Goal: Communication & Community: Answer question/provide support

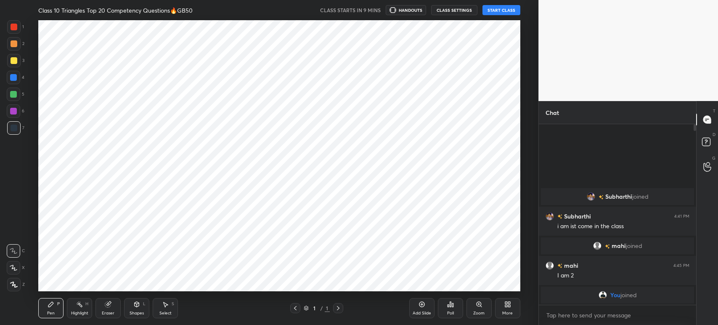
scroll to position [41815, 41582]
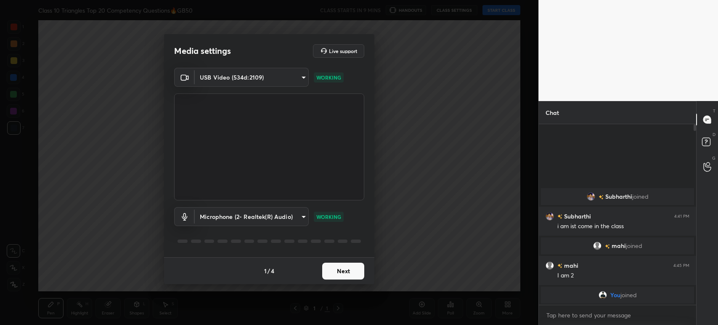
click at [258, 212] on body "1 2 3 4 5 6 7 C X Z C X Z E E Erase all H H Class 10 Triangles Top 20 Competenc…" at bounding box center [359, 162] width 718 height 325
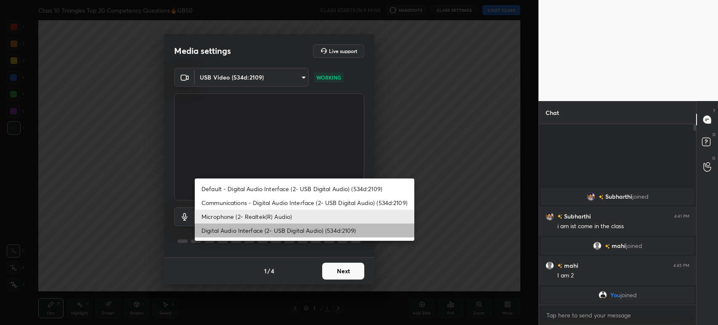
click at [232, 232] on li "Digital Audio Interface (2- USB Digital Audio) (534d:2109)" at bounding box center [305, 230] width 220 height 14
type input "e1070c2d161f02f51b6670da7fe54e0730e0c618504e02a5e587a3afa2e098bc"
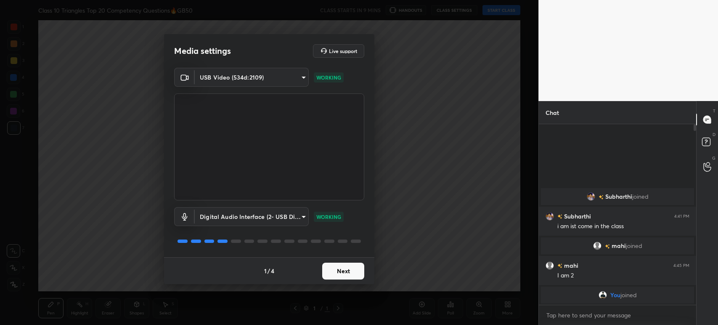
click at [348, 261] on div "1 / 4 Next" at bounding box center [269, 270] width 210 height 27
click at [344, 269] on button "Next" at bounding box center [343, 271] width 42 height 17
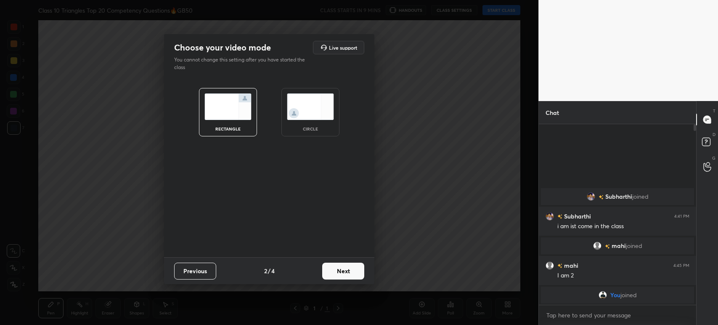
click at [344, 269] on button "Next" at bounding box center [343, 271] width 42 height 17
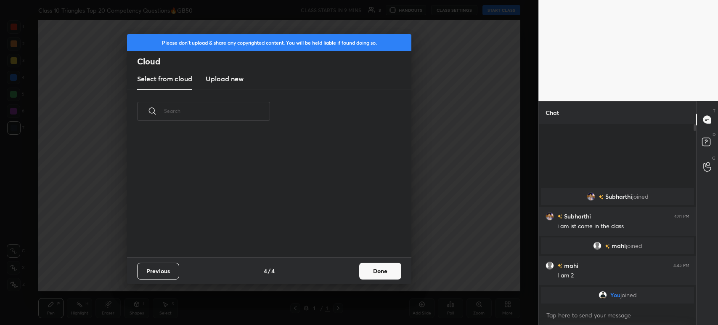
scroll to position [125, 270]
click at [213, 80] on h3 "Upload new" at bounding box center [225, 79] width 38 height 10
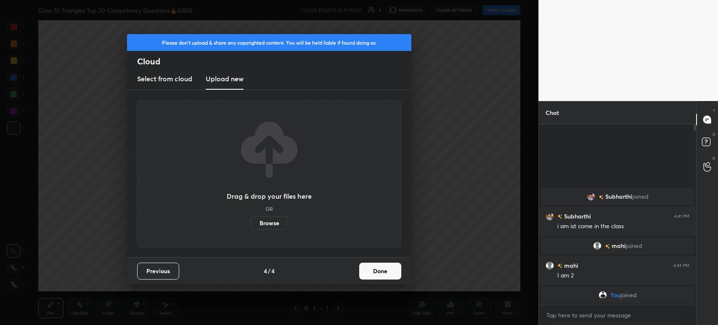
click at [261, 228] on label "Browse" at bounding box center [269, 222] width 37 height 13
click at [251, 228] on input "Browse" at bounding box center [251, 222] width 0 height 13
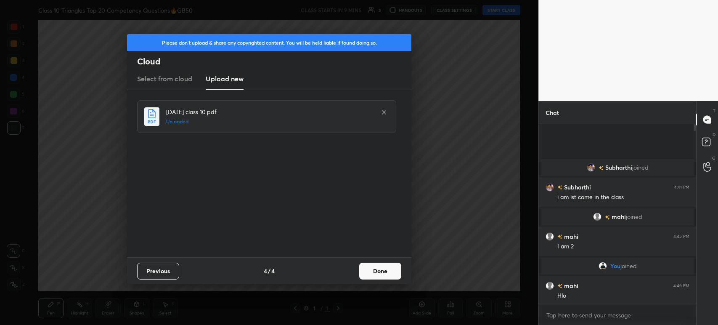
click at [382, 269] on button "Done" at bounding box center [380, 271] width 42 height 17
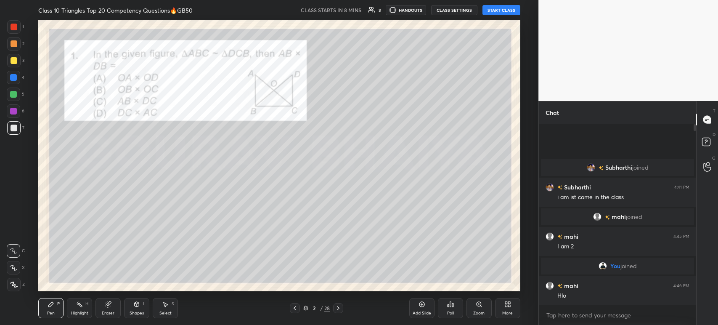
click at [593, 318] on body "1 2 3 4 5 6 7 C X Z C X Z E E Erase all H H Class 10 Triangles Top 20 Competenc…" at bounding box center [359, 162] width 718 height 325
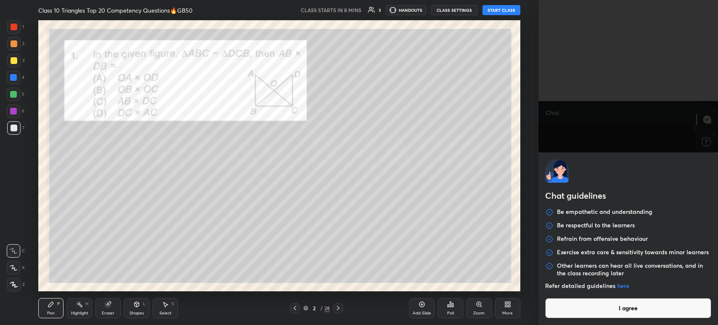
click at [590, 310] on button "I agree" at bounding box center [628, 308] width 166 height 20
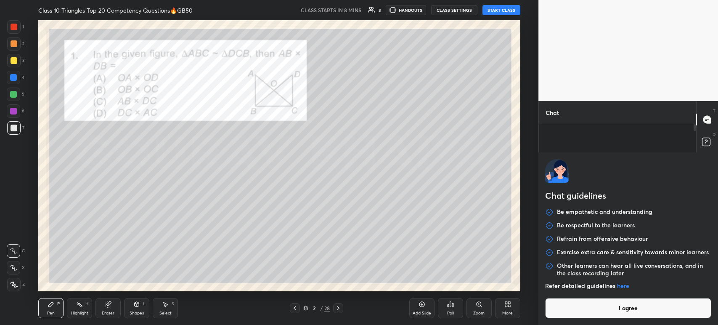
type textarea "x"
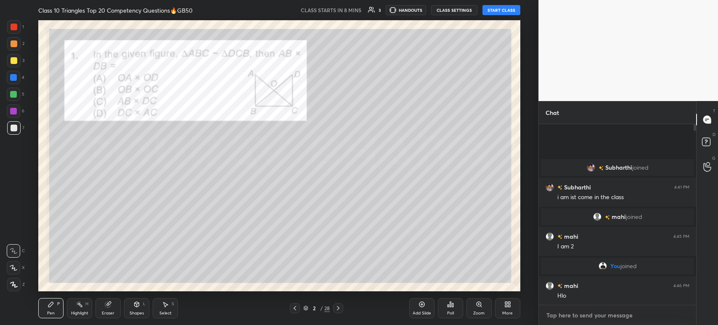
type textarea "a"
type textarea "x"
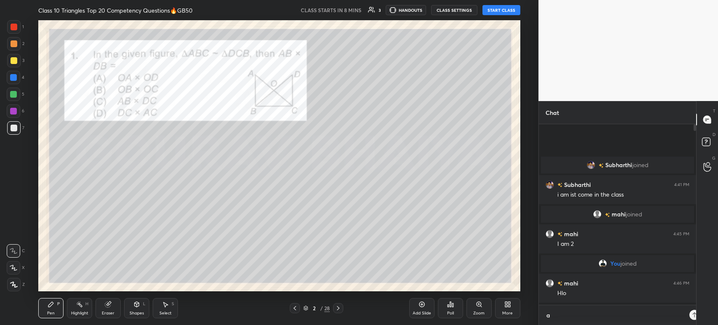
scroll to position [106, 155]
type textarea "aa"
type textarea "x"
type textarea "aar"
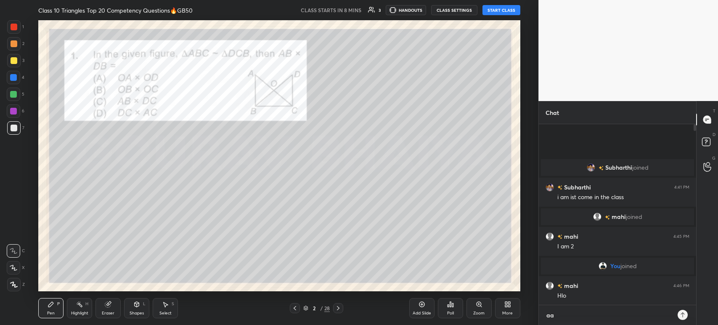
type textarea "x"
type textarea "aara"
type textarea "x"
type textarea "aarah"
type textarea "x"
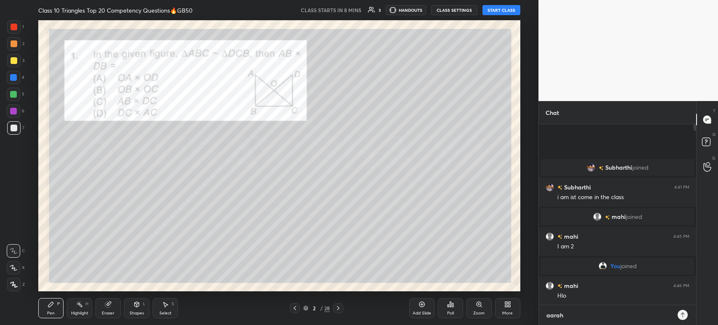
type textarea "aaraha"
type textarea "x"
type textarea "aaraha"
type textarea "x"
type textarea "aaraha b"
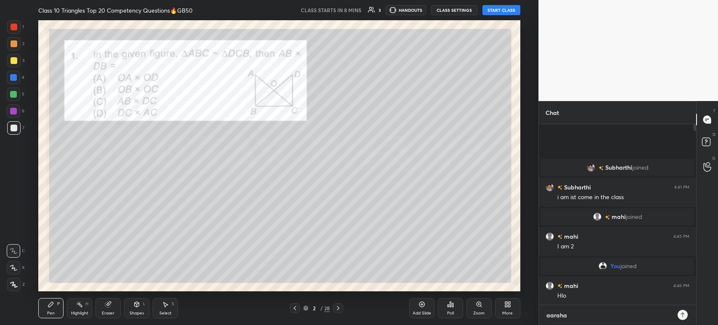
type textarea "x"
type textarea "aaraha be"
type textarea "x"
type textarea "aaraha bet"
type textarea "x"
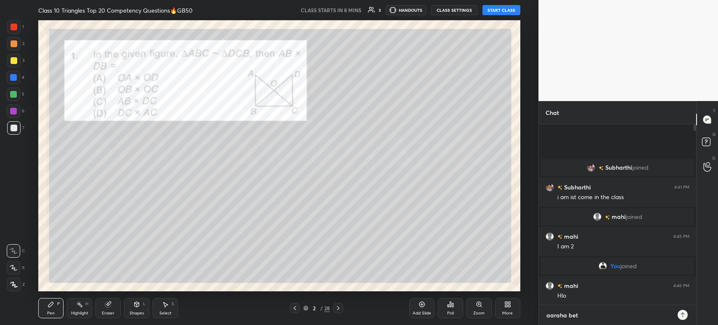
type textarea "aaraha beta"
type textarea "x"
type textarea "aaraha beta"
type textarea "x"
type textarea "aaraha beta 5"
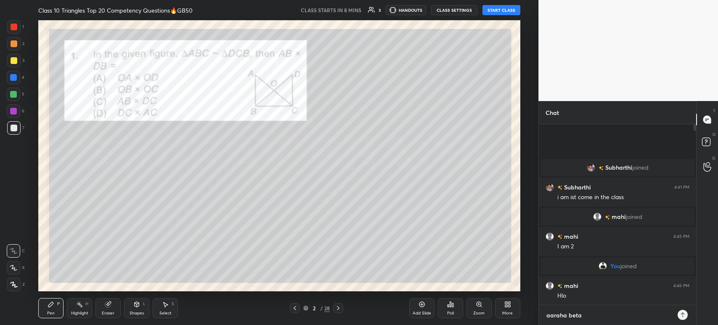
type textarea "x"
type textarea "aaraha beta 5"
type textarea "x"
type textarea "aaraha beta 5 m"
type textarea "x"
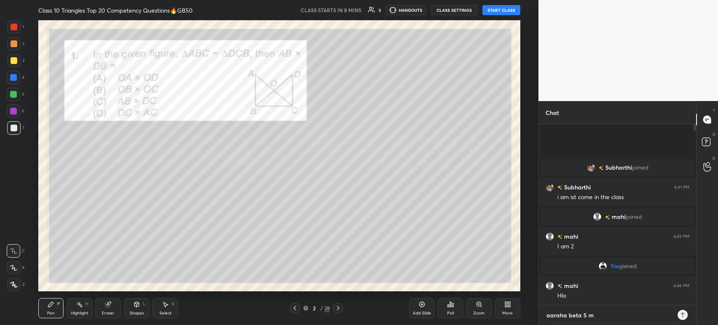
type textarea "aaraha beta 5 mi"
type textarea "x"
type textarea "aaraha beta 5 min"
type textarea "x"
type textarea "aaraha beta 5 min"
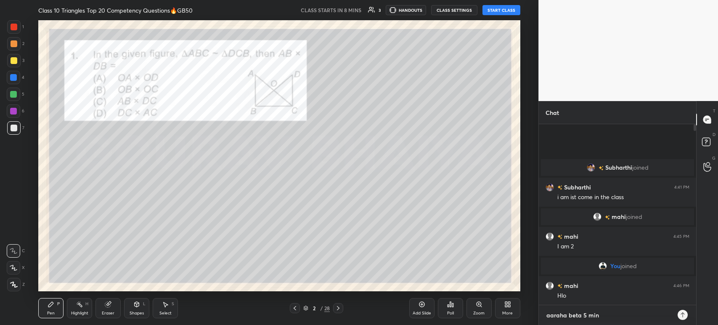
type textarea "x"
type textarea "aaraha beta 5 min m"
type textarea "x"
type textarea "aaraha beta 5 min ma"
type textarea "x"
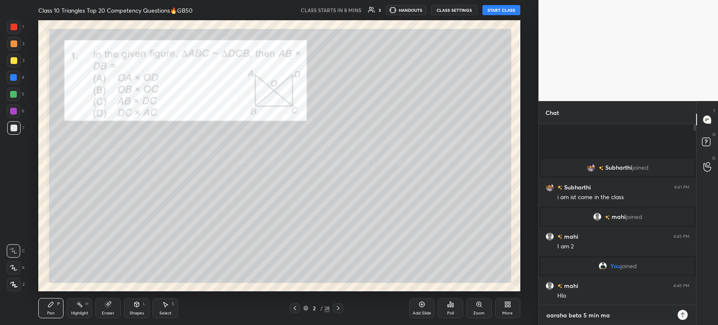
type textarea "aaraha beta 5 min mai"
type textarea "x"
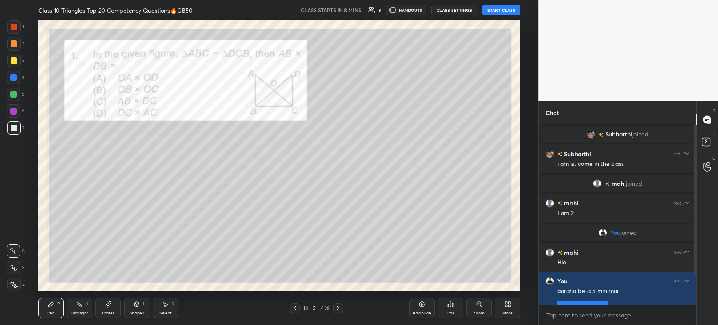
click at [294, 308] on icon at bounding box center [295, 308] width 3 height 4
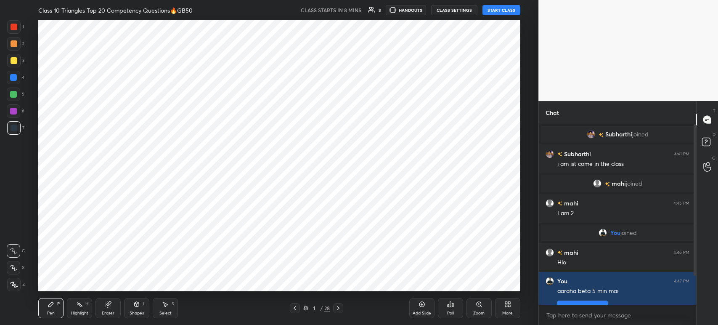
click at [428, 312] on div "Add Slide" at bounding box center [422, 313] width 19 height 4
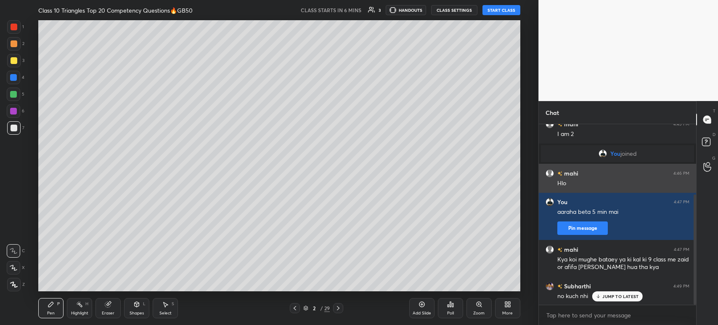
scroll to position [116, 0]
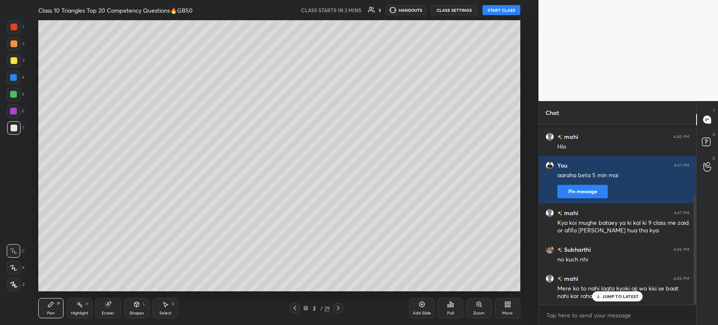
click at [18, 57] on div at bounding box center [13, 60] width 13 height 13
click at [13, 39] on div at bounding box center [13, 43] width 13 height 13
click at [11, 25] on div at bounding box center [14, 27] width 7 height 7
click at [13, 43] on div at bounding box center [14, 43] width 7 height 7
click at [12, 60] on div at bounding box center [14, 60] width 7 height 7
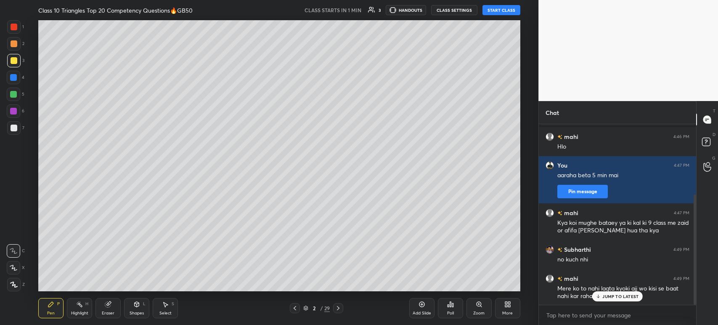
click at [19, 279] on div at bounding box center [13, 284] width 13 height 13
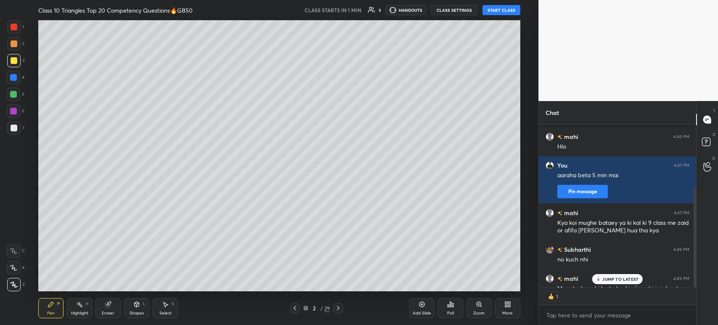
scroll to position [133, 0]
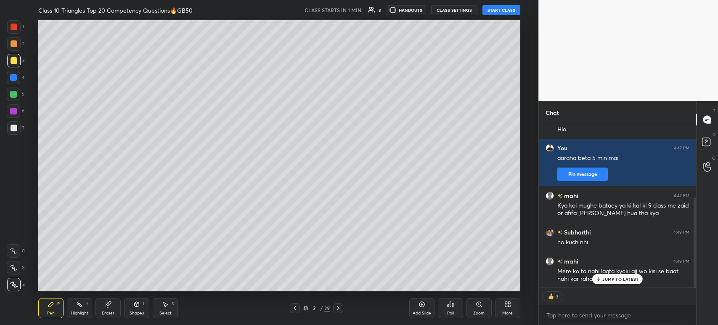
click at [503, 13] on button "START CLASS" at bounding box center [502, 10] width 38 height 10
type textarea "x"
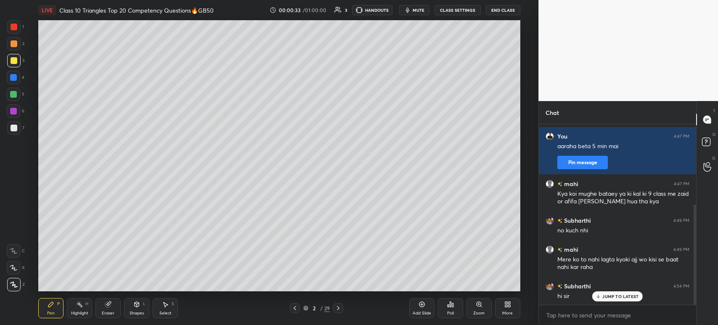
scroll to position [153, 0]
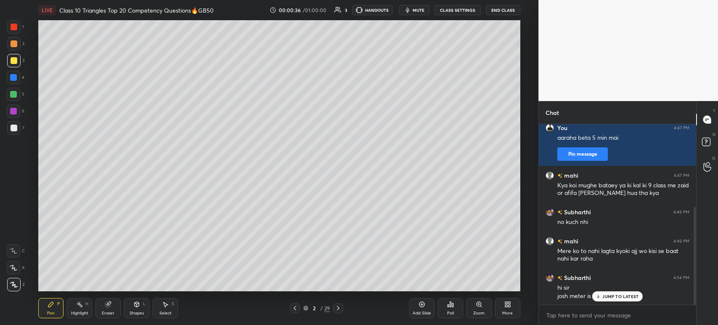
click at [339, 310] on icon at bounding box center [338, 308] width 7 height 7
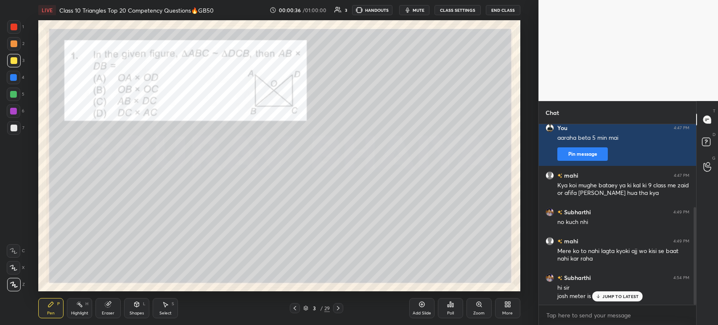
click at [337, 311] on icon at bounding box center [338, 308] width 7 height 7
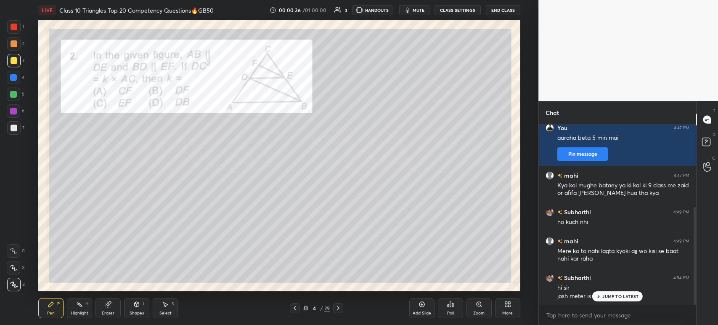
click at [343, 309] on div at bounding box center [338, 308] width 10 height 10
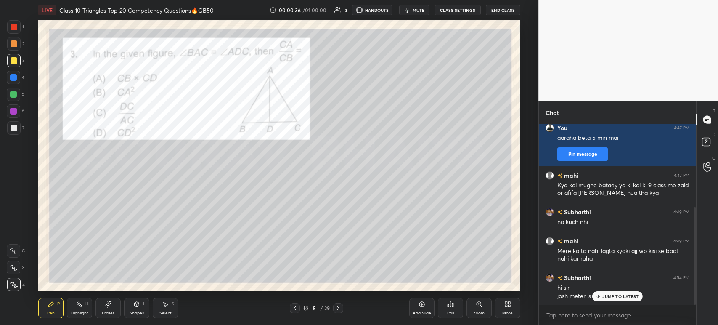
click at [343, 310] on div at bounding box center [338, 308] width 10 height 10
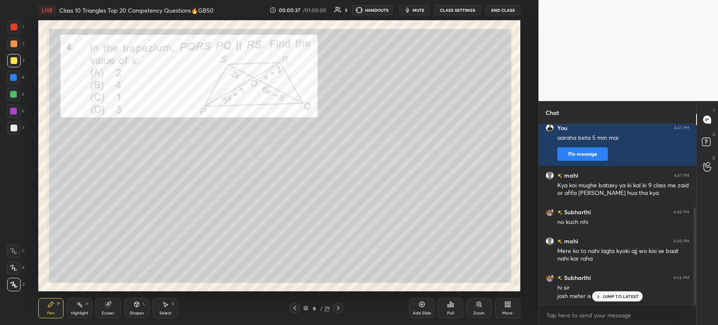
click at [342, 313] on div at bounding box center [338, 308] width 10 height 10
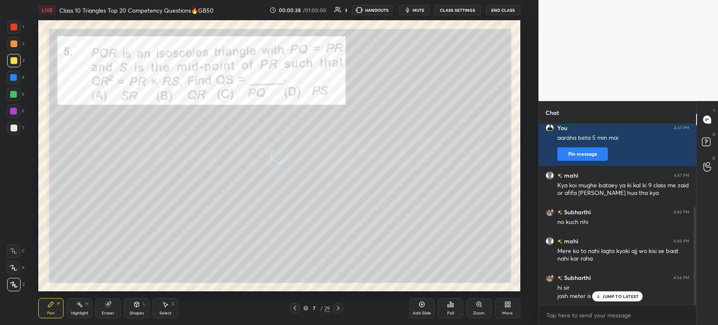
click at [343, 314] on div "Pen P Highlight H Eraser Shapes L Select S 7 / 29 Add Slide Poll Zoom More" at bounding box center [279, 308] width 482 height 34
click at [335, 309] on icon at bounding box center [338, 308] width 7 height 7
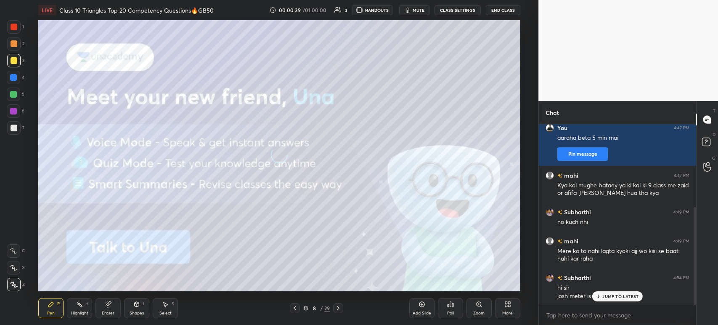
click at [334, 309] on div at bounding box center [338, 308] width 10 height 10
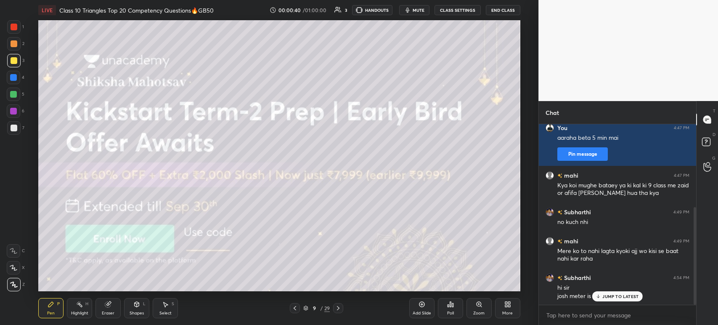
click at [335, 308] on icon at bounding box center [338, 308] width 7 height 7
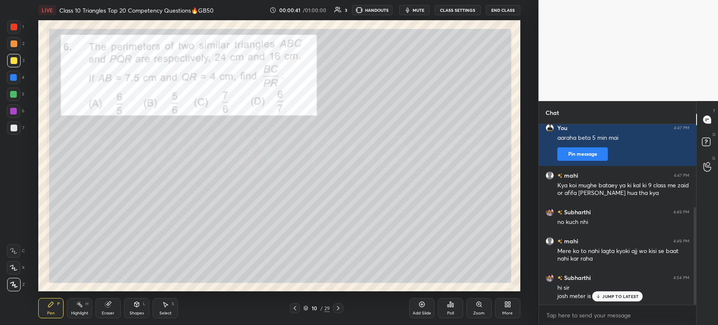
click at [341, 309] on icon at bounding box center [338, 308] width 7 height 7
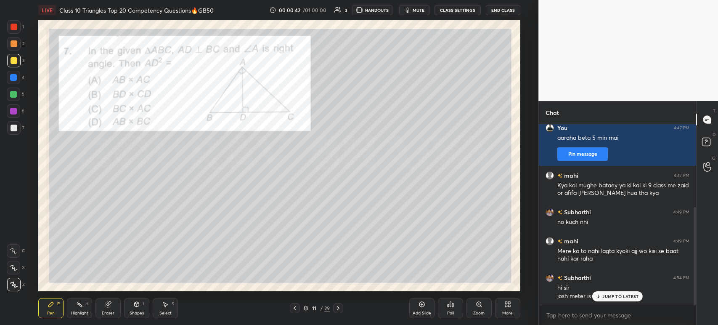
click at [342, 309] on div at bounding box center [338, 308] width 10 height 10
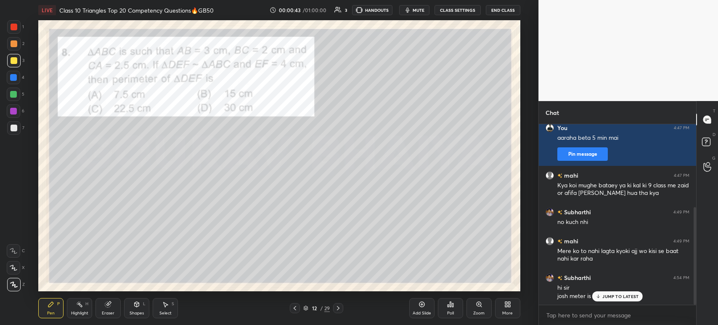
click at [339, 311] on icon at bounding box center [338, 308] width 7 height 7
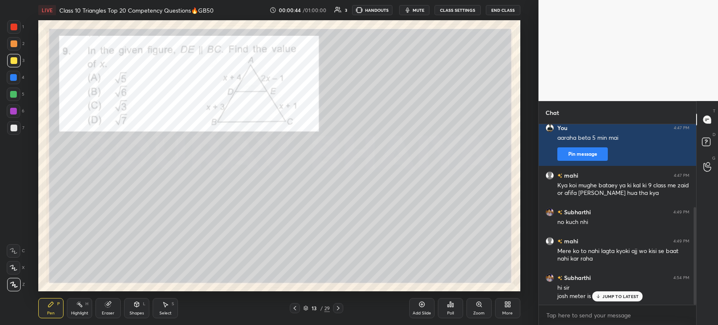
click at [339, 309] on icon at bounding box center [338, 308] width 7 height 7
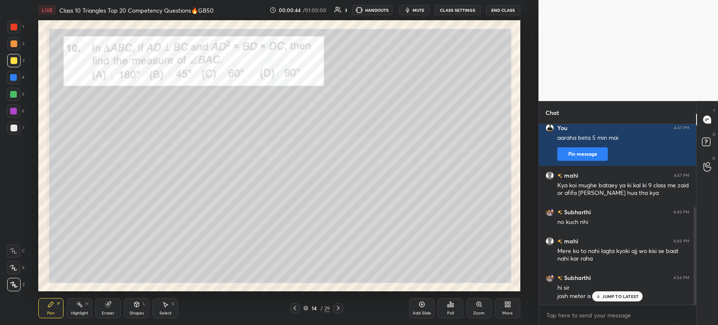
click at [337, 309] on icon at bounding box center [338, 308] width 7 height 7
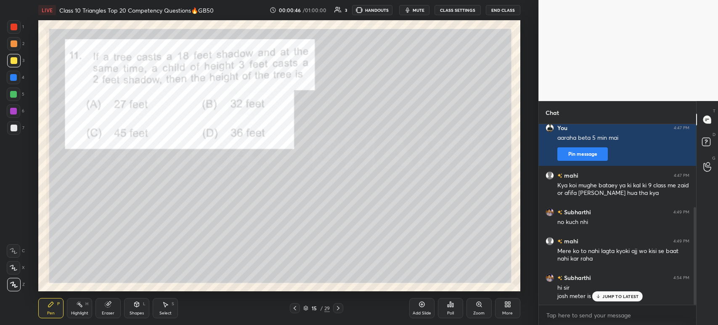
click at [340, 308] on icon at bounding box center [338, 308] width 7 height 7
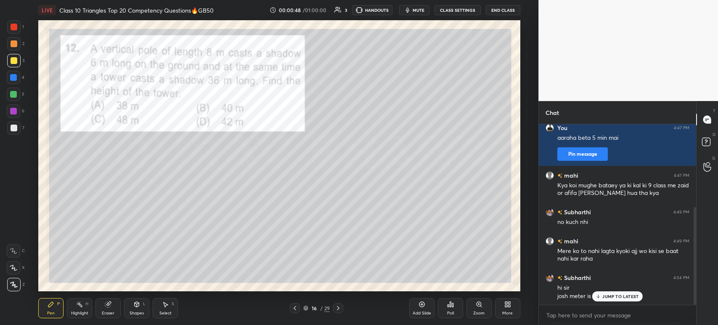
click at [343, 310] on div at bounding box center [338, 308] width 10 height 10
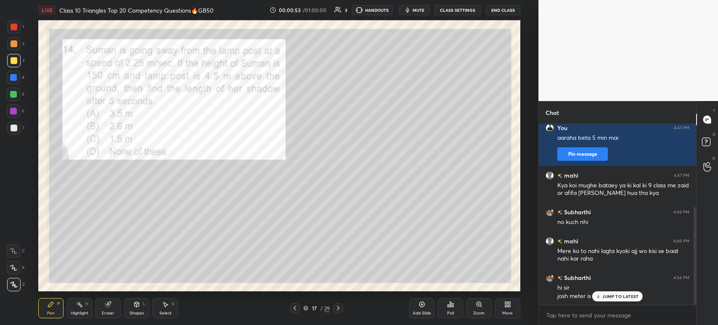
click at [297, 310] on icon at bounding box center [295, 308] width 7 height 7
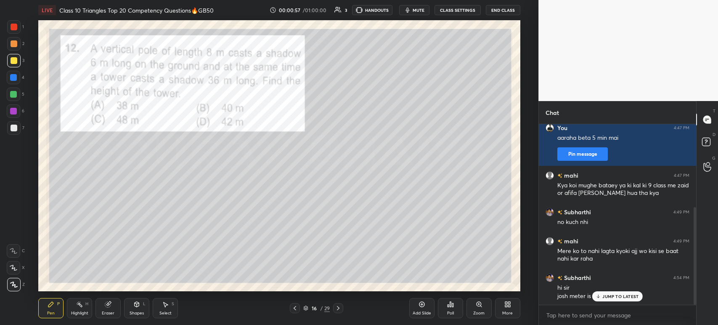
click at [29, 126] on div "Setting up your live class Poll for secs No correct answer Start poll" at bounding box center [279, 155] width 505 height 271
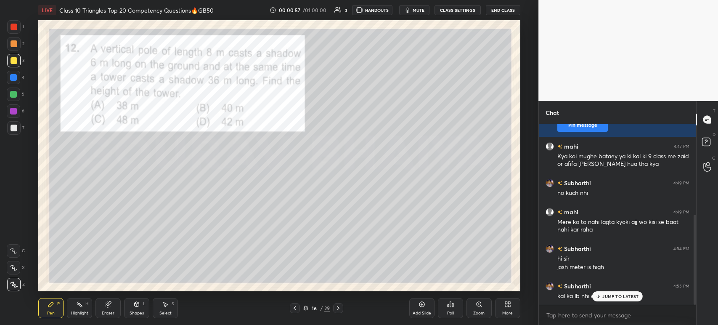
click at [18, 127] on div at bounding box center [13, 127] width 13 height 13
click at [19, 107] on div at bounding box center [13, 110] width 13 height 13
click at [17, 92] on div at bounding box center [13, 94] width 13 height 13
click at [14, 78] on div at bounding box center [13, 77] width 7 height 7
click at [11, 66] on div at bounding box center [13, 60] width 13 height 13
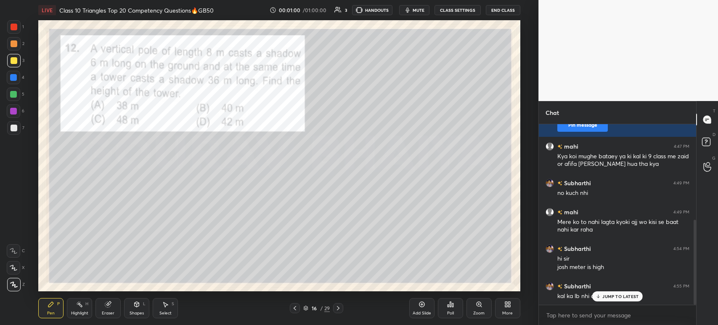
scroll to position [202, 0]
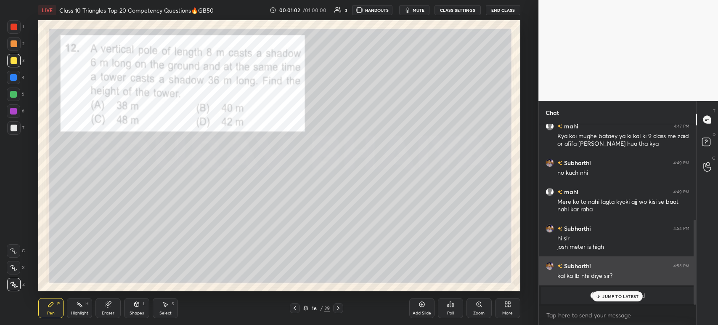
click at [603, 296] on div "JUMP TO LATEST" at bounding box center [618, 296] width 51 height 10
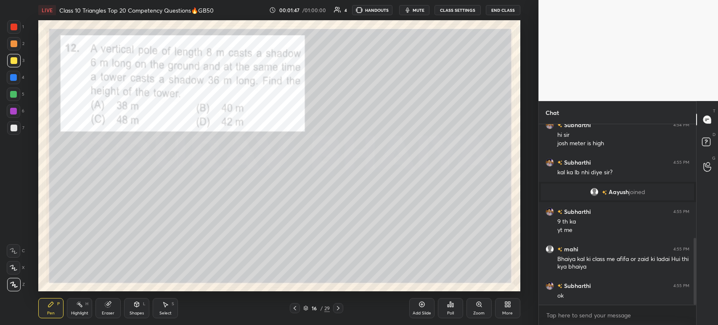
scroll to position [314, 0]
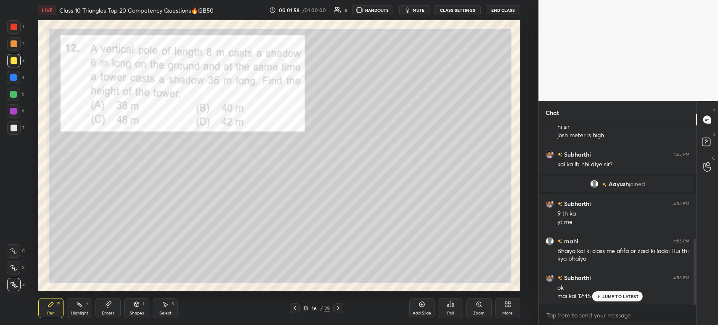
click at [16, 130] on div at bounding box center [14, 128] width 7 height 7
click at [12, 60] on div at bounding box center [14, 60] width 7 height 7
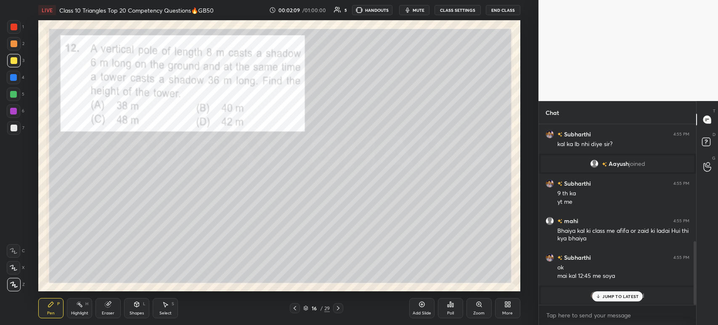
click at [622, 299] on p "JUMP TO LATEST" at bounding box center [621, 296] width 36 height 5
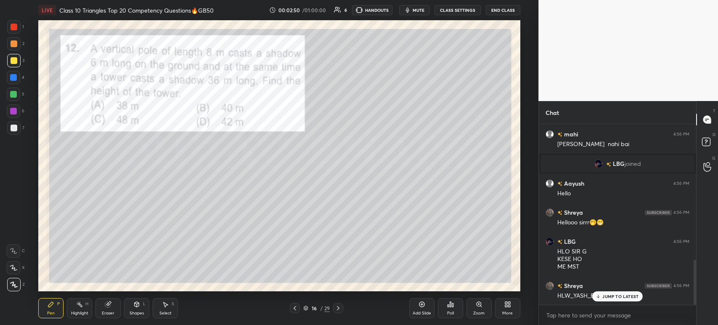
scroll to position [544, 0]
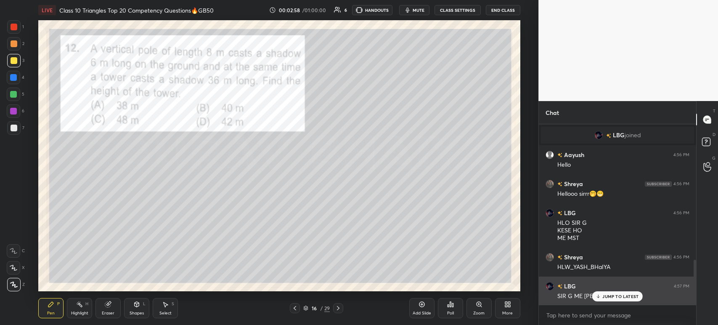
click at [602, 295] on div "JUMP TO LATEST" at bounding box center [618, 296] width 51 height 10
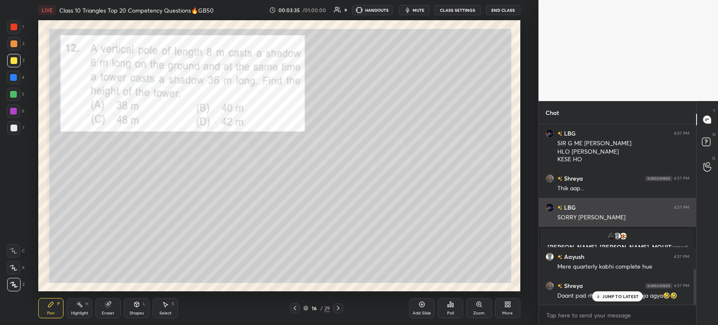
scroll to position [733, 0]
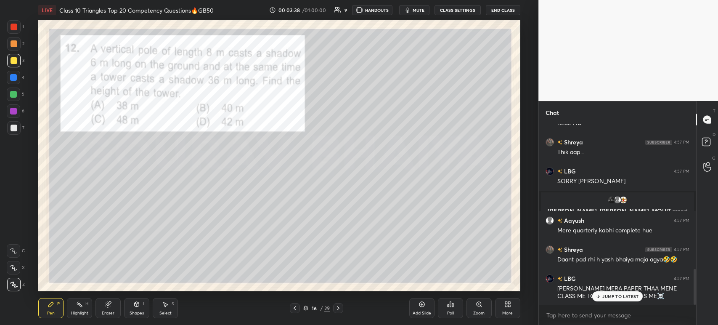
click at [20, 128] on div "7" at bounding box center [15, 127] width 17 height 13
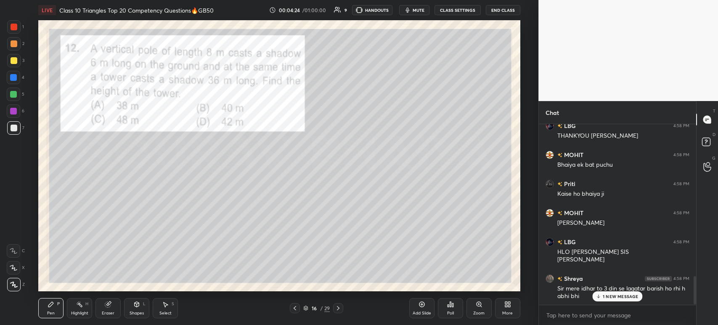
scroll to position [989, 0]
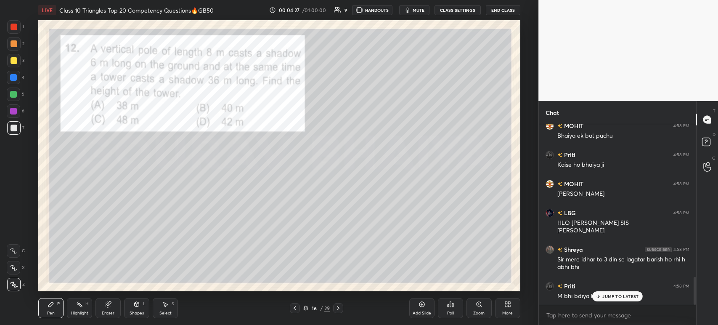
click at [18, 62] on div at bounding box center [13, 60] width 13 height 13
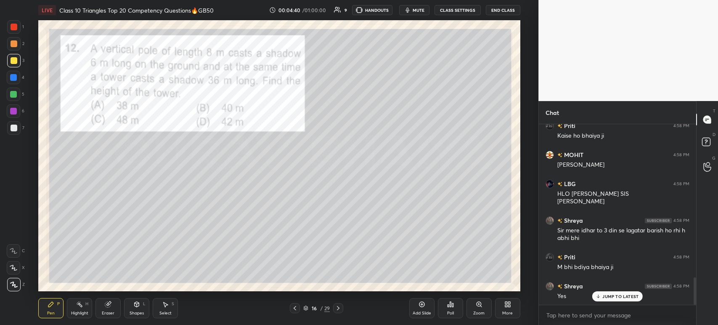
click at [11, 130] on div at bounding box center [14, 128] width 7 height 7
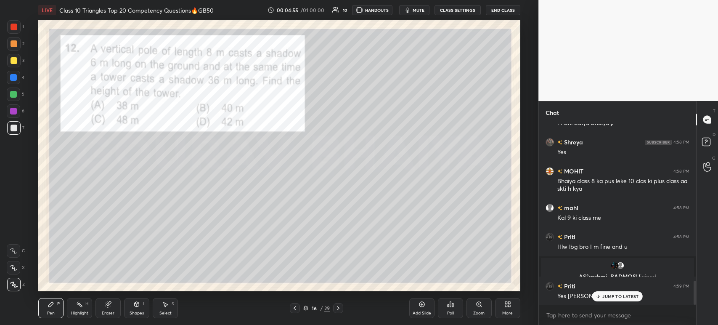
scroll to position [1182, 0]
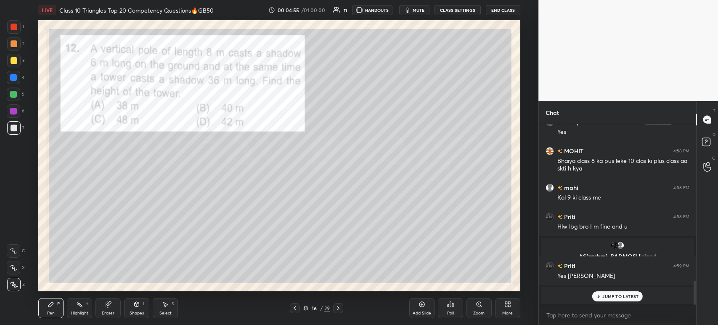
click at [16, 64] on div at bounding box center [13, 60] width 13 height 13
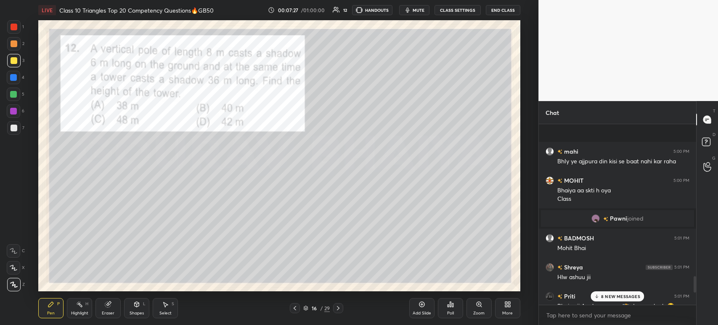
scroll to position [1802, 0]
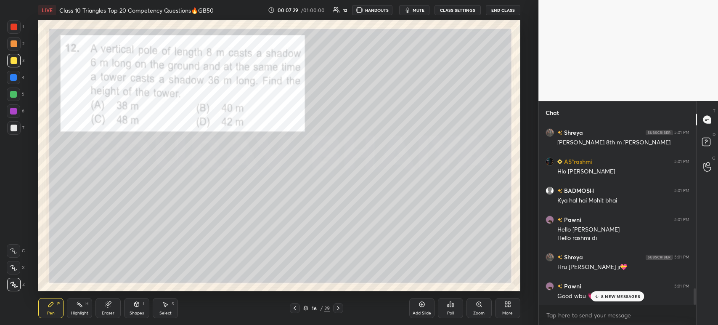
click at [336, 306] on icon at bounding box center [338, 308] width 7 height 7
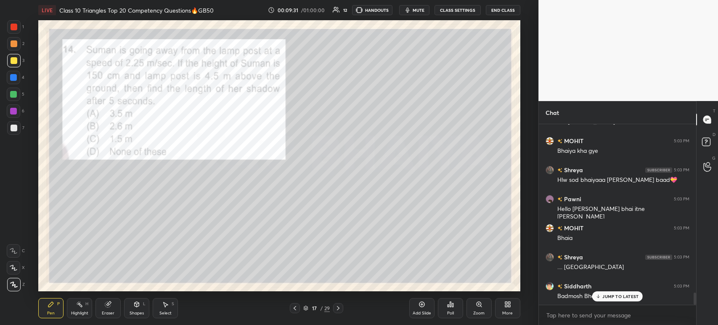
scroll to position [2573, 0]
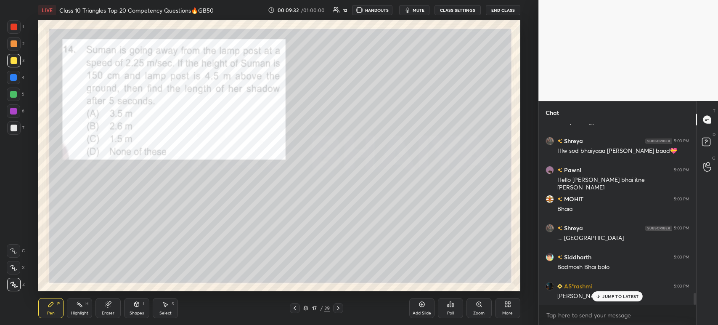
click at [455, 16] on div "LIVE Class 10 Triangles Top 20 Competency Questions🔥GB50 00:09:32 / 01:00:00 12…" at bounding box center [279, 10] width 482 height 20
click at [455, 12] on button "CLASS SETTINGS" at bounding box center [458, 10] width 46 height 10
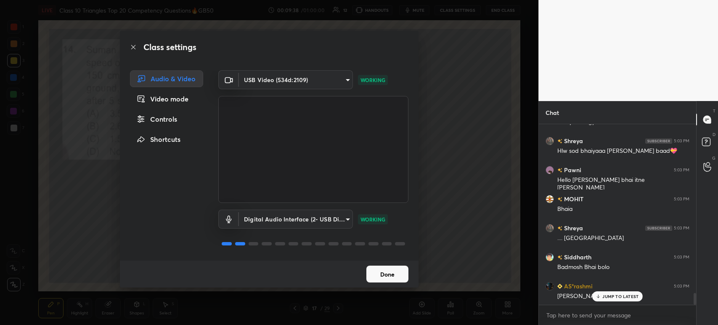
click at [385, 269] on button "Done" at bounding box center [388, 274] width 42 height 17
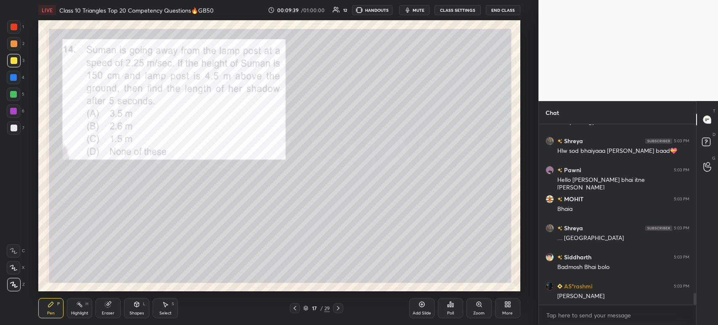
scroll to position [2603, 0]
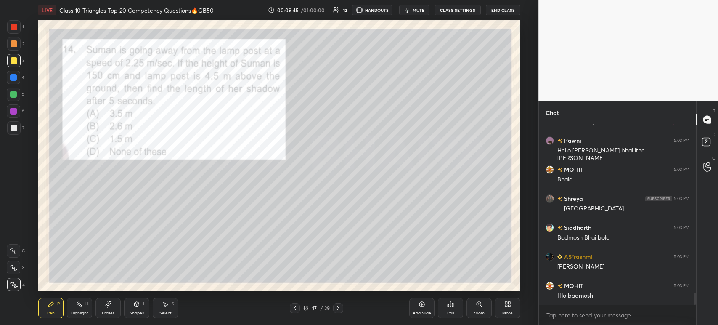
click at [460, 13] on button "CLASS SETTINGS" at bounding box center [458, 10] width 46 height 10
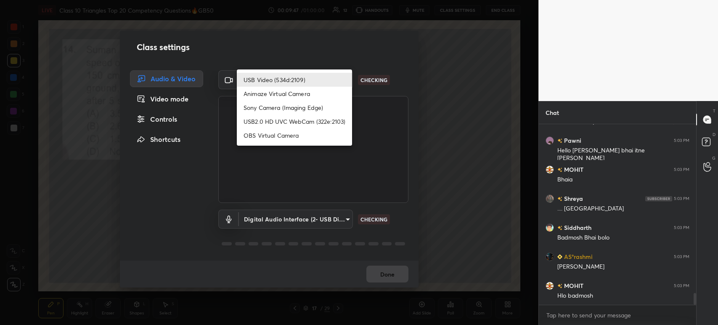
click at [283, 85] on body "1 2 3 4 5 6 7 C X Z C X Z E E Erase all H H LIVE Class 10 Triangles Top 20 Comp…" at bounding box center [359, 162] width 718 height 325
click at [277, 95] on li "Animaze Virtual Camera" at bounding box center [294, 94] width 115 height 14
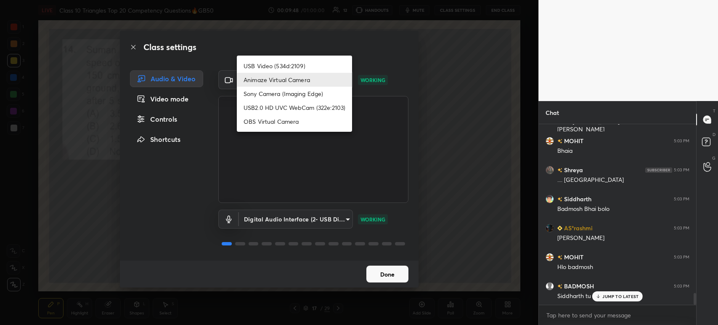
click at [295, 75] on body "1 2 3 4 5 6 7 C X Z C X Z E E Erase all H H LIVE Class 10 Triangles Top 20 Comp…" at bounding box center [359, 162] width 718 height 325
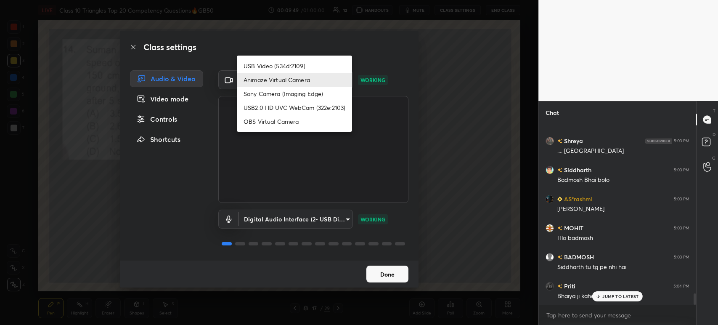
click at [289, 64] on li "USB Video (534d:2109)" at bounding box center [294, 66] width 115 height 14
type input "cc2d6f306d6dd24c7f79a4a51d0e674bea8fee8134c30091654fabc10ecde5ab"
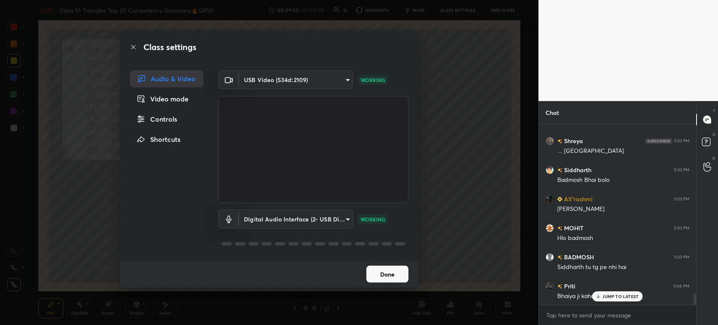
click at [374, 280] on button "Done" at bounding box center [388, 274] width 42 height 17
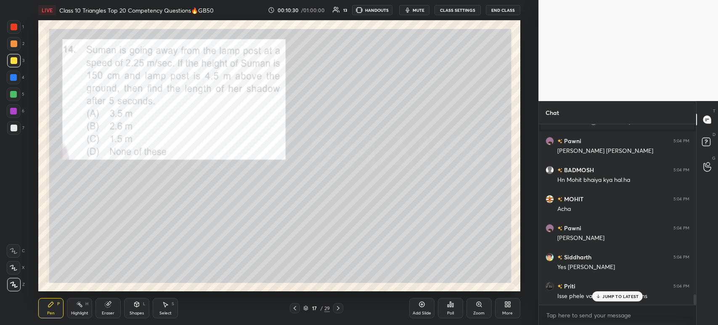
scroll to position [2913, 0]
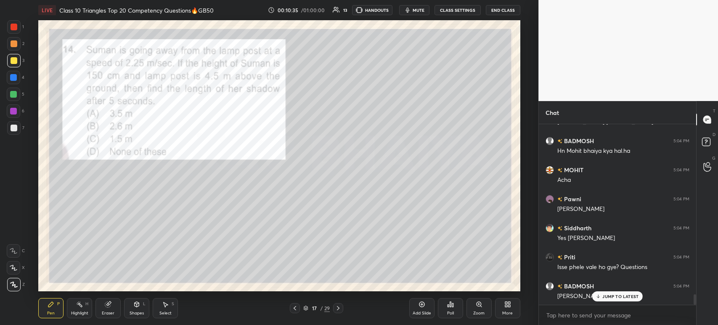
click at [448, 312] on div "Poll" at bounding box center [450, 313] width 7 height 4
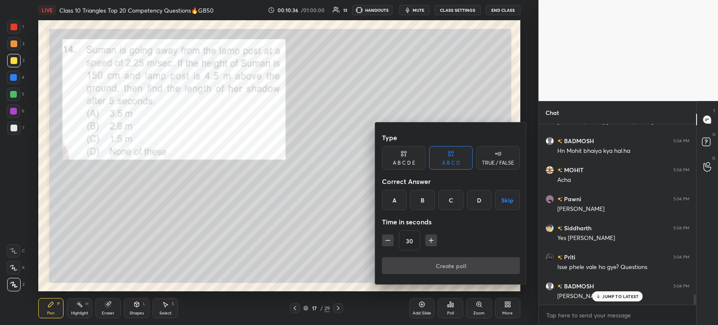
click at [476, 201] on div "D" at bounding box center [479, 200] width 25 height 20
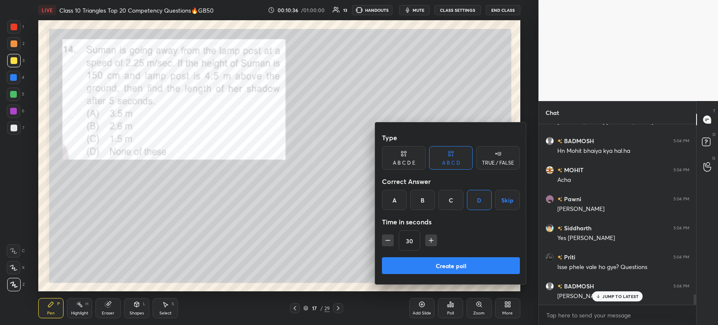
scroll to position [2942, 0]
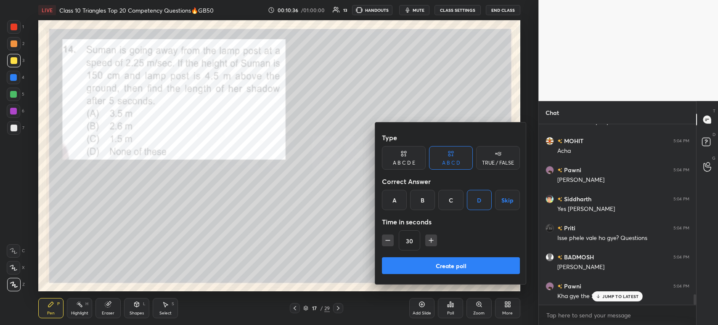
click at [430, 241] on icon "button" at bounding box center [431, 240] width 8 height 8
click at [431, 240] on icon "button" at bounding box center [431, 240] width 4 height 0
type input "60"
click at [431, 266] on button "Create poll" at bounding box center [451, 265] width 138 height 17
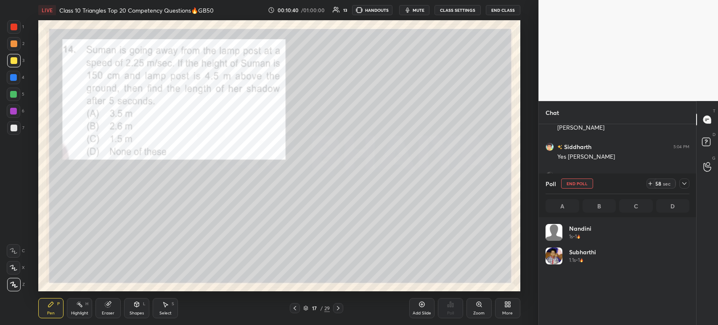
scroll to position [3067, 0]
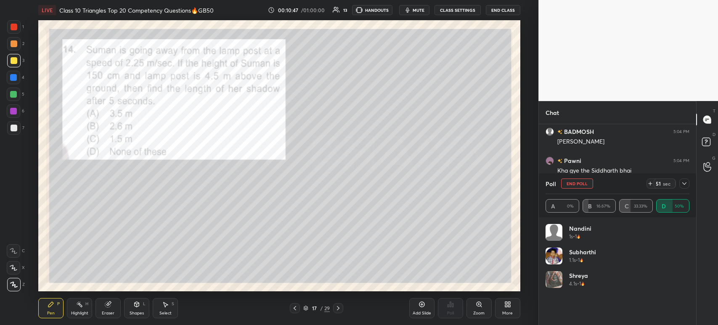
click at [686, 186] on icon at bounding box center [684, 183] width 7 height 7
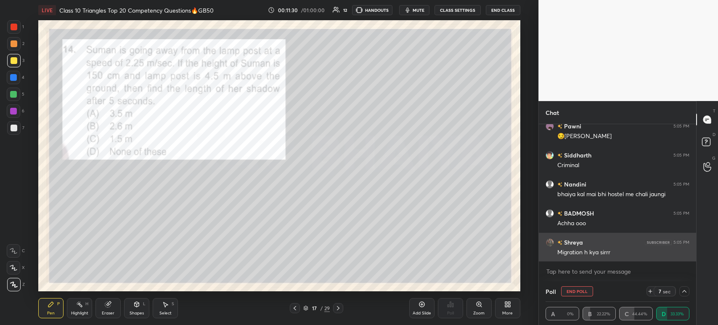
scroll to position [3387, 0]
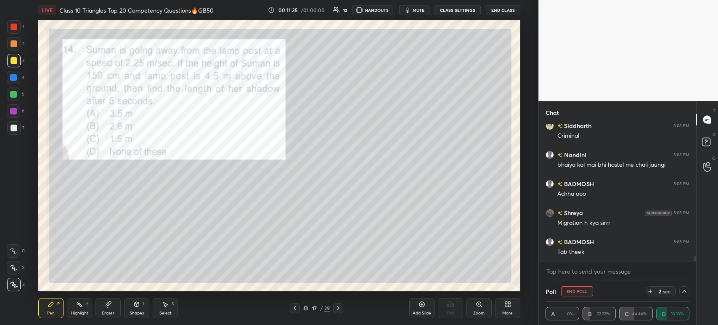
click at [688, 290] on div at bounding box center [685, 291] width 10 height 10
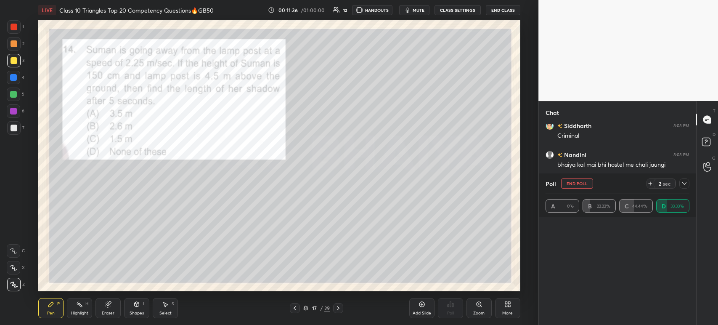
scroll to position [3, 3]
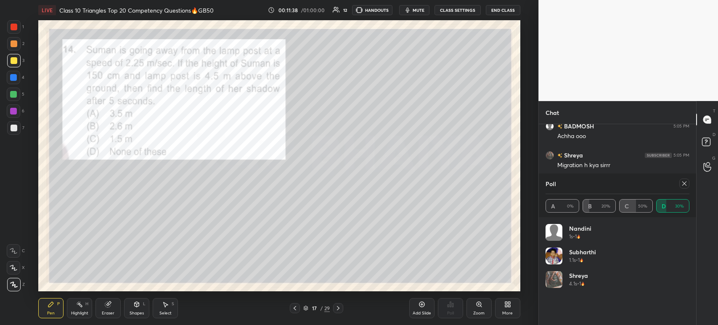
click at [687, 184] on icon at bounding box center [684, 183] width 7 height 7
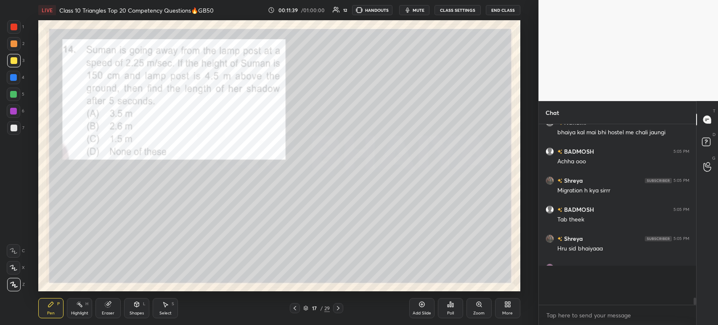
scroll to position [3, 3]
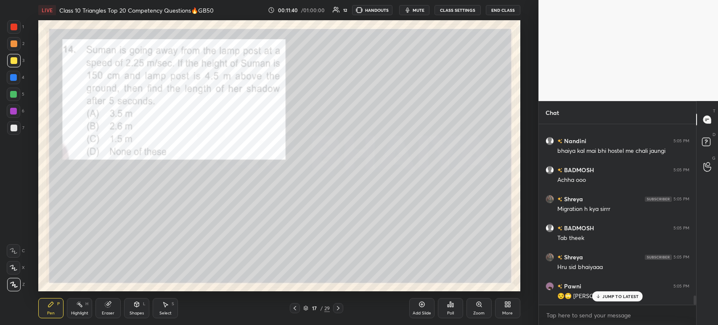
click at [110, 301] on icon at bounding box center [108, 304] width 7 height 7
click at [79, 308] on icon at bounding box center [79, 304] width 7 height 7
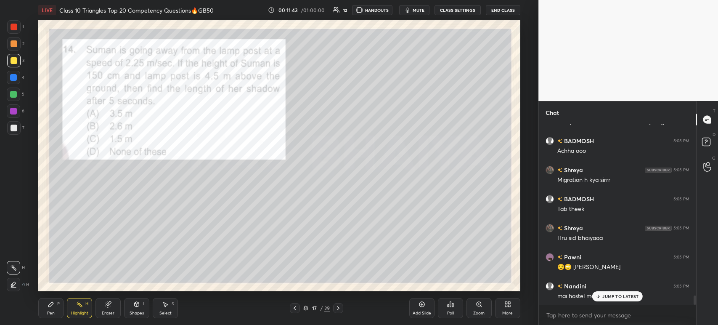
click at [106, 311] on div "Eraser" at bounding box center [108, 313] width 13 height 4
click at [14, 286] on span "Erase all" at bounding box center [13, 285] width 13 height 6
click at [39, 306] on div "Pen P" at bounding box center [50, 308] width 25 height 20
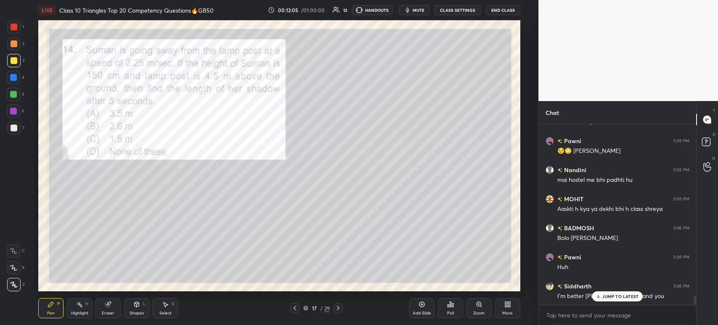
click at [16, 47] on div at bounding box center [13, 43] width 13 height 13
click at [12, 63] on div at bounding box center [14, 60] width 7 height 7
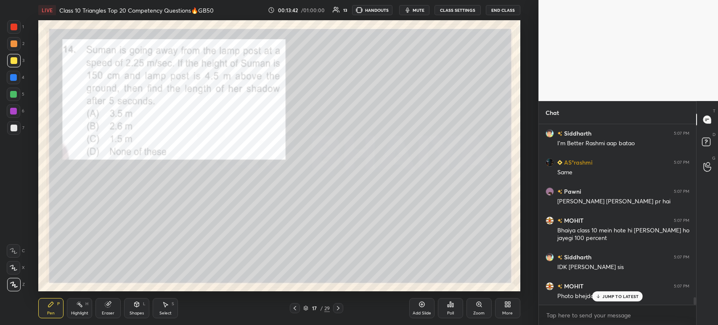
scroll to position [4271, 0]
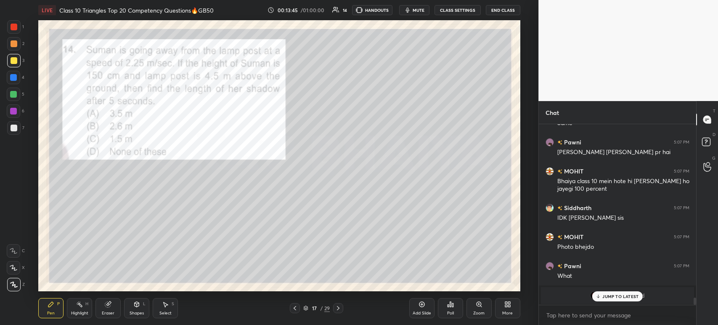
click at [614, 295] on p "JUMP TO LATEST" at bounding box center [621, 296] width 36 height 5
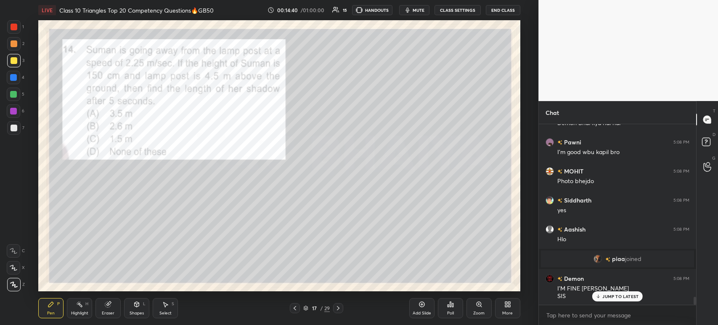
scroll to position [3912, 0]
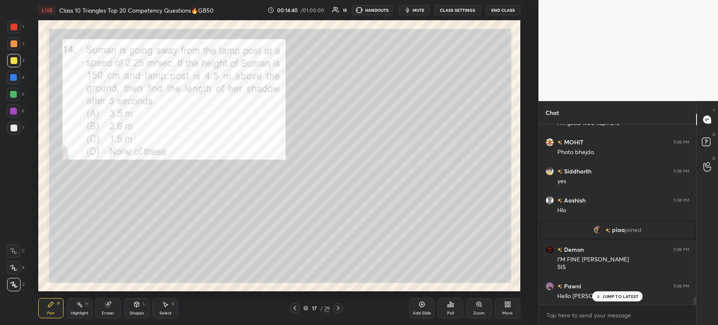
click at [19, 25] on div at bounding box center [13, 26] width 13 height 13
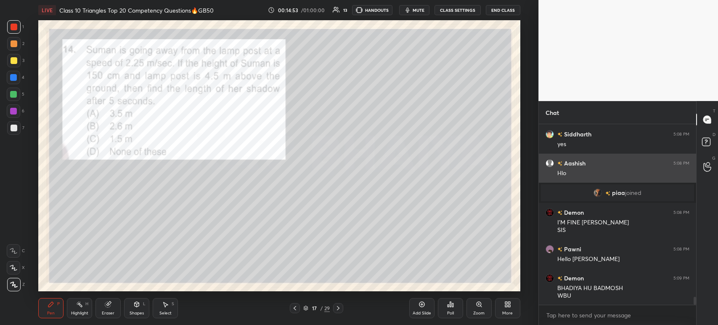
scroll to position [3978, 0]
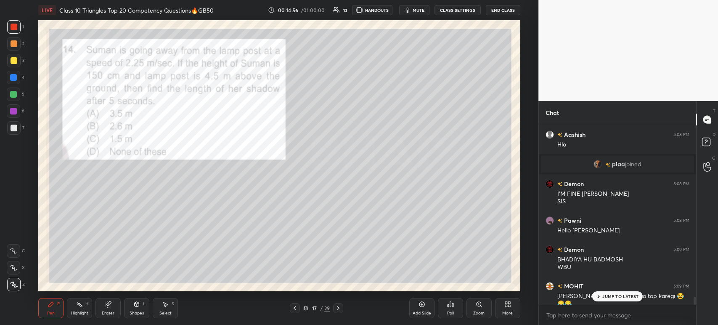
click at [15, 130] on div at bounding box center [14, 128] width 7 height 7
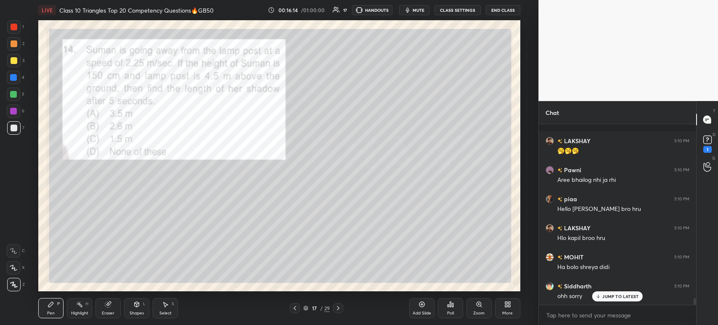
scroll to position [4747, 0]
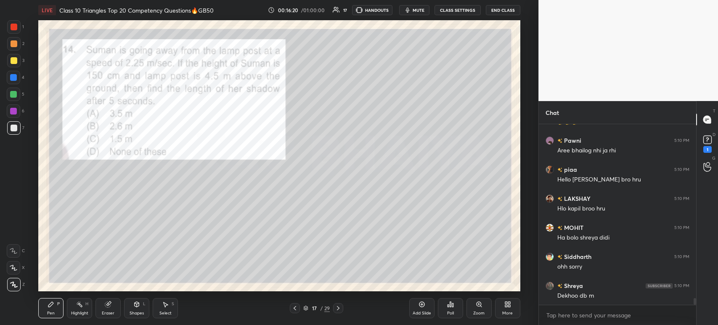
click at [16, 28] on div at bounding box center [14, 27] width 7 height 7
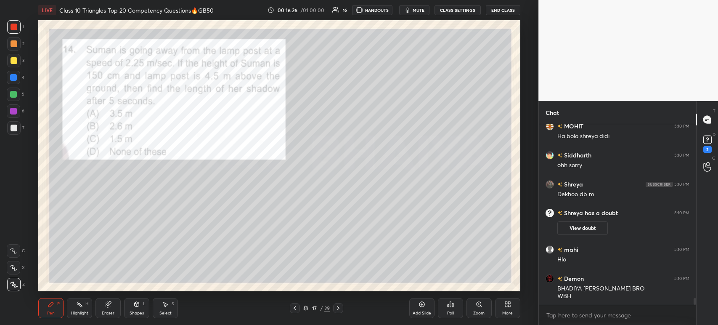
scroll to position [4616, 0]
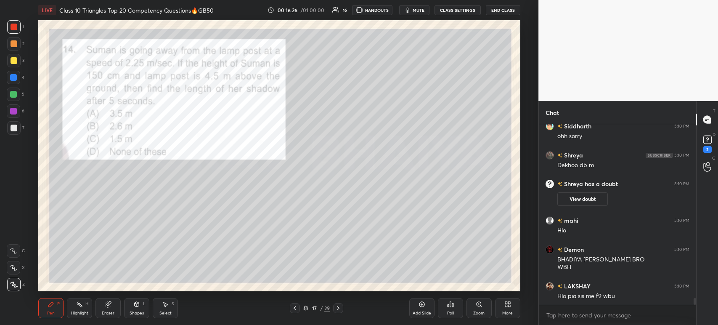
click at [714, 147] on div "2" at bounding box center [707, 143] width 17 height 15
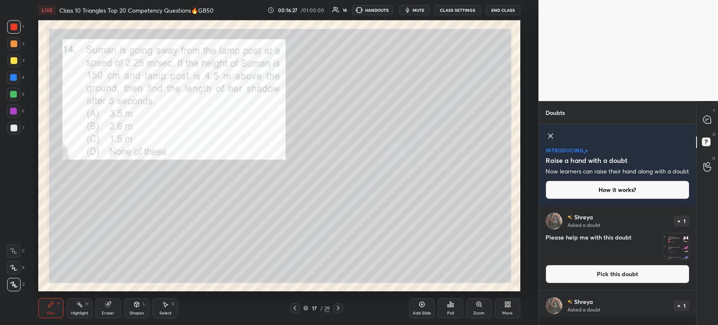
click at [665, 251] on img "grid" at bounding box center [676, 246] width 26 height 26
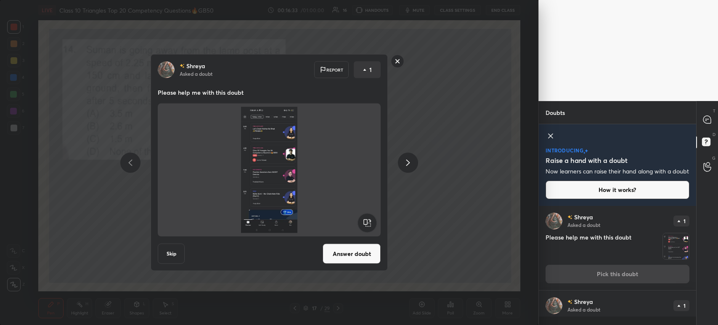
click at [397, 66] on rect at bounding box center [397, 61] width 13 height 13
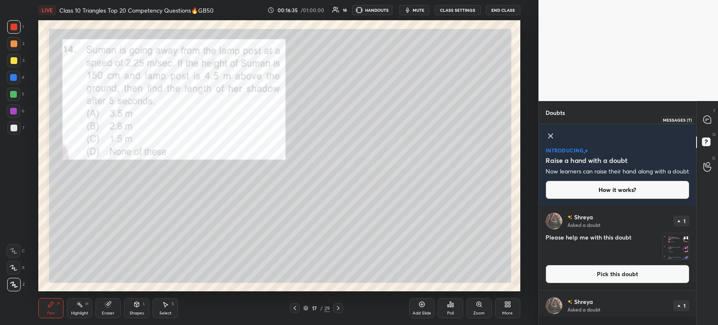
click at [700, 124] on div at bounding box center [707, 119] width 17 height 15
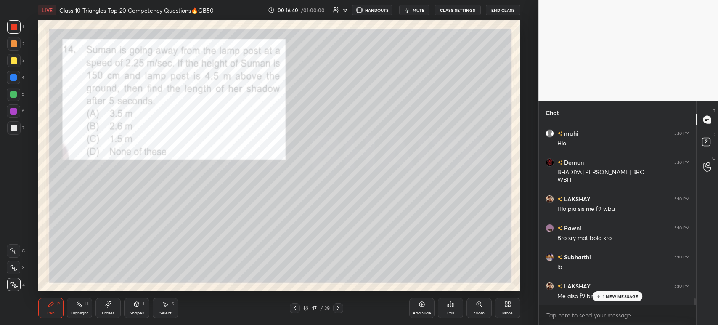
scroll to position [4976, 0]
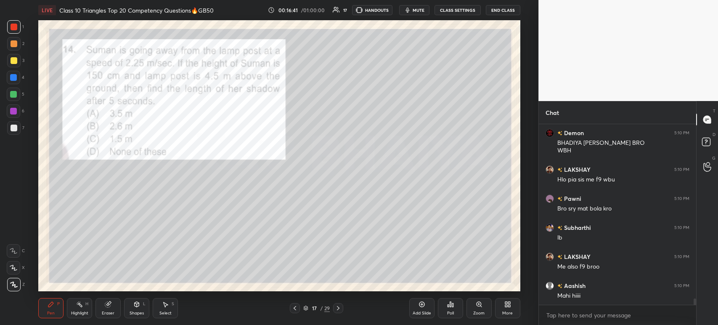
click at [338, 307] on icon at bounding box center [338, 308] width 3 height 4
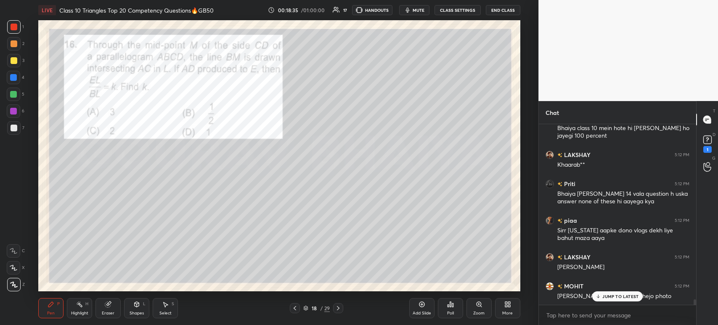
scroll to position [5893, 0]
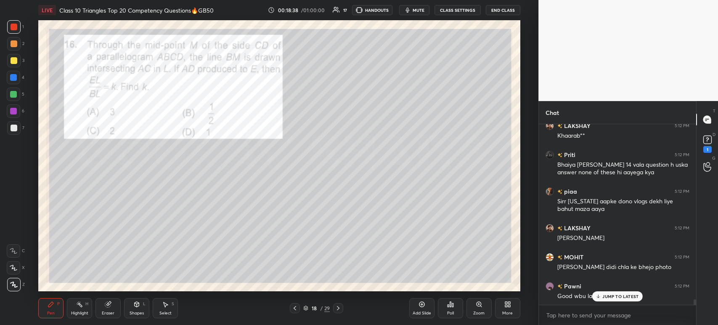
click at [297, 306] on icon at bounding box center [295, 308] width 7 height 7
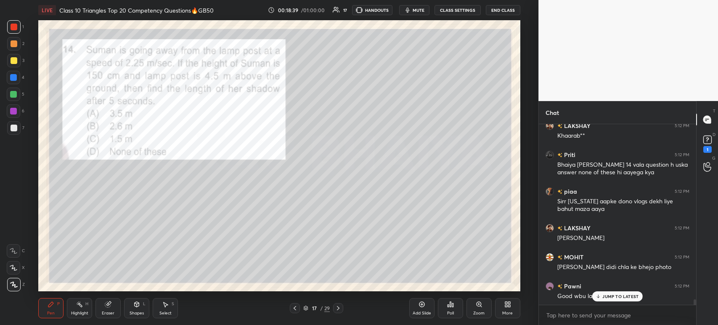
scroll to position [5922, 0]
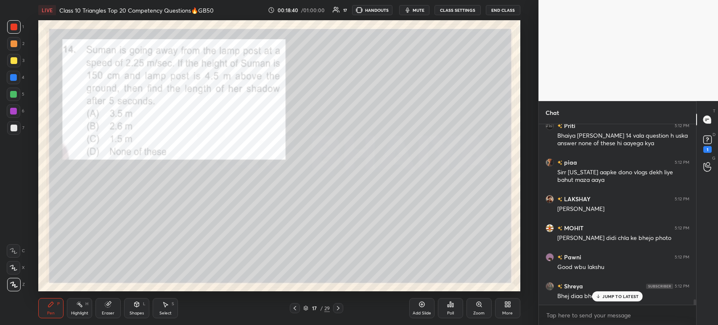
click at [339, 310] on icon at bounding box center [338, 308] width 7 height 7
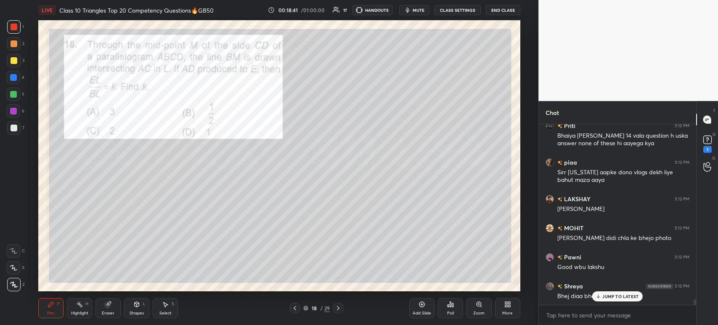
scroll to position [5951, 0]
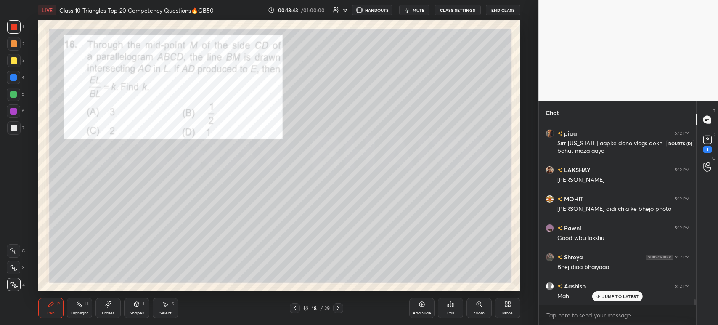
click at [710, 145] on icon at bounding box center [708, 139] width 13 height 13
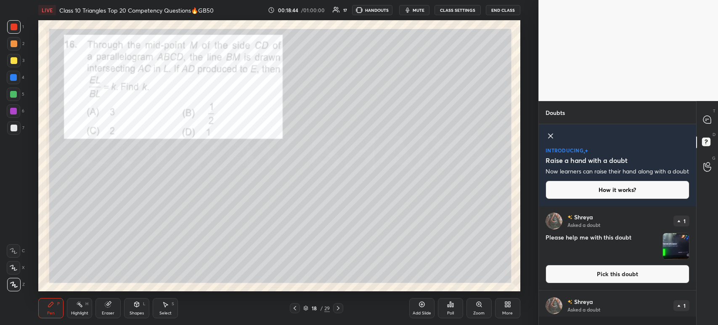
click at [667, 254] on img "grid" at bounding box center [676, 246] width 26 height 26
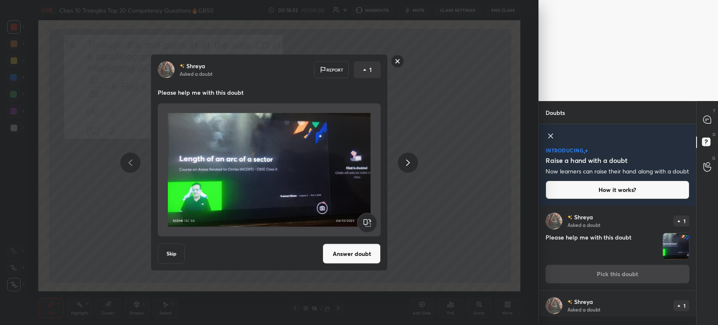
click at [396, 67] on rect at bounding box center [397, 61] width 13 height 13
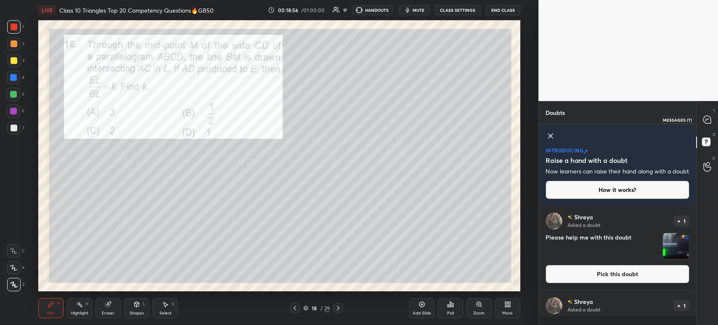
click at [712, 127] on div at bounding box center [707, 119] width 17 height 15
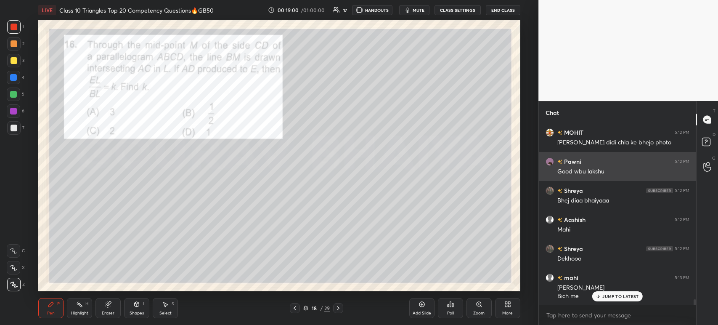
scroll to position [6075, 0]
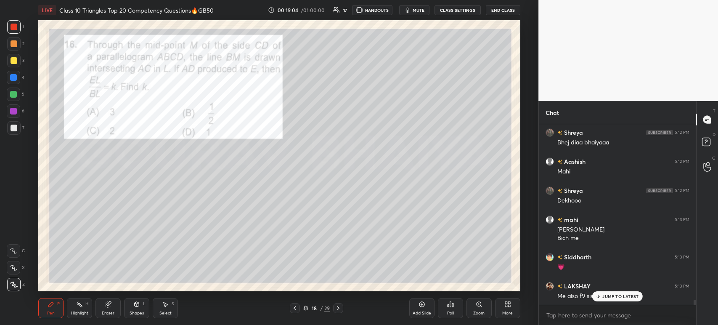
click at [448, 311] on div "Poll" at bounding box center [450, 313] width 7 height 4
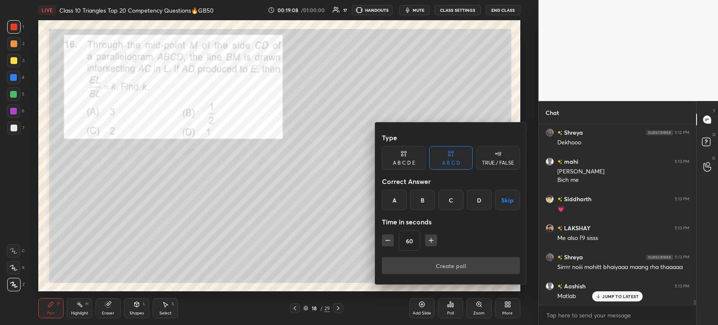
scroll to position [6162, 0]
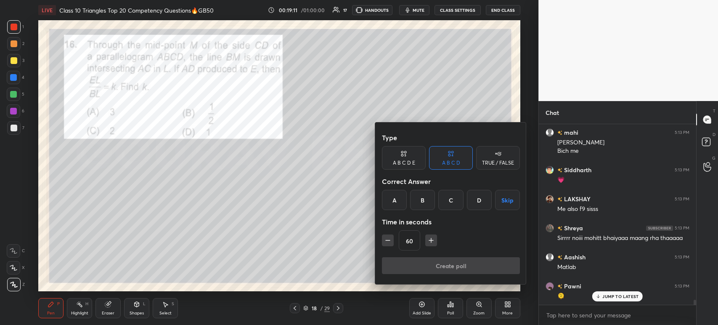
click at [457, 198] on div "C" at bounding box center [451, 200] width 25 height 20
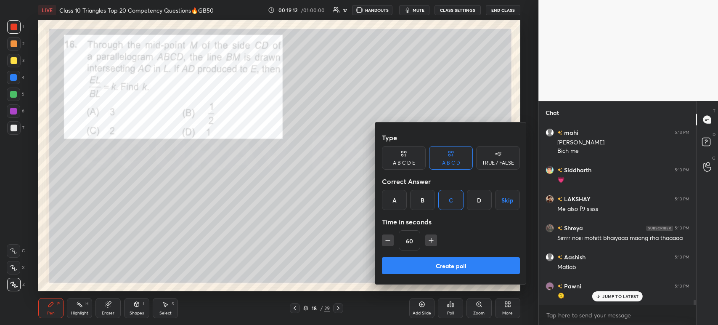
click at [431, 268] on button "Create poll" at bounding box center [451, 265] width 138 height 17
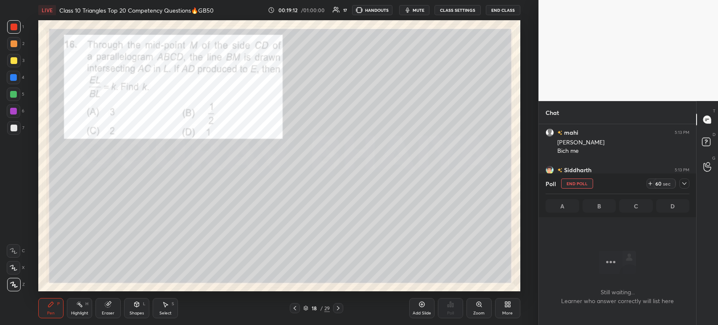
scroll to position [64, 155]
click at [684, 188] on div at bounding box center [685, 183] width 10 height 10
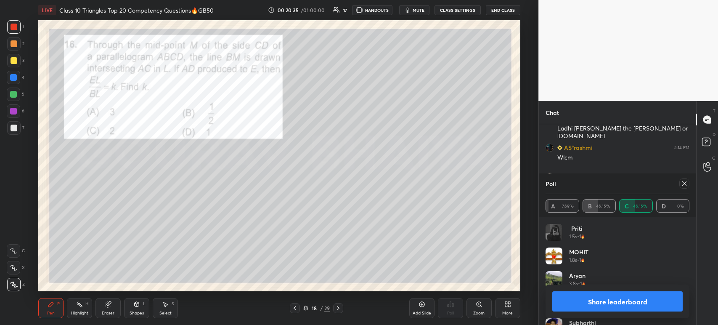
scroll to position [6947, 0]
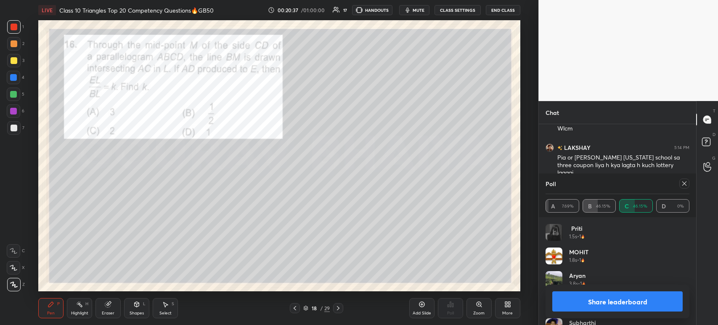
click at [577, 304] on button "Share leaderboard" at bounding box center [618, 301] width 130 height 20
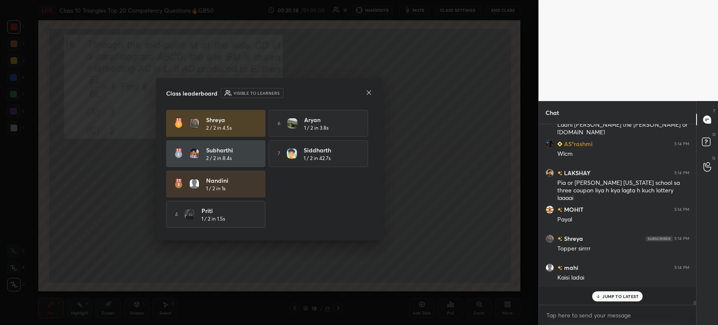
scroll to position [171, 155]
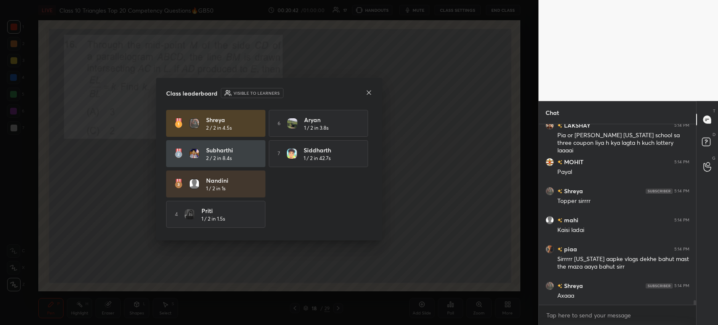
click at [371, 92] on icon at bounding box center [369, 92] width 7 height 7
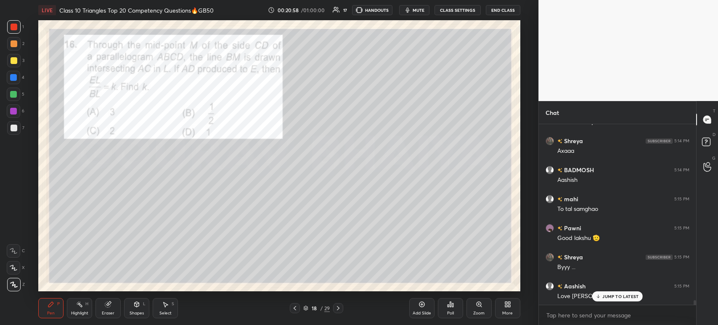
click at [15, 57] on div at bounding box center [14, 60] width 7 height 7
click at [16, 41] on div at bounding box center [14, 43] width 7 height 7
click at [16, 25] on div at bounding box center [14, 27] width 7 height 7
click at [14, 46] on div at bounding box center [14, 43] width 7 height 7
click at [14, 62] on div at bounding box center [14, 60] width 7 height 7
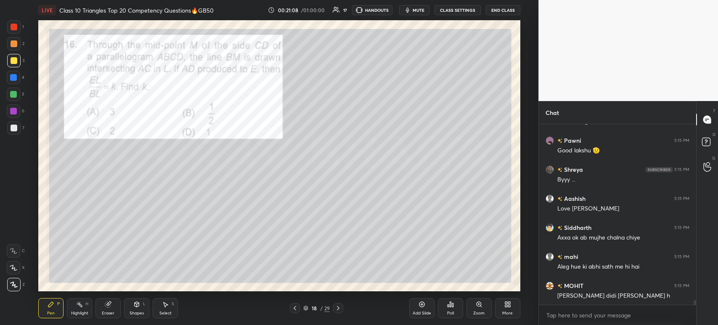
click at [18, 45] on div at bounding box center [13, 43] width 13 height 13
click at [13, 60] on div at bounding box center [14, 60] width 7 height 7
click at [12, 43] on div at bounding box center [14, 43] width 7 height 7
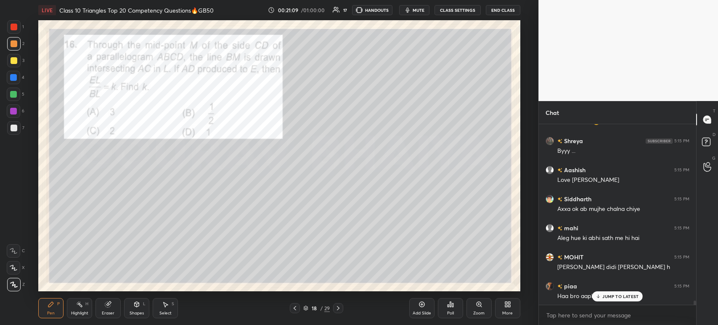
click at [11, 61] on div at bounding box center [14, 60] width 7 height 7
click at [13, 44] on div at bounding box center [14, 43] width 7 height 7
click at [13, 63] on div at bounding box center [14, 60] width 7 height 7
click at [14, 45] on div at bounding box center [14, 43] width 7 height 7
click at [19, 130] on div at bounding box center [13, 127] width 13 height 13
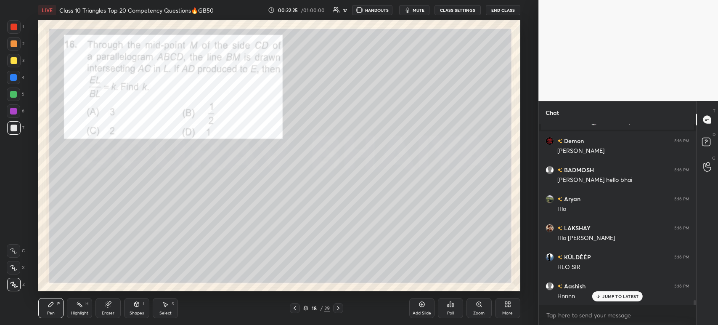
scroll to position [7101, 0]
click at [15, 63] on div at bounding box center [14, 60] width 7 height 7
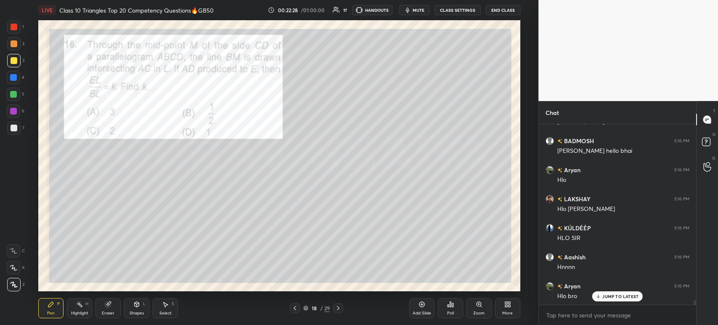
click at [12, 28] on div at bounding box center [14, 27] width 7 height 7
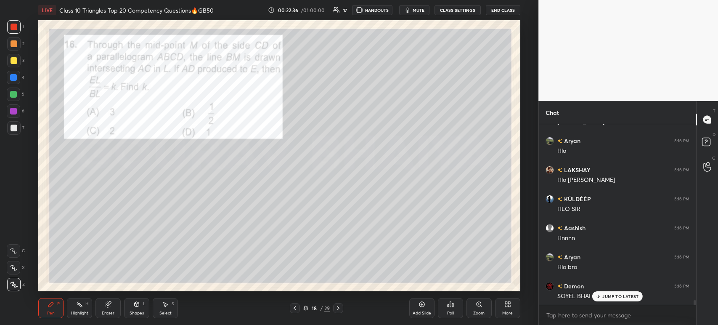
scroll to position [7159, 0]
click at [19, 61] on div at bounding box center [13, 60] width 13 height 13
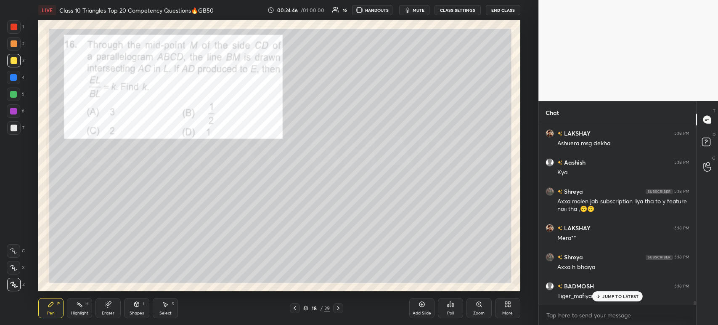
scroll to position [8265, 0]
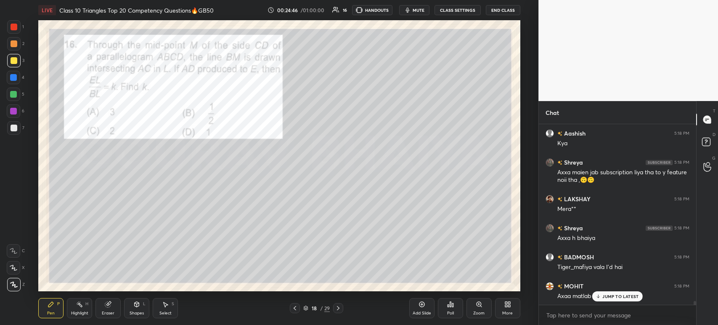
click at [109, 306] on icon at bounding box center [107, 304] width 5 height 5
click at [47, 304] on div "Pen P" at bounding box center [50, 308] width 25 height 20
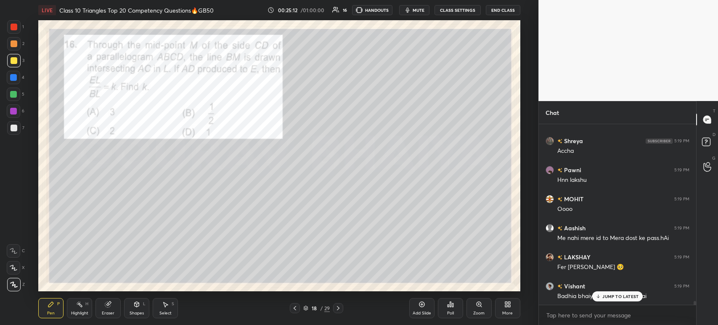
scroll to position [8459, 0]
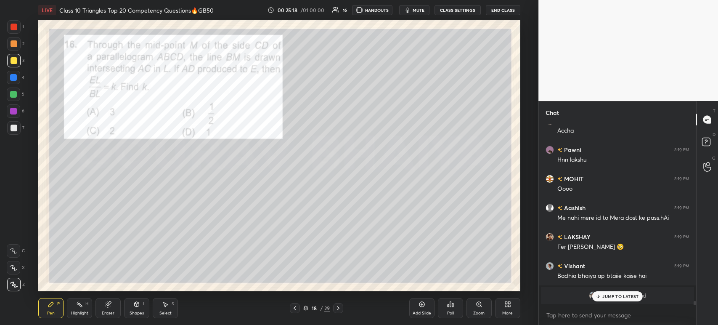
click at [606, 298] on p "JUMP TO LATEST" at bounding box center [621, 296] width 36 height 5
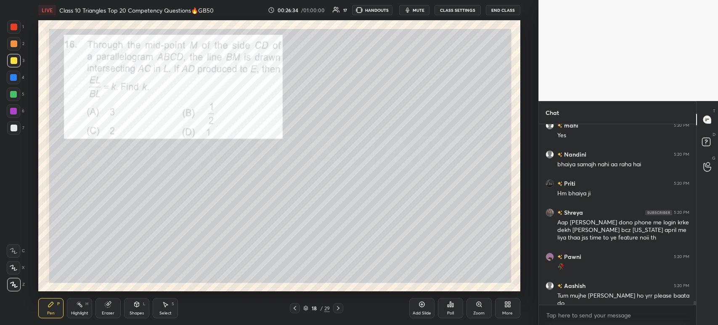
scroll to position [8917, 0]
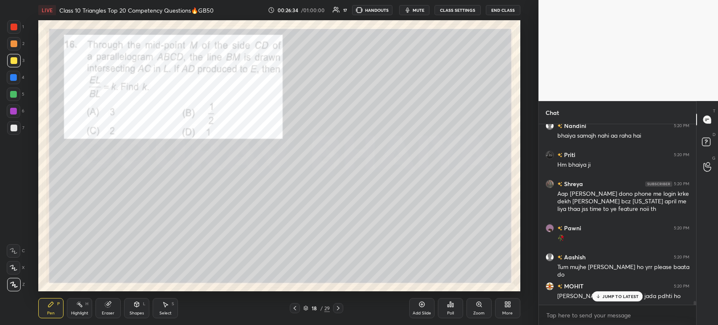
click at [17, 28] on div at bounding box center [13, 26] width 13 height 13
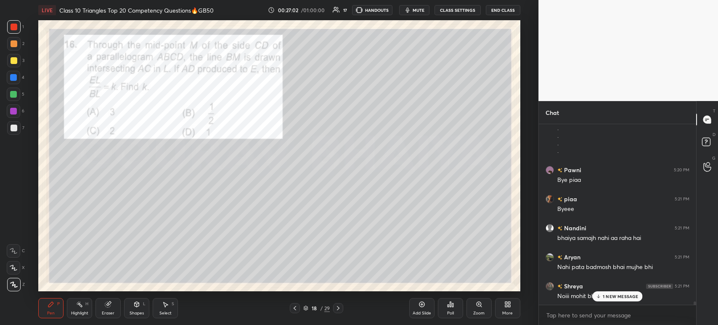
scroll to position [9283, 0]
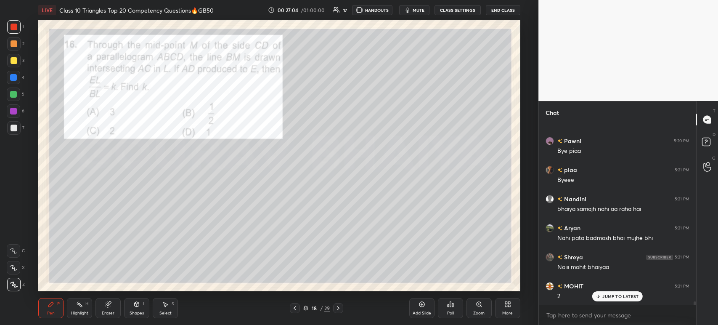
click at [16, 124] on div at bounding box center [13, 127] width 13 height 13
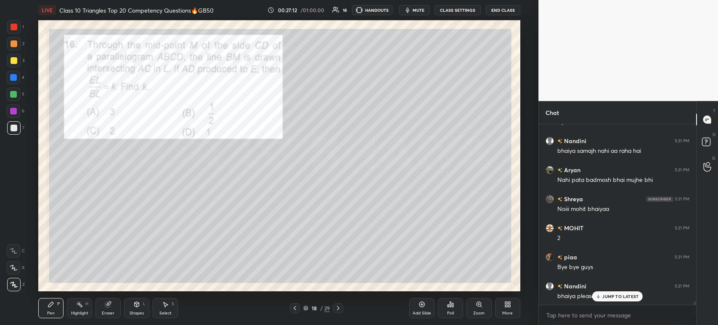
scroll to position [9371, 0]
click at [19, 29] on div at bounding box center [13, 26] width 13 height 13
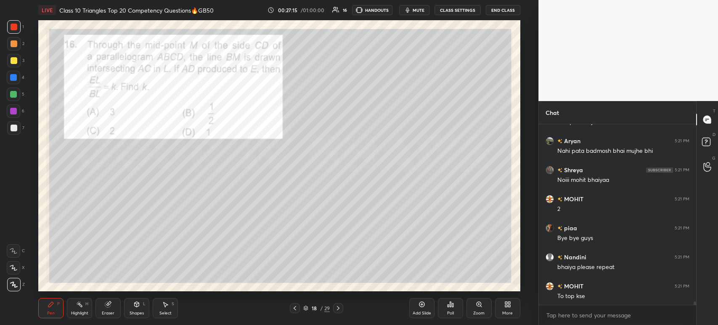
scroll to position [9400, 0]
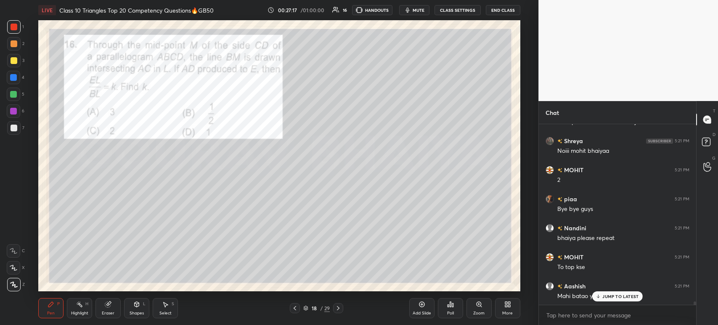
click at [343, 306] on div at bounding box center [338, 308] width 10 height 10
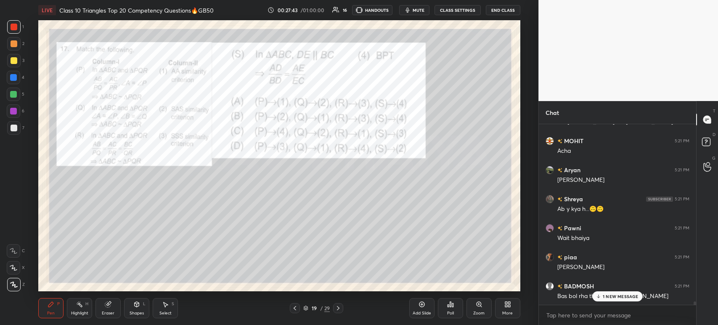
scroll to position [9690, 0]
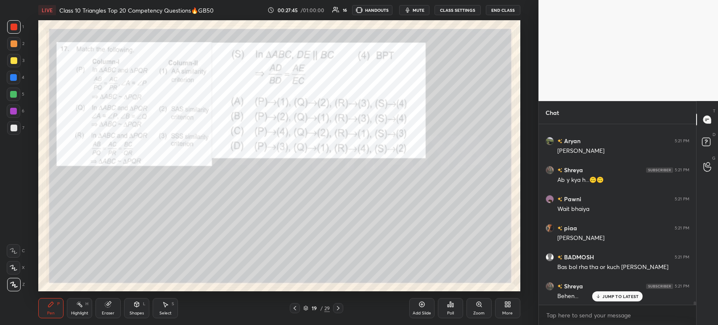
click at [16, 61] on div at bounding box center [14, 60] width 7 height 7
click at [16, 47] on div at bounding box center [14, 43] width 7 height 7
click at [13, 31] on div at bounding box center [13, 26] width 13 height 13
click at [14, 48] on div at bounding box center [13, 43] width 13 height 13
click at [11, 64] on div at bounding box center [14, 60] width 7 height 7
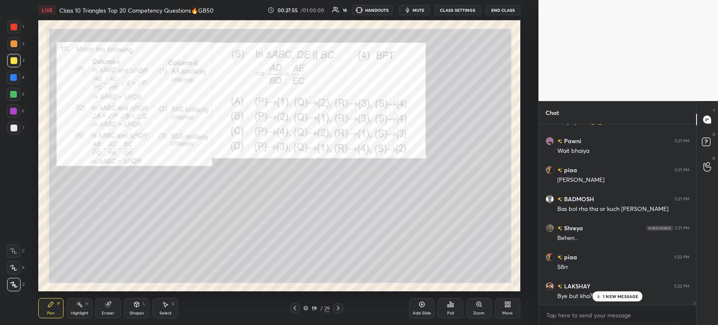
scroll to position [9778, 0]
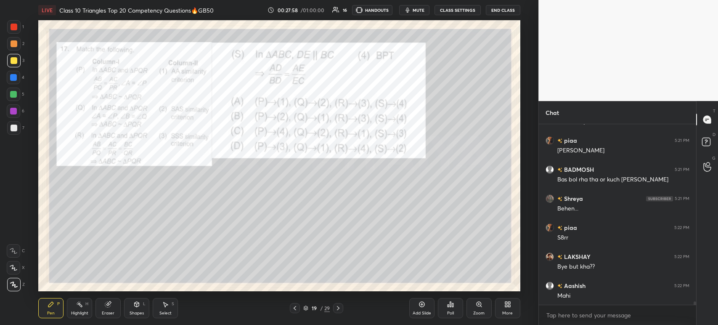
click at [16, 80] on div at bounding box center [13, 77] width 13 height 13
click at [15, 96] on div at bounding box center [13, 94] width 7 height 7
click at [14, 112] on div at bounding box center [13, 111] width 7 height 7
click at [14, 131] on div at bounding box center [14, 128] width 7 height 7
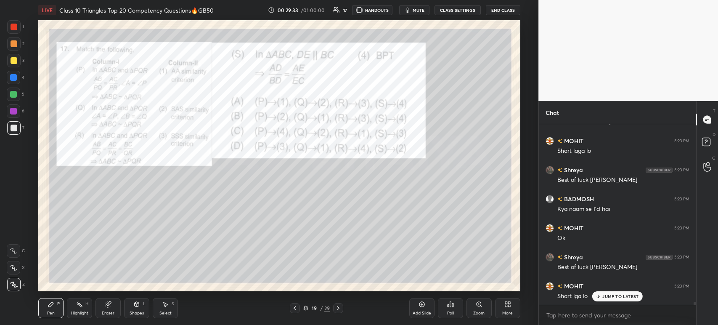
scroll to position [10642, 0]
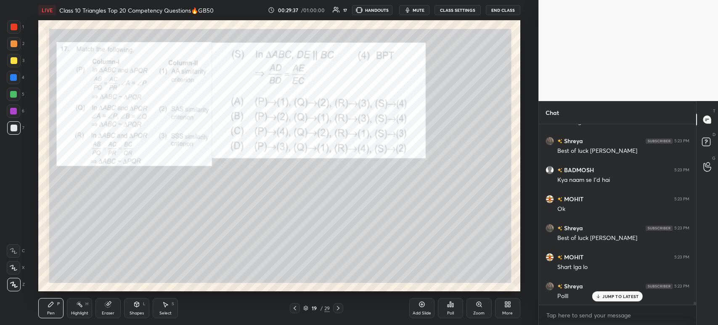
click at [454, 311] on div "Poll" at bounding box center [450, 313] width 7 height 4
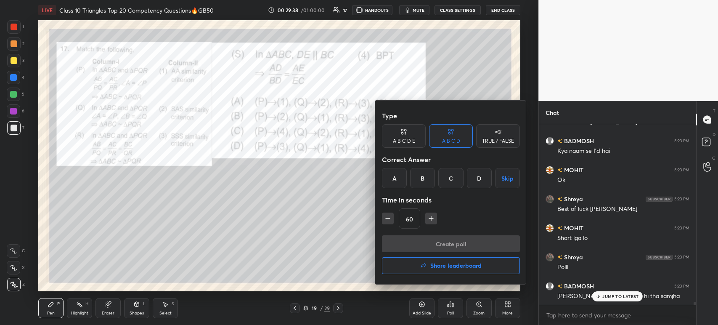
click at [447, 311] on div at bounding box center [359, 162] width 718 height 325
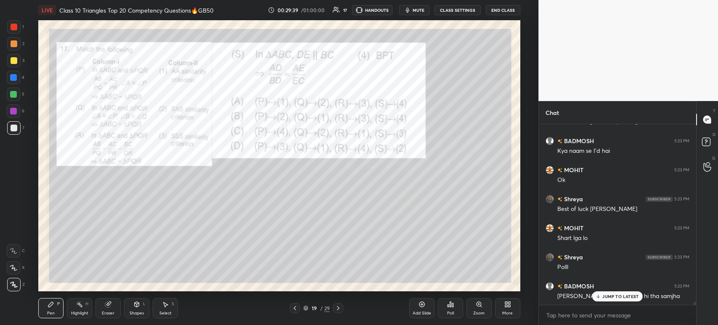
scroll to position [10700, 0]
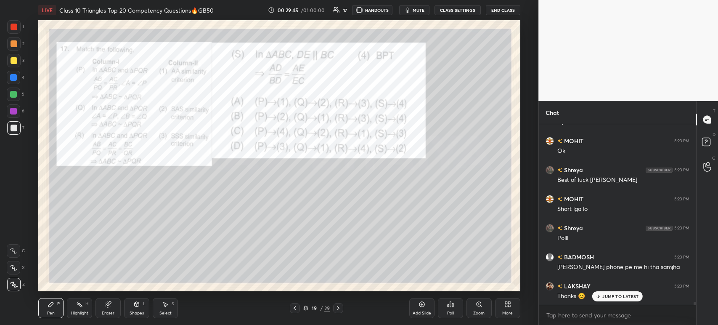
click at [451, 310] on div "Poll" at bounding box center [450, 308] width 25 height 20
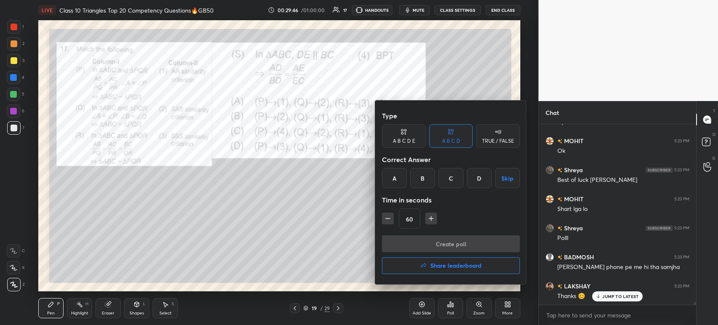
click at [424, 185] on div "B" at bounding box center [422, 178] width 25 height 20
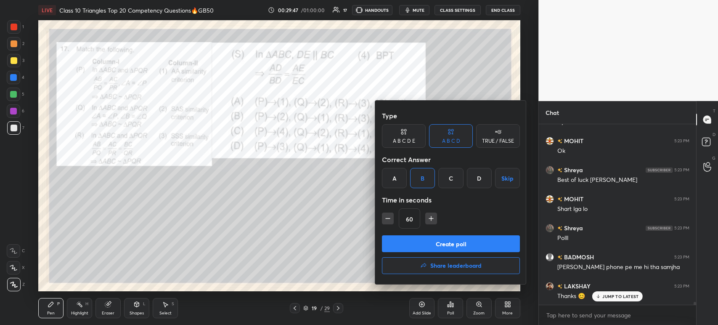
click at [420, 245] on button "Create poll" at bounding box center [451, 243] width 138 height 17
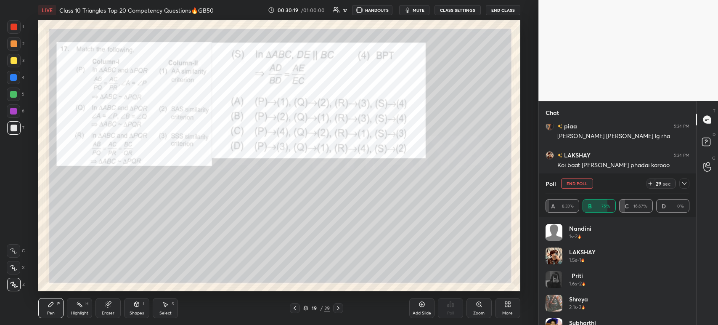
scroll to position [11005, 0]
click at [687, 186] on icon at bounding box center [684, 183] width 7 height 7
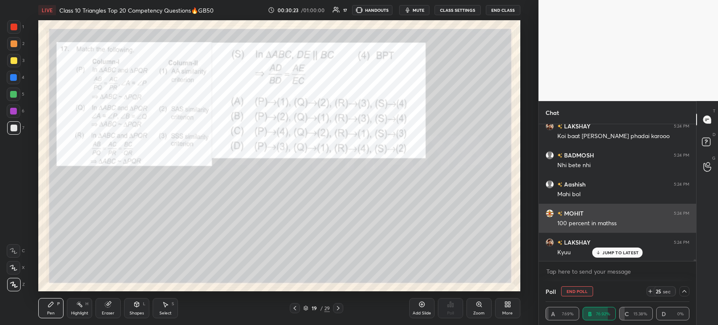
scroll to position [0, 3]
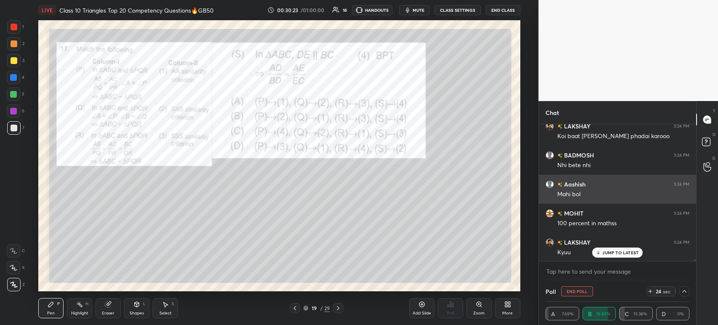
click at [633, 207] on div "MOHIT 5:24 PM 100 percent in mathss" at bounding box center [617, 218] width 157 height 29
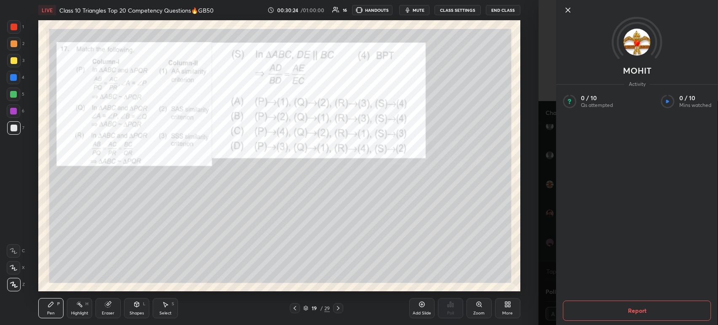
scroll to position [11064, 0]
click at [568, 11] on icon at bounding box center [568, 10] width 4 height 4
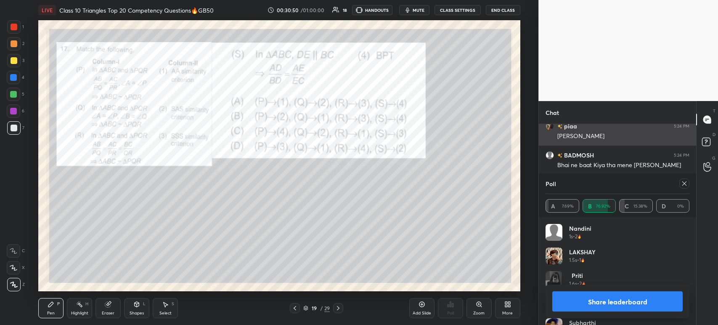
scroll to position [11209, 0]
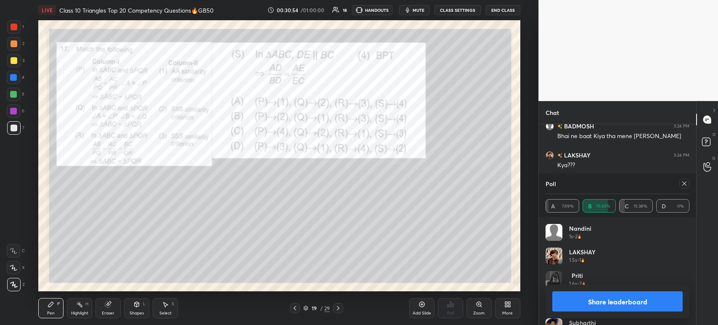
click at [586, 301] on button "Share leaderboard" at bounding box center [618, 301] width 130 height 20
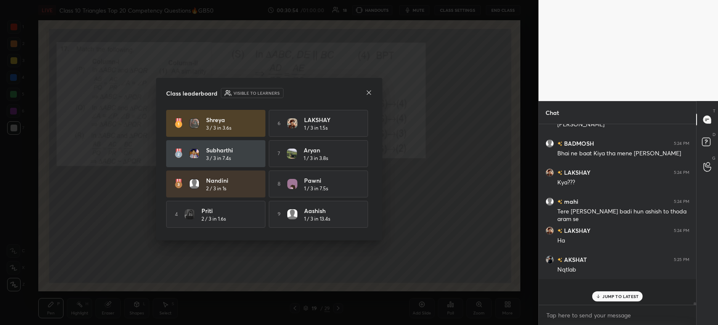
scroll to position [176, 155]
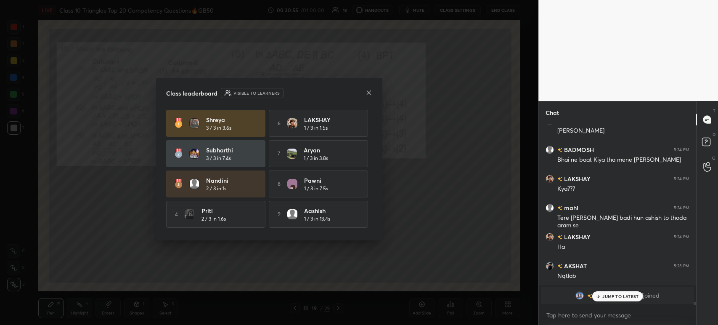
click at [367, 92] on icon at bounding box center [369, 92] width 7 height 7
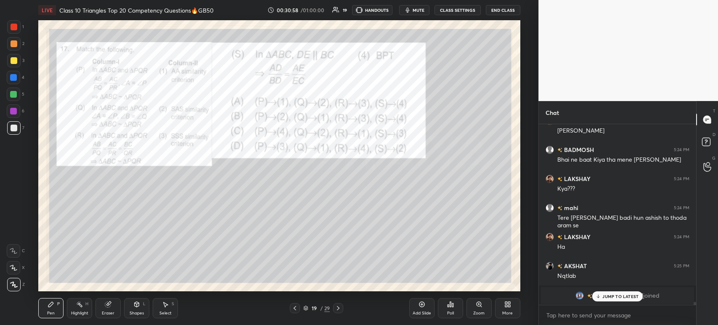
click at [20, 58] on div "3" at bounding box center [15, 60] width 17 height 13
click at [17, 46] on div at bounding box center [13, 43] width 13 height 13
click at [18, 26] on div at bounding box center [13, 26] width 13 height 13
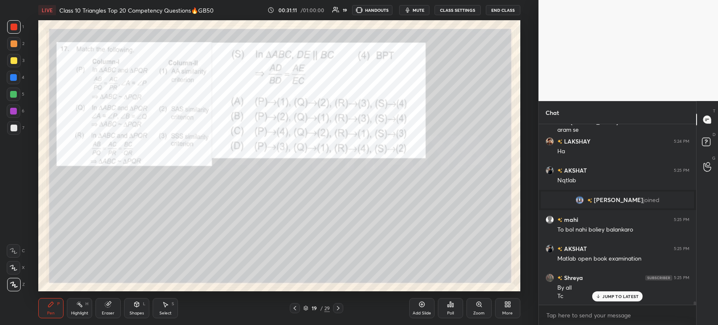
click at [17, 129] on div at bounding box center [13, 127] width 13 height 13
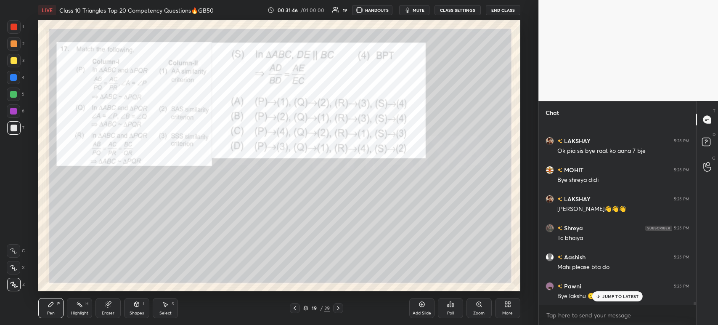
scroll to position [10227, 0]
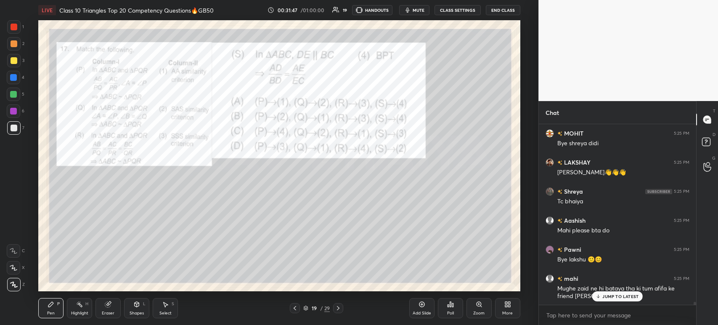
click at [11, 33] on div at bounding box center [13, 26] width 13 height 13
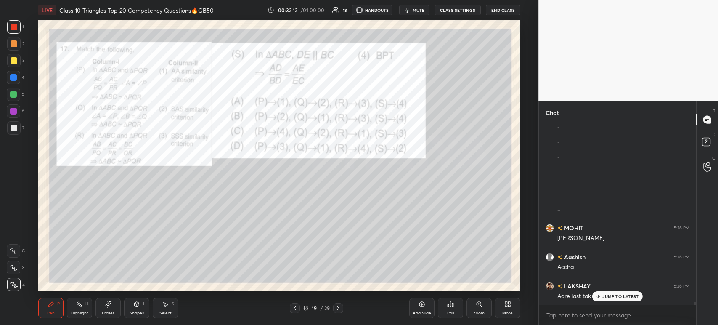
scroll to position [10538, 0]
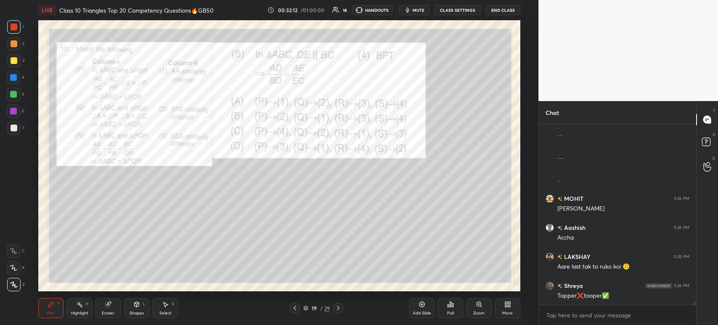
click at [339, 309] on icon at bounding box center [338, 308] width 3 height 4
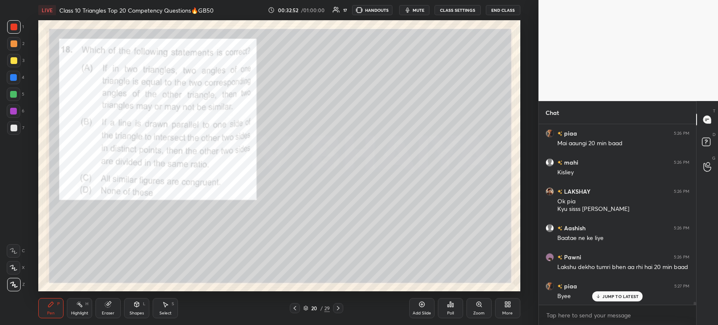
scroll to position [10865, 0]
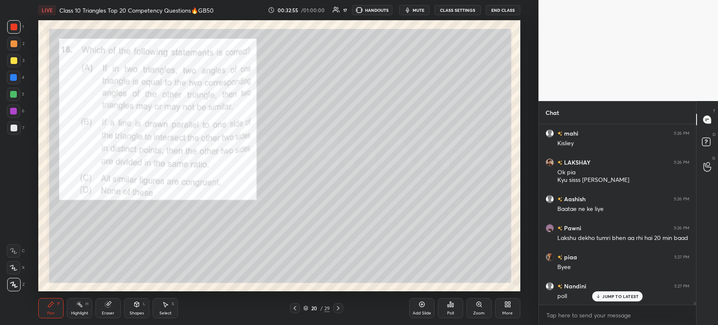
click at [451, 313] on div "Poll" at bounding box center [450, 313] width 7 height 4
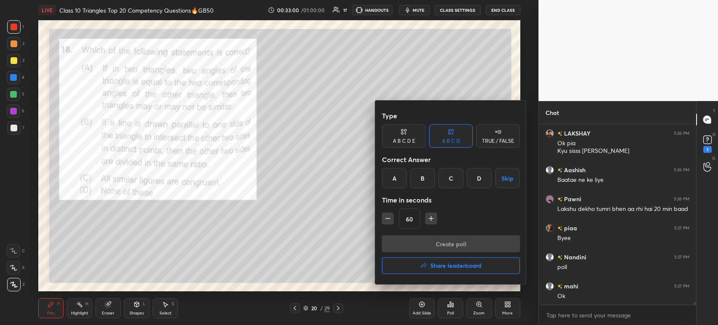
scroll to position [10923, 0]
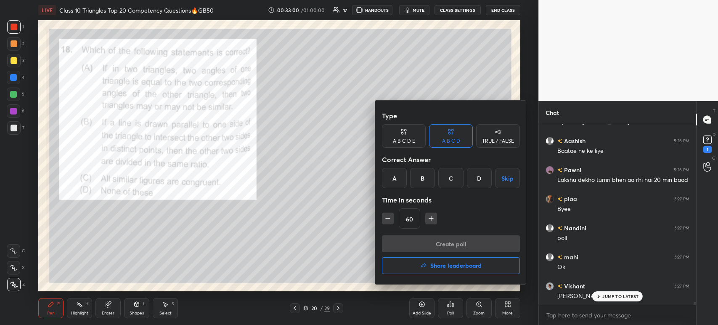
click at [422, 185] on div "B" at bounding box center [422, 178] width 25 height 20
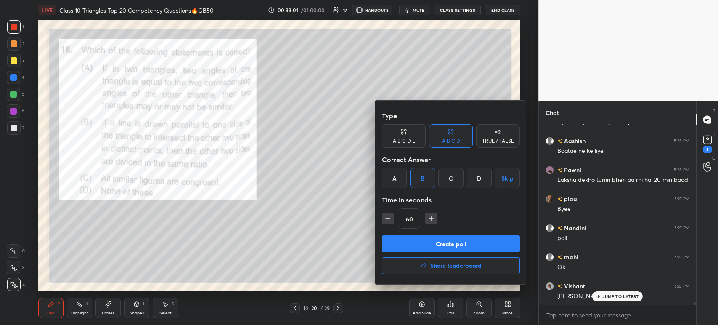
click at [418, 241] on button "Create poll" at bounding box center [451, 243] width 138 height 17
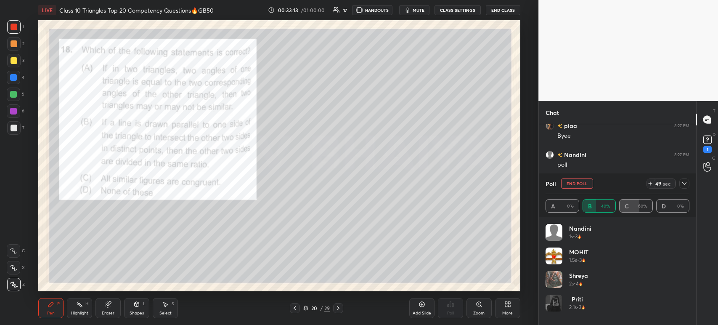
scroll to position [11025, 0]
click at [684, 187] on icon at bounding box center [684, 183] width 7 height 7
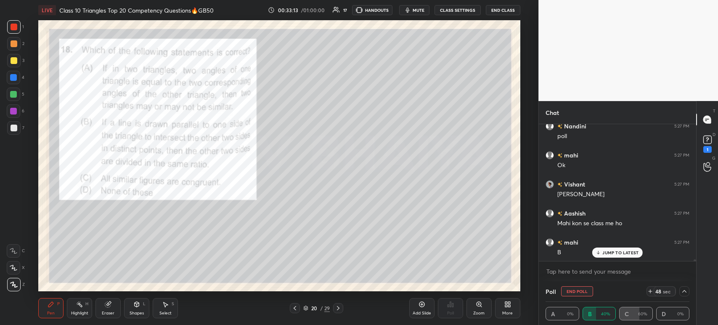
scroll to position [0, 0]
click at [707, 142] on icon at bounding box center [707, 141] width 1 height 1
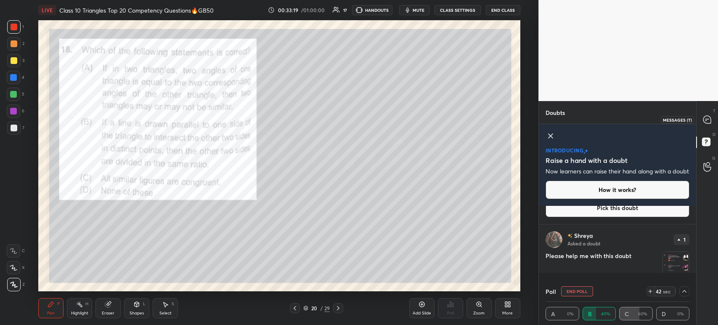
click at [710, 122] on icon at bounding box center [708, 120] width 8 height 8
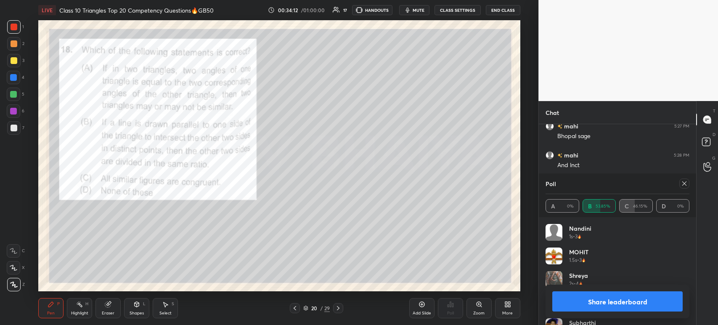
scroll to position [11473, 0]
click at [613, 305] on button "Share leaderboard" at bounding box center [618, 301] width 130 height 20
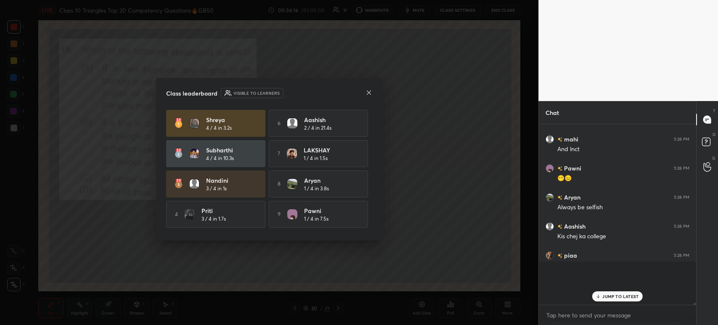
scroll to position [3, 3]
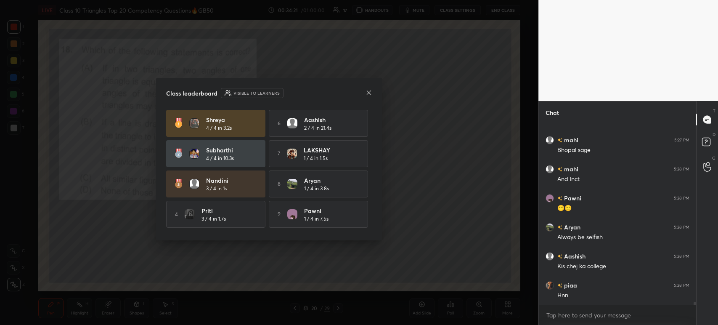
click at [367, 91] on icon at bounding box center [369, 92] width 7 height 7
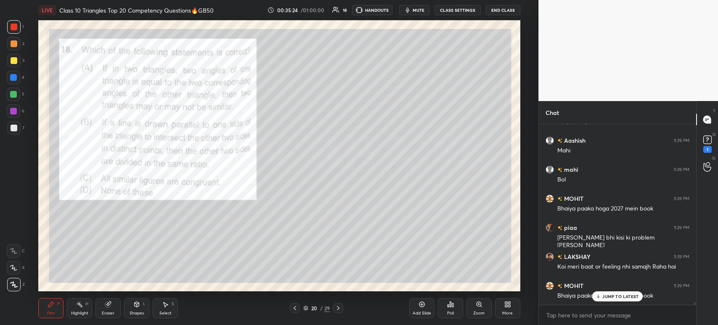
scroll to position [11852, 0]
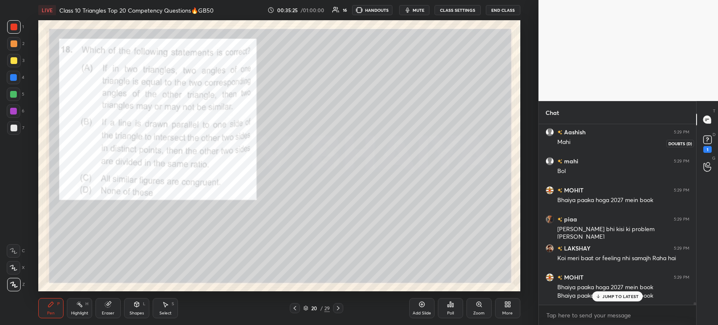
click at [713, 141] on icon at bounding box center [708, 139] width 13 height 13
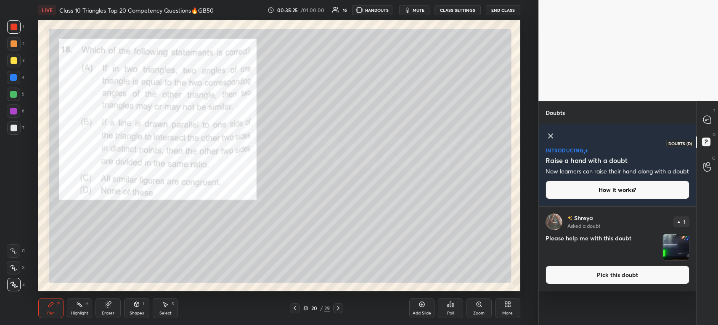
scroll to position [0, 0]
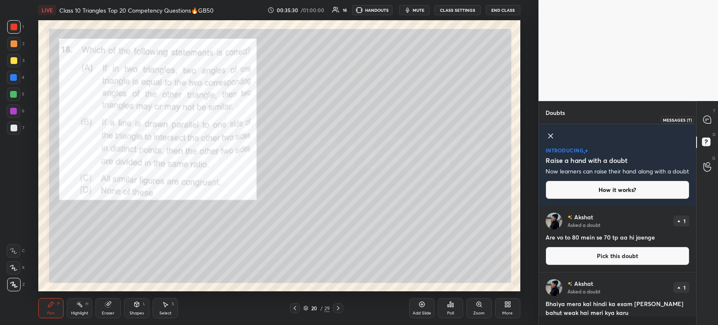
click at [713, 127] on div at bounding box center [707, 119] width 17 height 15
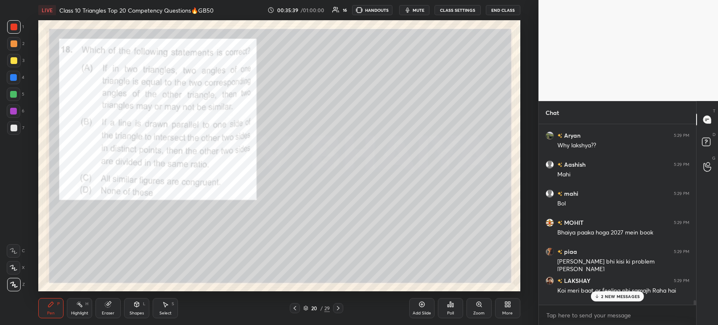
scroll to position [11919, 0]
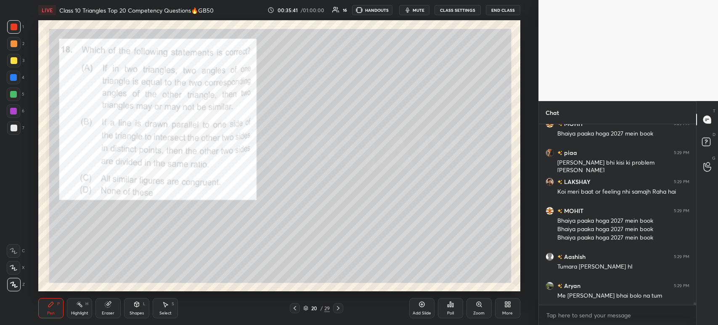
click at [340, 310] on icon at bounding box center [338, 308] width 7 height 7
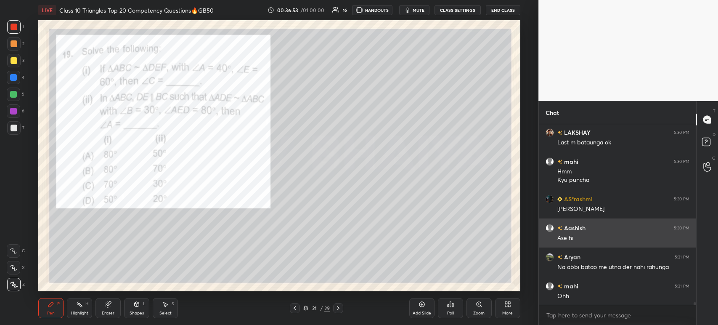
scroll to position [12458, 0]
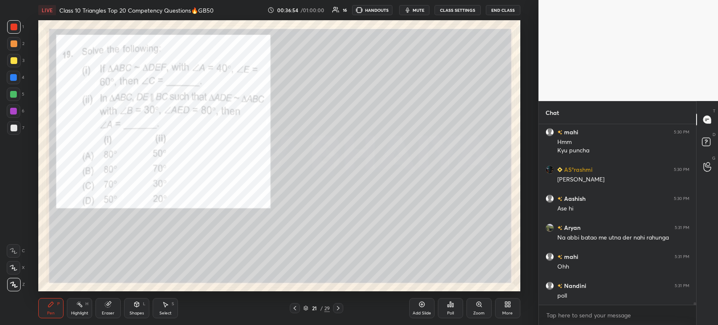
click at [449, 311] on div "Poll" at bounding box center [450, 313] width 7 height 4
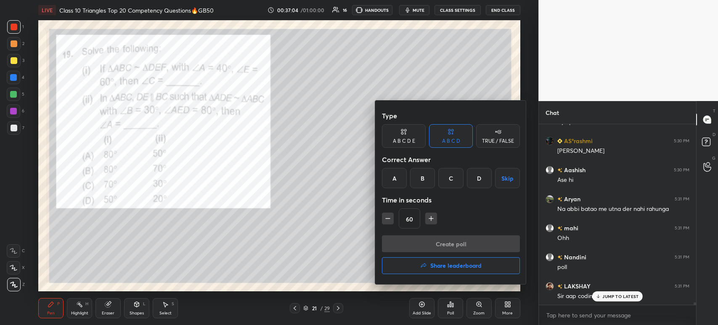
scroll to position [12515, 0]
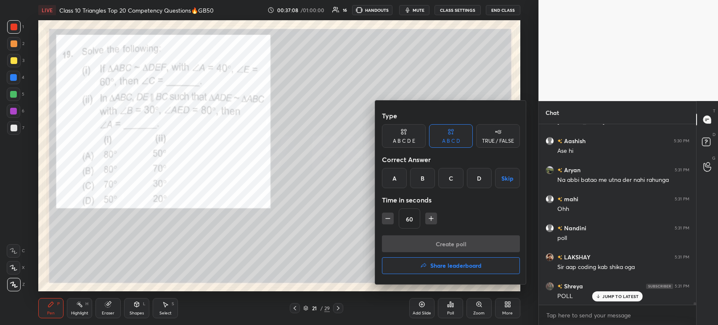
click at [417, 181] on div "B" at bounding box center [422, 178] width 25 height 20
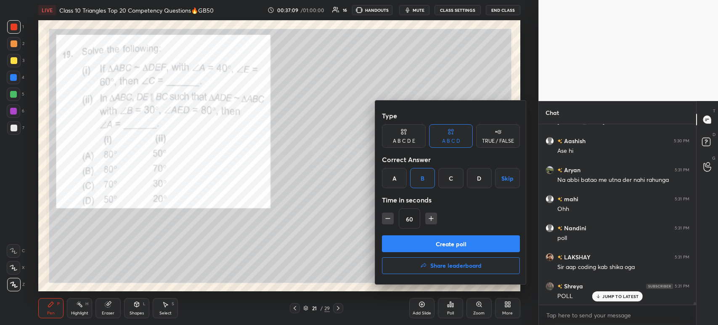
click at [422, 245] on button "Create poll" at bounding box center [451, 243] width 138 height 17
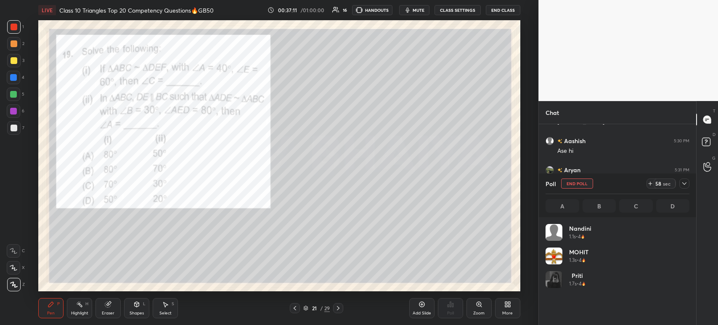
scroll to position [3, 3]
click at [683, 187] on icon at bounding box center [684, 183] width 7 height 7
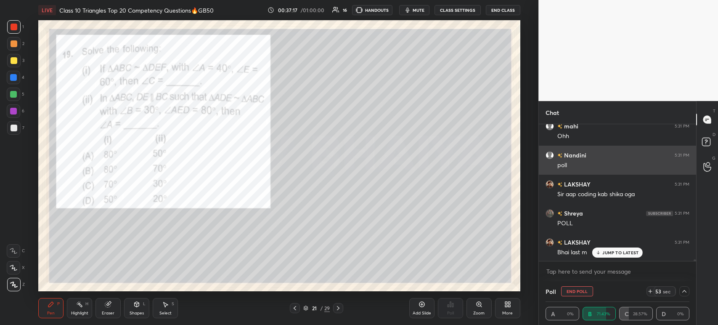
scroll to position [12617, 0]
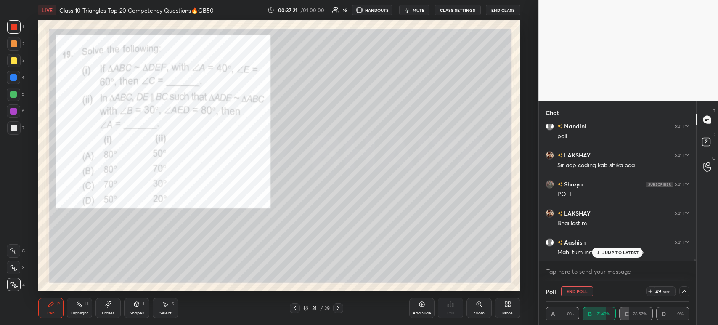
click at [16, 129] on div at bounding box center [14, 128] width 7 height 7
click at [10, 66] on div at bounding box center [13, 60] width 13 height 13
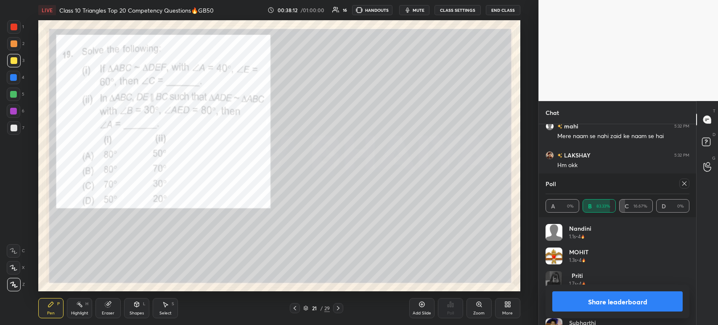
scroll to position [12849, 0]
click at [587, 306] on button "Share leaderboard" at bounding box center [618, 301] width 130 height 20
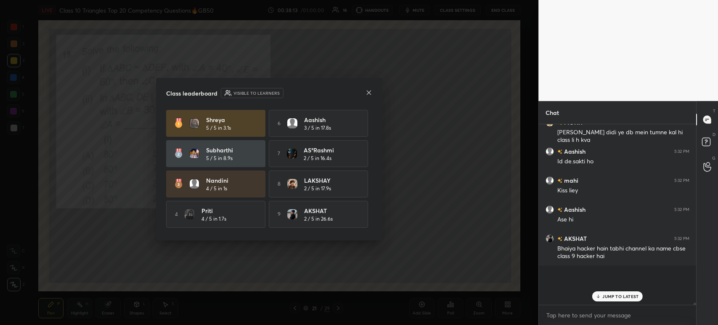
scroll to position [12868, 0]
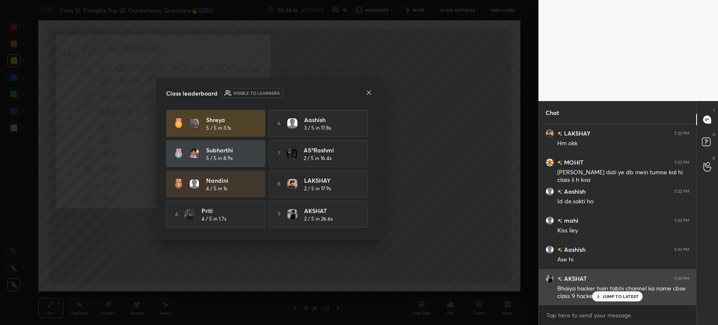
click at [600, 297] on icon at bounding box center [598, 297] width 3 height 1
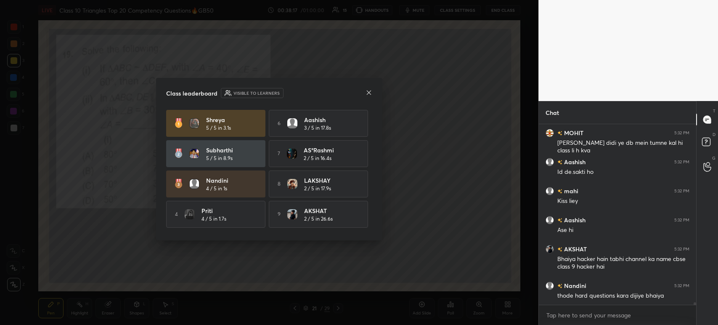
click at [369, 93] on icon at bounding box center [369, 92] width 7 height 7
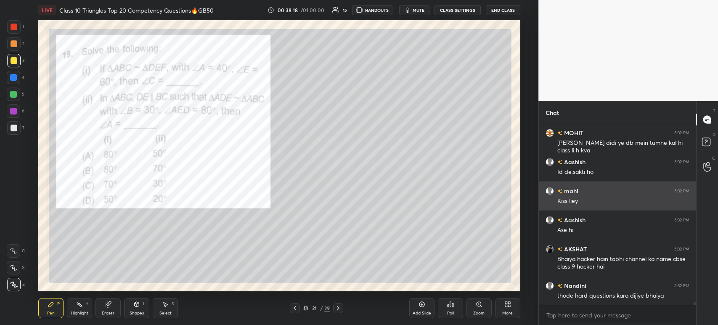
click at [592, 210] on div "mahi 5:32 PM Kiss liey" at bounding box center [617, 195] width 157 height 29
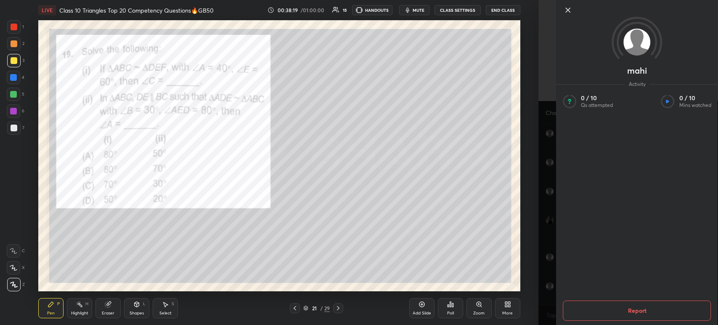
click at [569, 7] on icon at bounding box center [568, 10] width 10 height 10
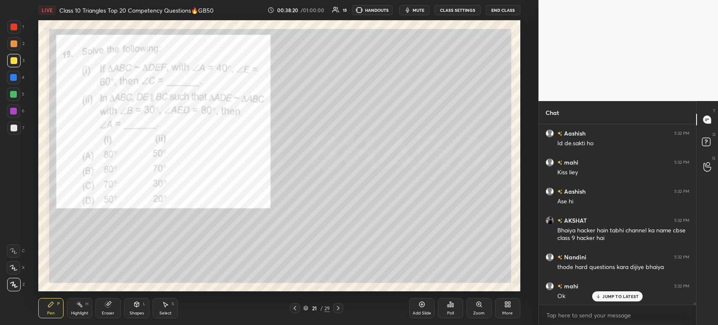
click at [7, 60] on div at bounding box center [13, 60] width 13 height 13
click at [13, 35] on div "1" at bounding box center [15, 28] width 17 height 17
click at [13, 26] on div at bounding box center [14, 27] width 7 height 7
click at [15, 42] on div at bounding box center [14, 43] width 7 height 7
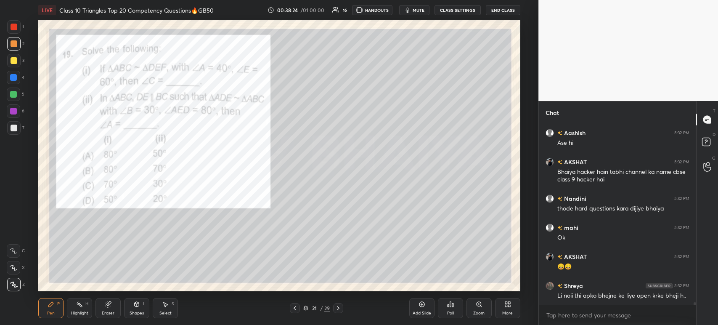
click at [16, 27] on div at bounding box center [14, 27] width 7 height 7
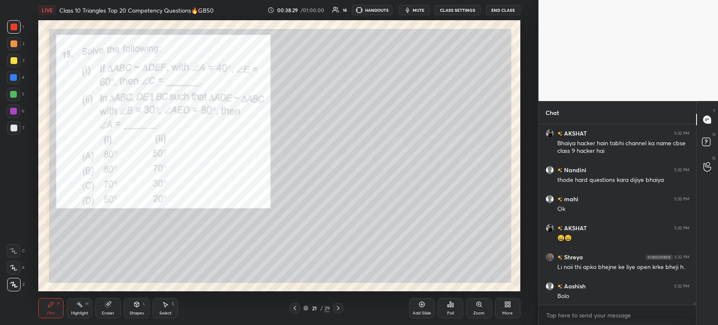
click at [11, 65] on div at bounding box center [13, 60] width 13 height 13
click at [8, 129] on div at bounding box center [13, 127] width 13 height 13
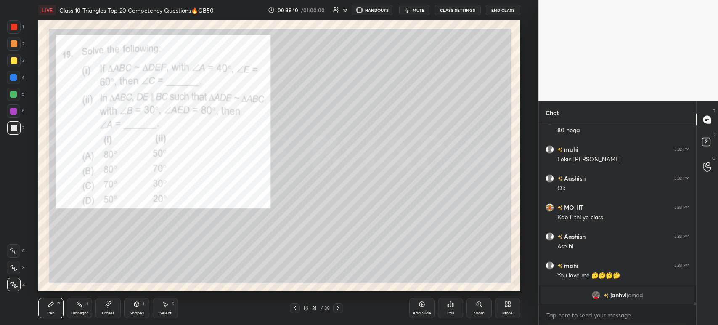
click at [16, 30] on div at bounding box center [13, 26] width 13 height 13
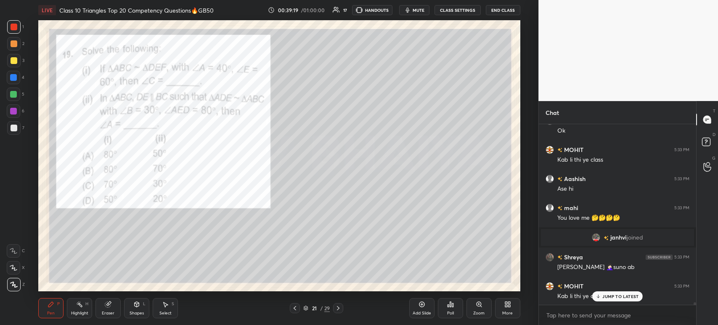
scroll to position [12136, 0]
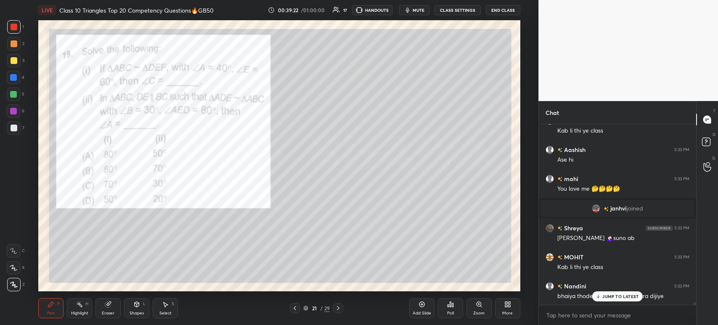
click at [14, 128] on div at bounding box center [14, 128] width 7 height 7
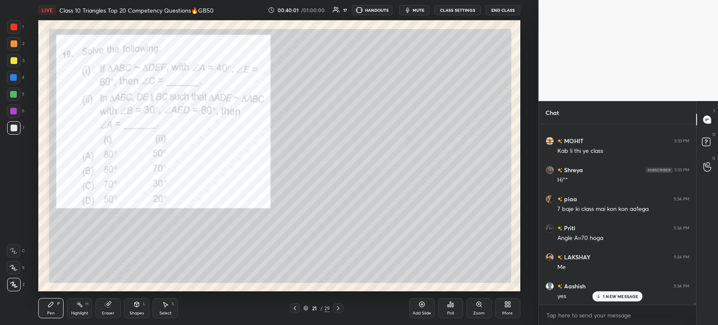
scroll to position [12492, 0]
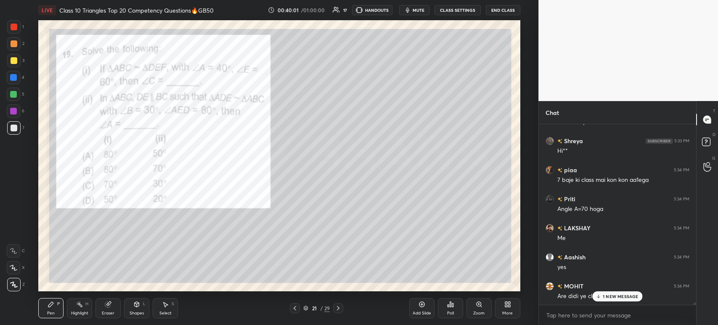
click at [13, 32] on div at bounding box center [13, 26] width 13 height 13
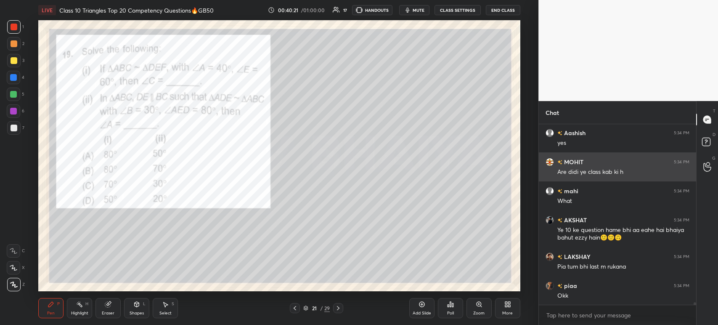
scroll to position [12644, 0]
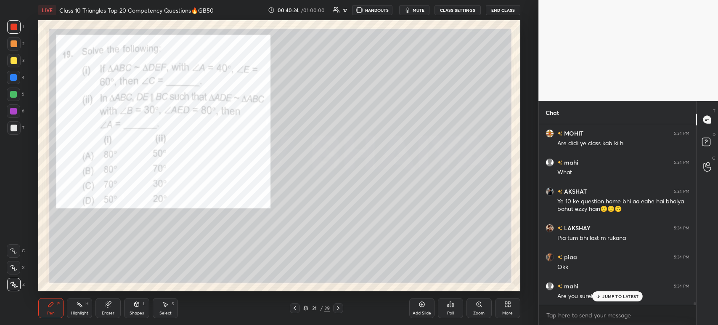
click at [333, 311] on div at bounding box center [338, 308] width 10 height 10
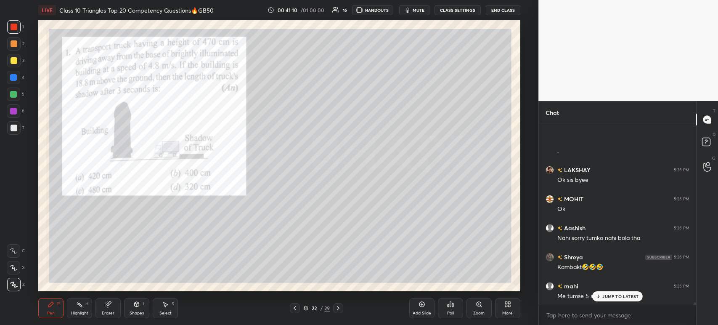
scroll to position [13152, 0]
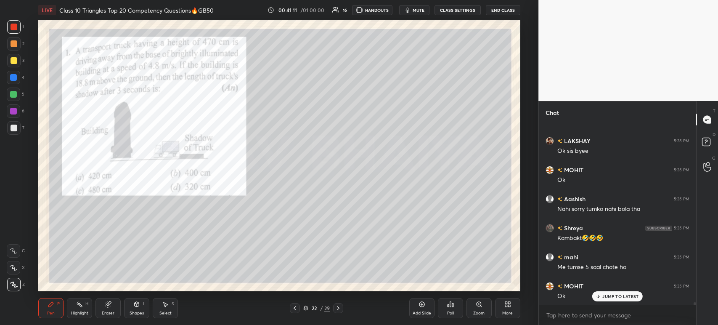
click at [16, 59] on div at bounding box center [14, 60] width 7 height 7
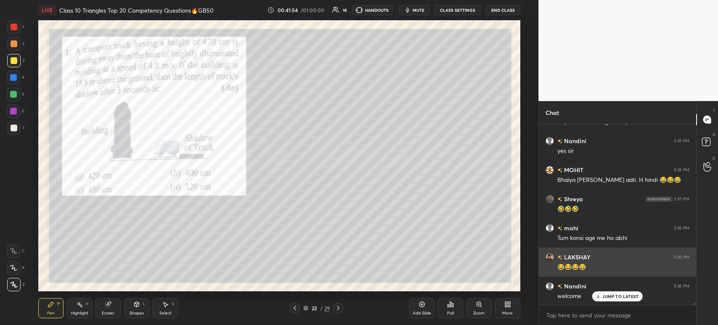
scroll to position [13501, 0]
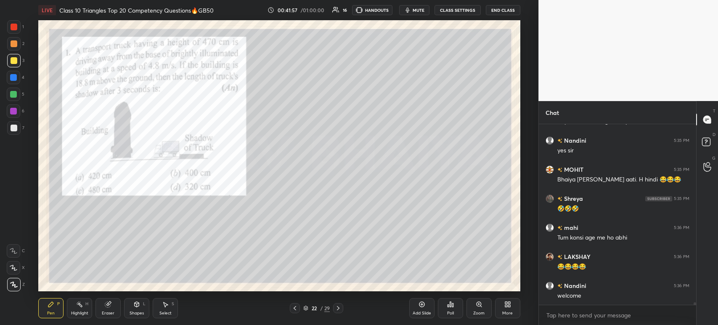
click at [453, 306] on icon at bounding box center [452, 305] width 1 height 4
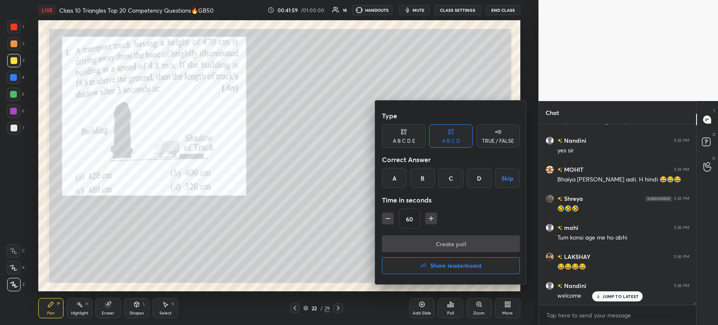
scroll to position [13529, 0]
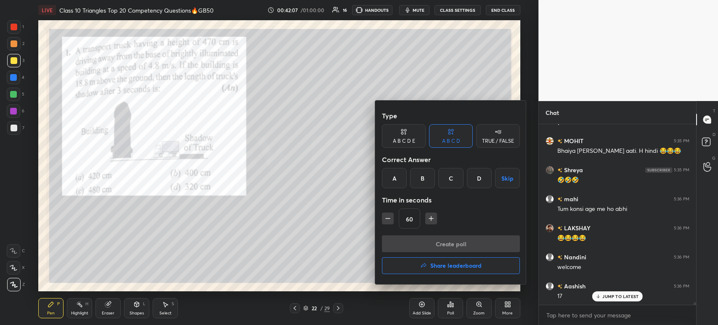
click at [300, 220] on div at bounding box center [359, 162] width 718 height 325
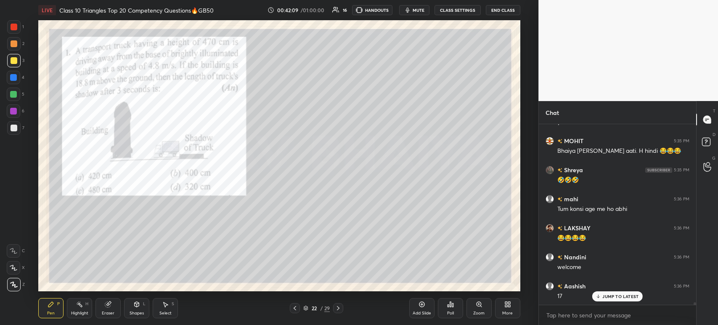
scroll to position [13559, 0]
click at [450, 306] on icon at bounding box center [450, 304] width 1 height 5
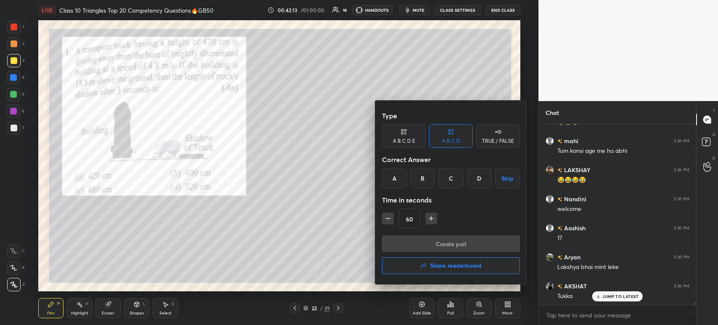
scroll to position [13616, 0]
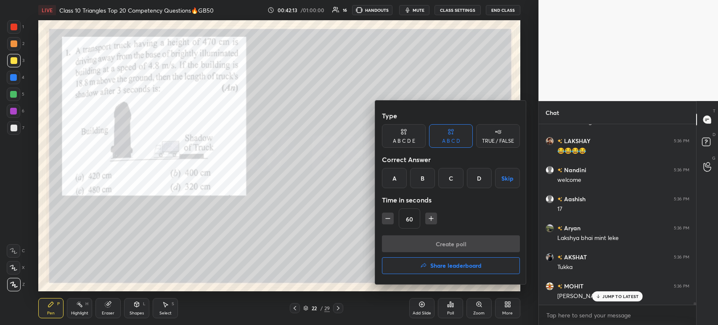
click at [457, 181] on div "C" at bounding box center [451, 178] width 25 height 20
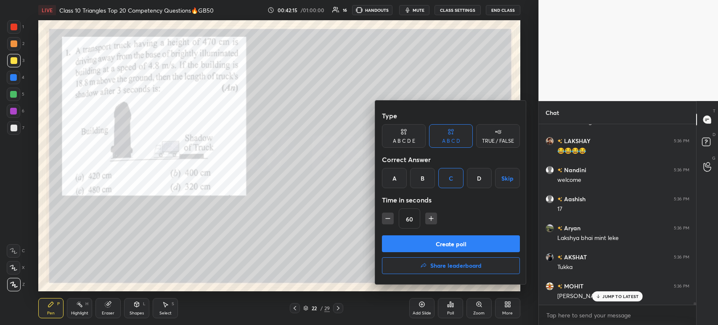
click at [434, 242] on button "Create poll" at bounding box center [451, 243] width 138 height 17
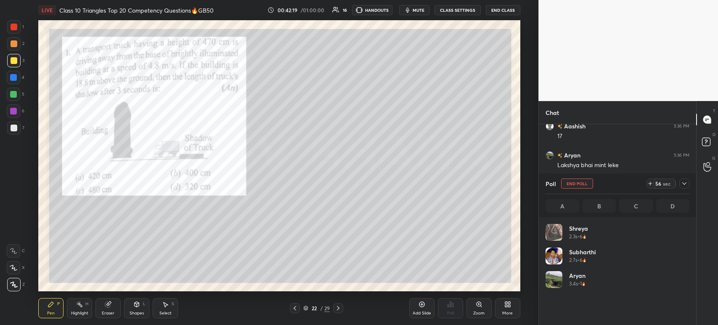
scroll to position [98, 141]
click at [687, 187] on icon at bounding box center [684, 183] width 7 height 7
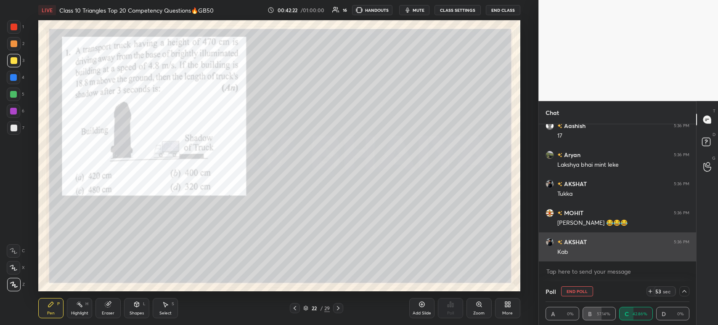
scroll to position [13718, 0]
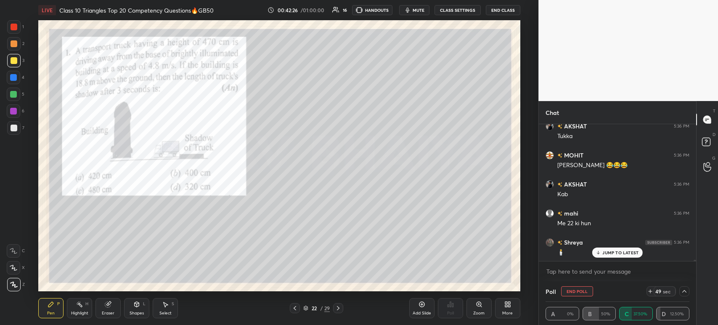
click at [17, 61] on div at bounding box center [13, 60] width 13 height 13
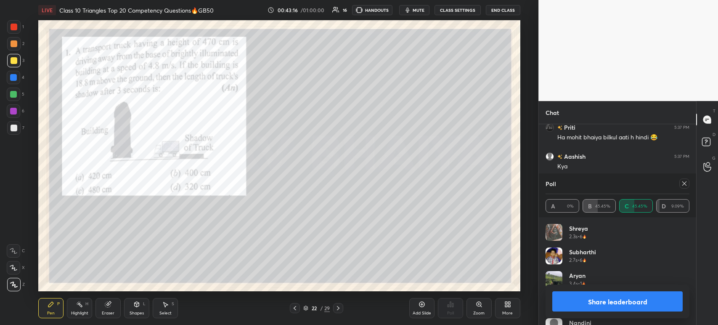
scroll to position [98, 141]
click at [596, 282] on div "Aryan 3.4s • 1" at bounding box center [618, 283] width 144 height 24
click at [577, 299] on button "Share leaderboard" at bounding box center [618, 301] width 130 height 20
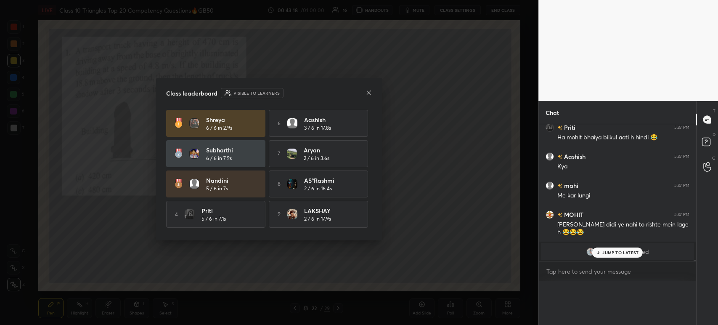
scroll to position [0, 0]
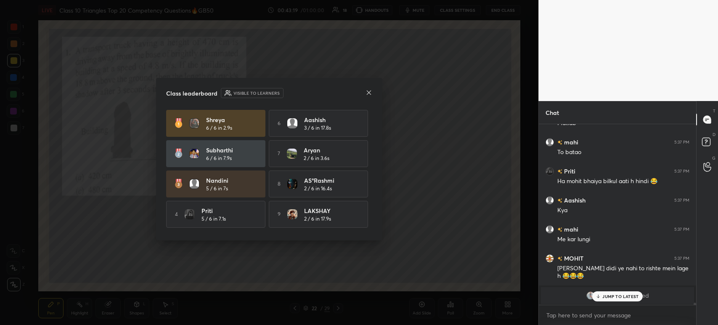
click at [604, 297] on p "JUMP TO LATEST" at bounding box center [621, 296] width 36 height 5
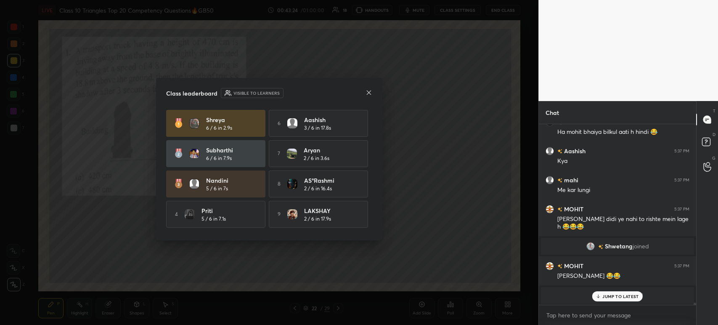
click at [607, 299] on p "JUMP TO LATEST" at bounding box center [621, 296] width 36 height 5
click at [373, 91] on div "Class leaderboard Visible to learners Shreya 6 / 6 in 2.9s 6 [PERSON_NAME] 3 / …" at bounding box center [269, 159] width 226 height 162
click at [372, 93] on icon at bounding box center [369, 92] width 7 height 7
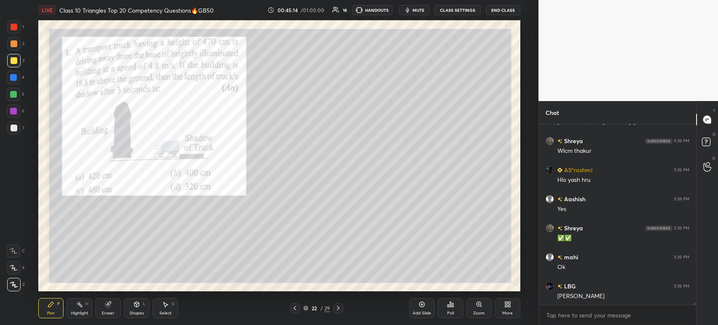
scroll to position [14875, 0]
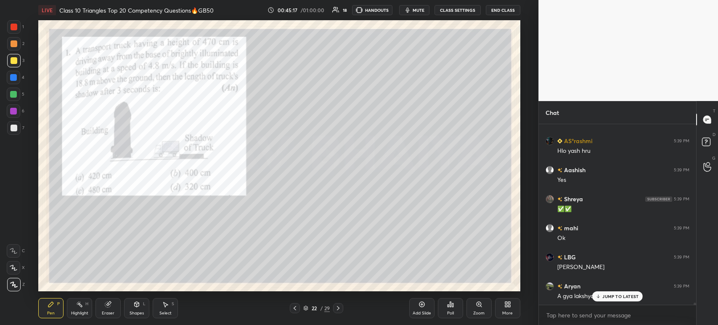
click at [13, 30] on div at bounding box center [14, 27] width 7 height 7
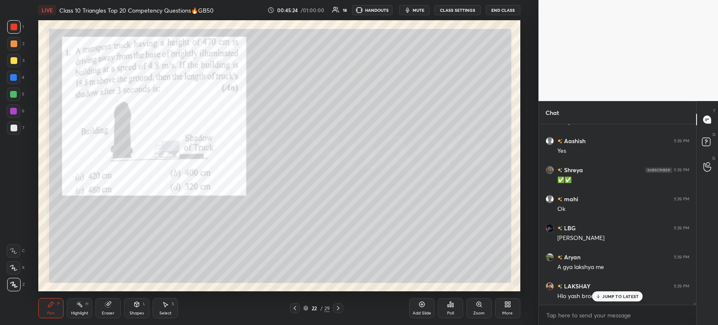
click at [19, 126] on div at bounding box center [13, 127] width 13 height 13
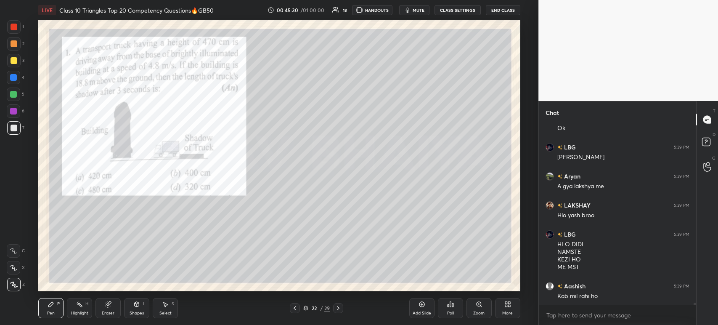
scroll to position [15043, 0]
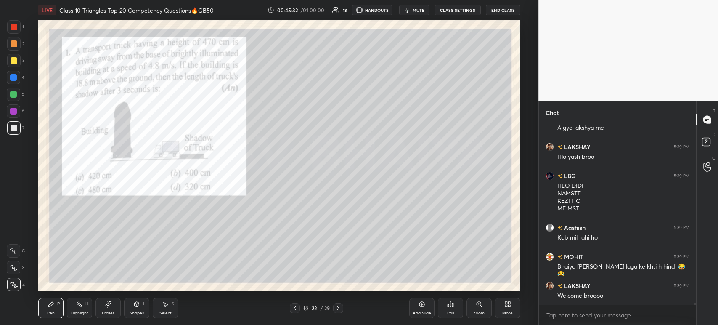
click at [22, 29] on div "1" at bounding box center [15, 26] width 17 height 13
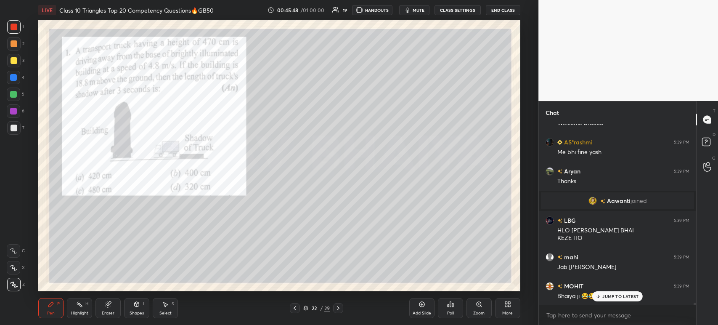
scroll to position [15245, 0]
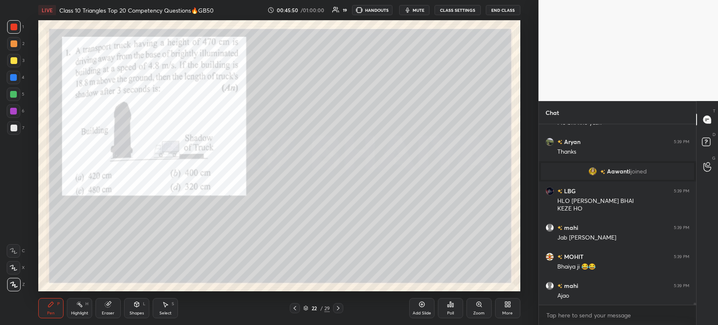
click at [338, 309] on icon at bounding box center [338, 308] width 3 height 4
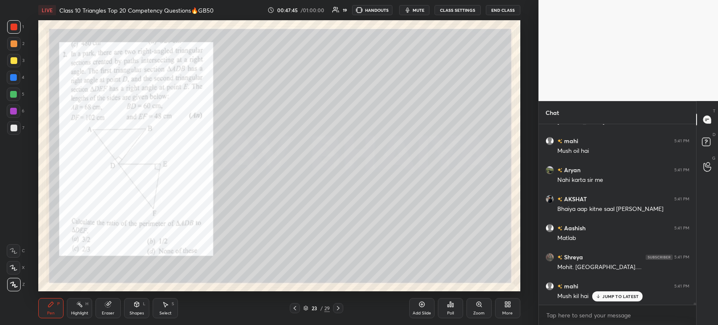
scroll to position [16484, 0]
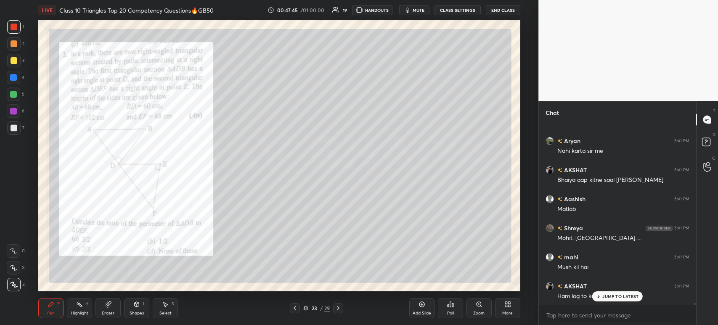
click at [449, 307] on icon at bounding box center [450, 304] width 7 height 7
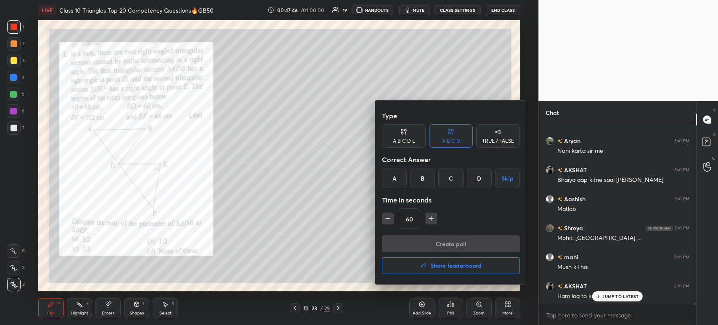
click at [454, 178] on div "C" at bounding box center [451, 178] width 25 height 20
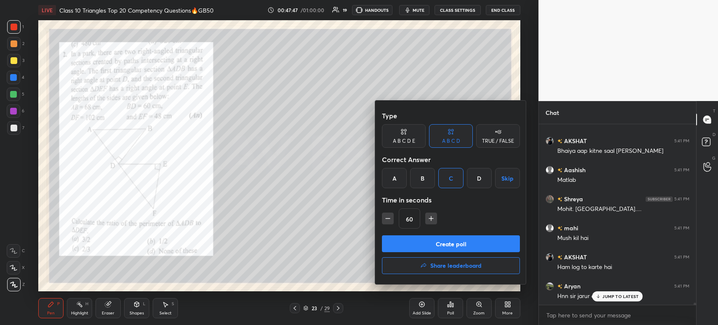
click at [452, 243] on button "Create poll" at bounding box center [451, 243] width 138 height 17
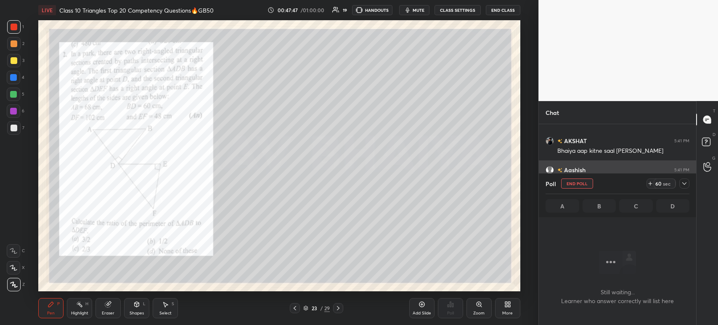
scroll to position [64, 155]
click at [683, 188] on div at bounding box center [685, 183] width 10 height 10
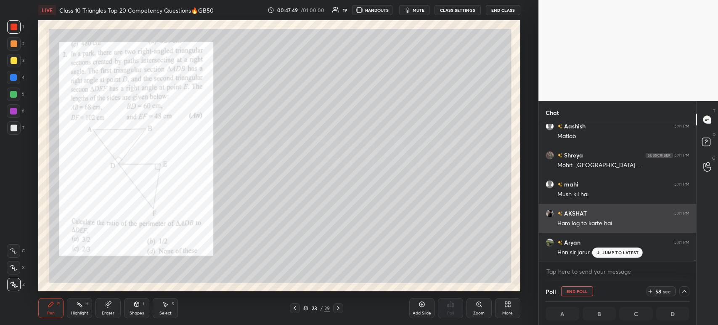
scroll to position [0, 3]
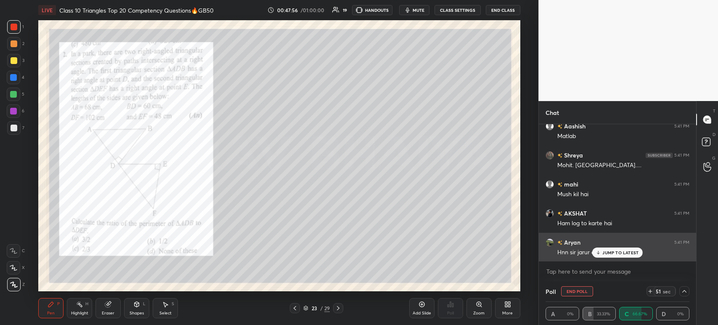
click at [603, 251] on div "JUMP TO LATEST" at bounding box center [618, 252] width 51 height 10
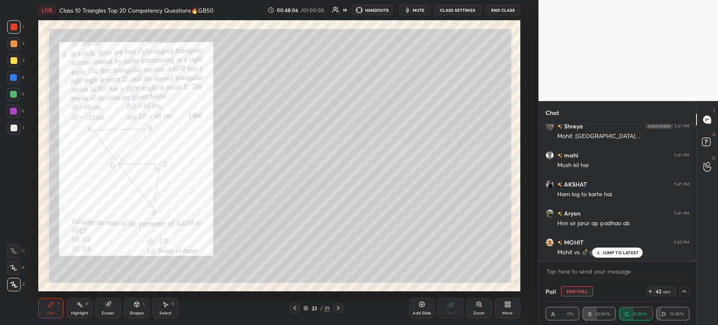
scroll to position [16615, 0]
click at [682, 294] on icon at bounding box center [684, 291] width 7 height 7
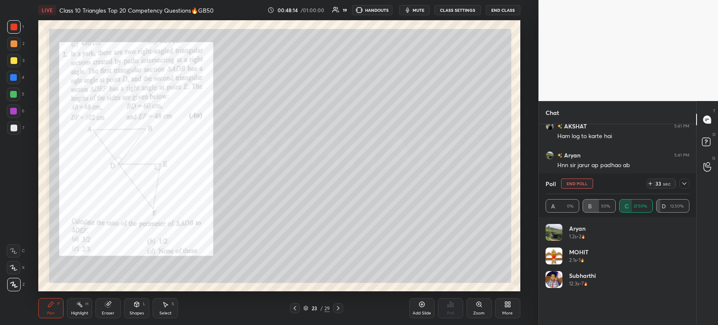
scroll to position [16652, 0]
click at [687, 189] on div at bounding box center [685, 183] width 10 height 10
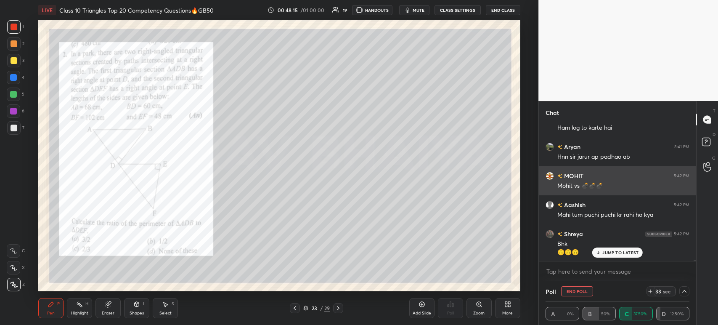
scroll to position [3, 3]
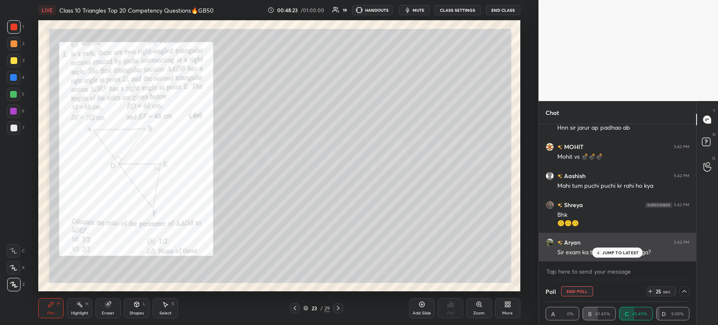
click at [608, 253] on p "JUMP TO LATEST" at bounding box center [621, 252] width 36 height 5
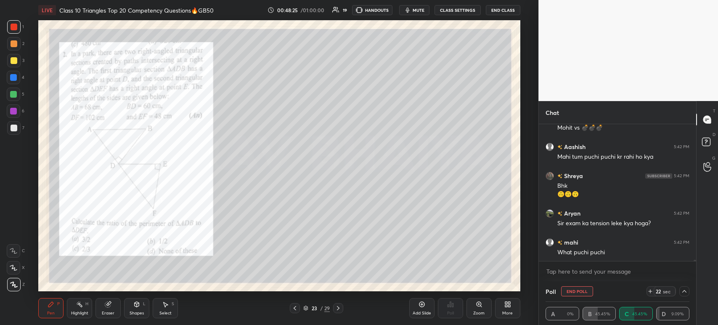
click at [11, 127] on div at bounding box center [14, 128] width 7 height 7
click at [19, 106] on div at bounding box center [13, 110] width 13 height 13
click at [21, 89] on div "5" at bounding box center [16, 94] width 18 height 13
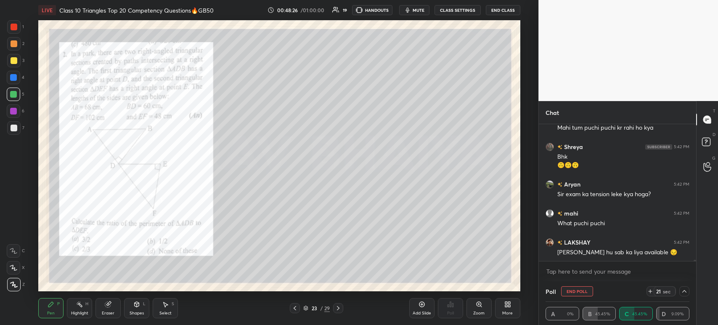
click at [16, 75] on div at bounding box center [13, 77] width 7 height 7
click at [16, 63] on div at bounding box center [14, 60] width 7 height 7
click at [15, 44] on div at bounding box center [14, 43] width 7 height 7
click at [16, 33] on div at bounding box center [13, 26] width 13 height 13
click at [13, 48] on div at bounding box center [13, 43] width 13 height 13
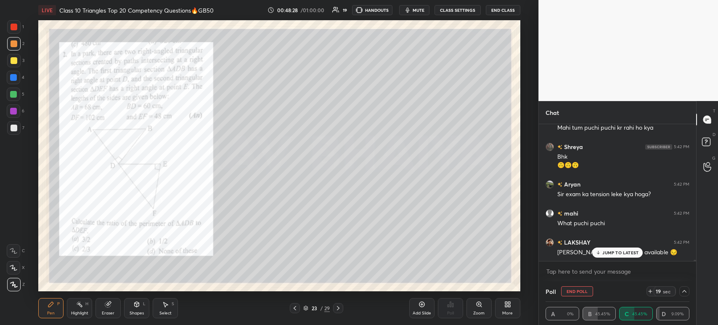
click at [10, 66] on div at bounding box center [13, 60] width 13 height 13
click at [18, 84] on div at bounding box center [13, 77] width 13 height 13
click at [11, 101] on div at bounding box center [13, 94] width 13 height 13
click at [16, 123] on div at bounding box center [13, 127] width 13 height 13
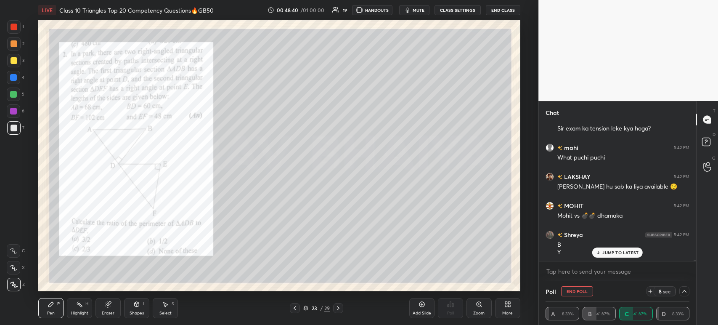
click at [686, 294] on icon at bounding box center [684, 291] width 7 height 7
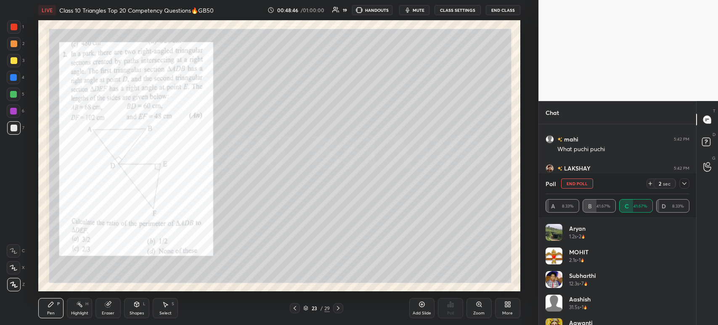
scroll to position [17, 0]
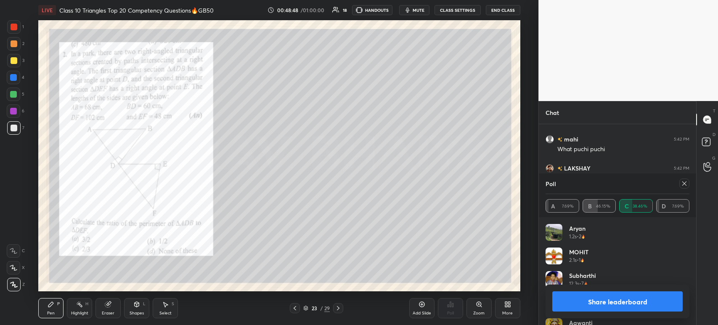
click at [606, 305] on button "Share leaderboard" at bounding box center [618, 301] width 130 height 20
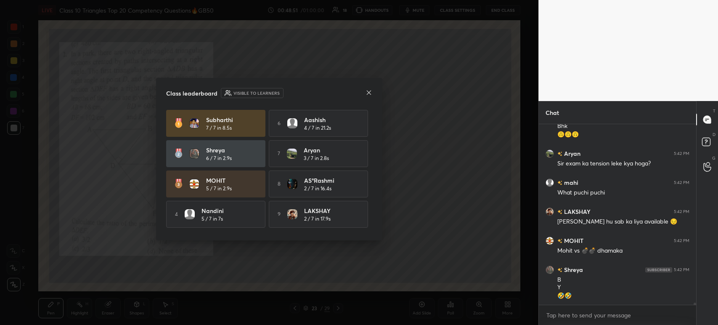
click at [371, 95] on icon at bounding box center [369, 92] width 7 height 7
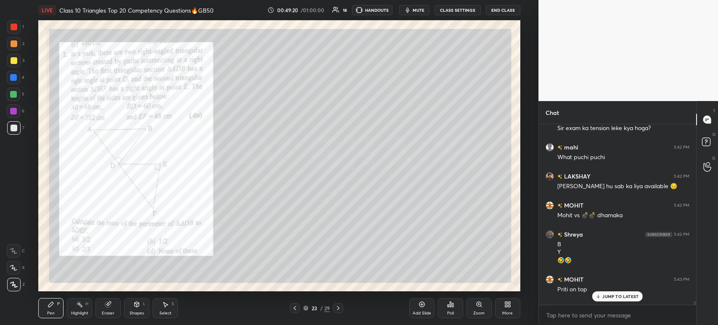
click at [14, 29] on div at bounding box center [14, 27] width 7 height 7
click at [16, 128] on div at bounding box center [14, 128] width 7 height 7
click at [17, 29] on div at bounding box center [14, 27] width 7 height 7
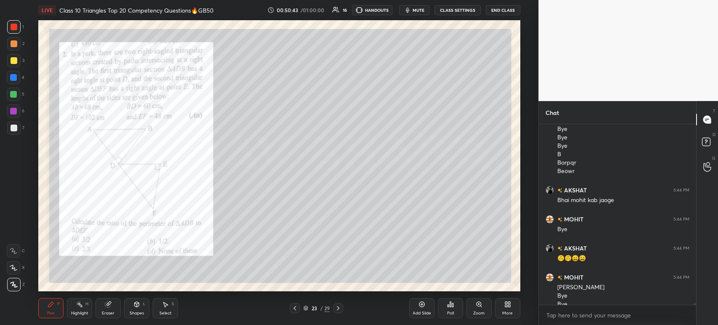
scroll to position [17516, 0]
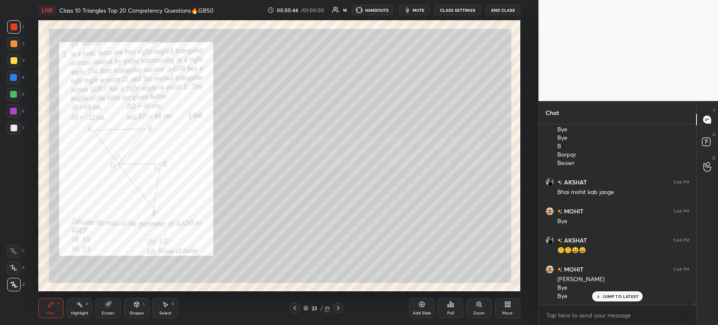
click at [13, 62] on div at bounding box center [14, 60] width 7 height 7
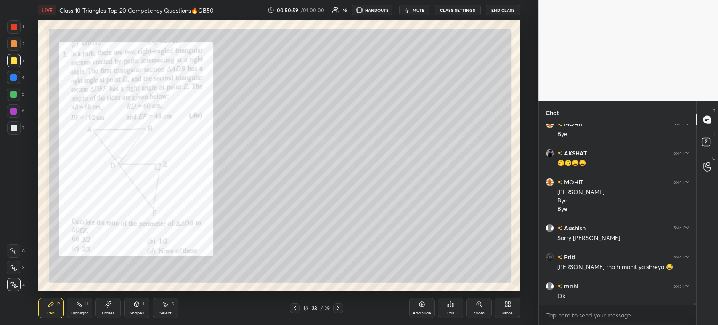
scroll to position [17633, 0]
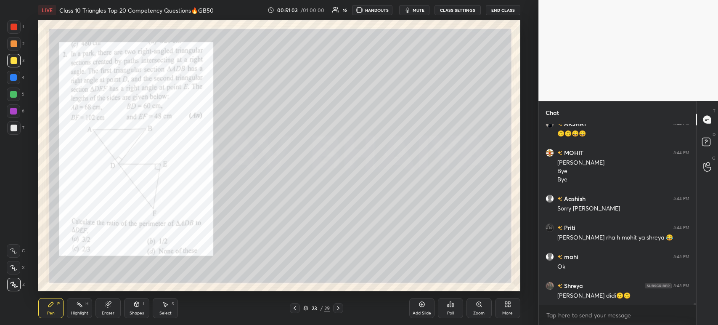
click at [13, 34] on div "1" at bounding box center [15, 28] width 17 height 17
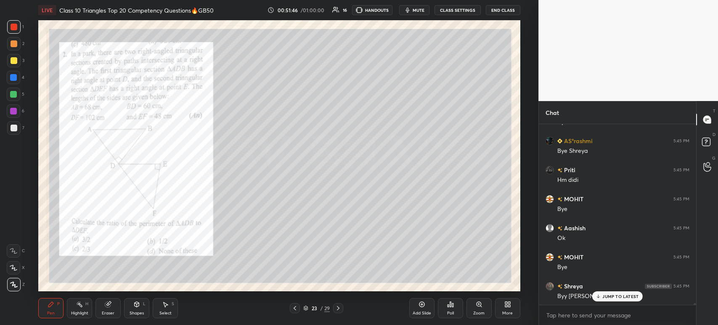
scroll to position [18097, 0]
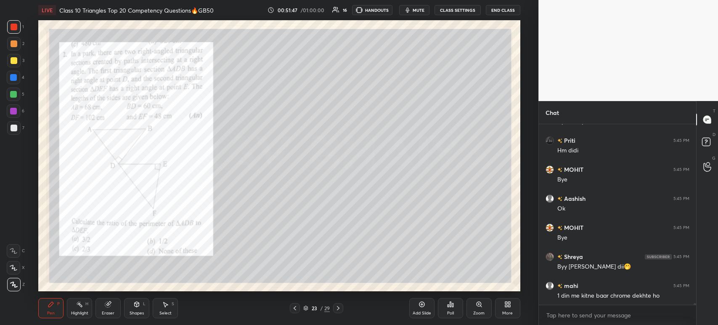
click at [19, 28] on div at bounding box center [13, 26] width 13 height 13
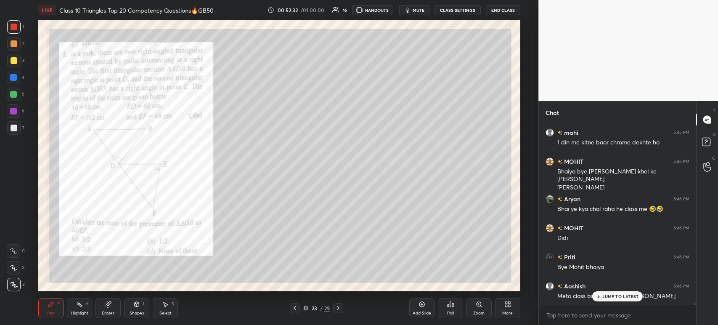
scroll to position [18279, 0]
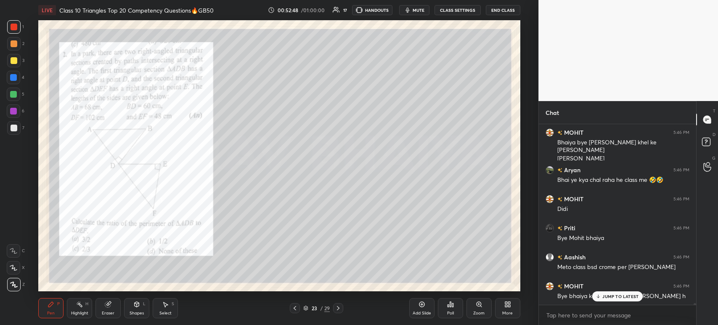
click at [16, 131] on div at bounding box center [14, 128] width 7 height 7
click at [14, 46] on div at bounding box center [14, 43] width 7 height 7
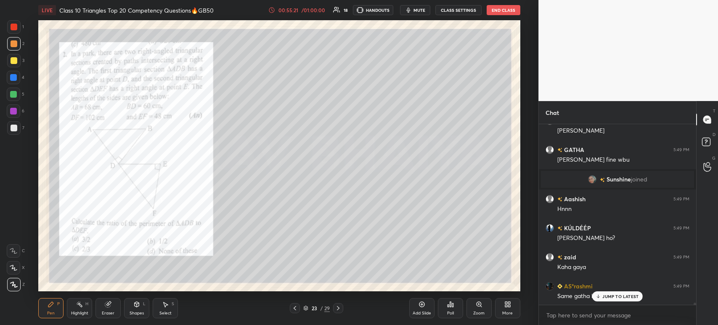
scroll to position [16862, 0]
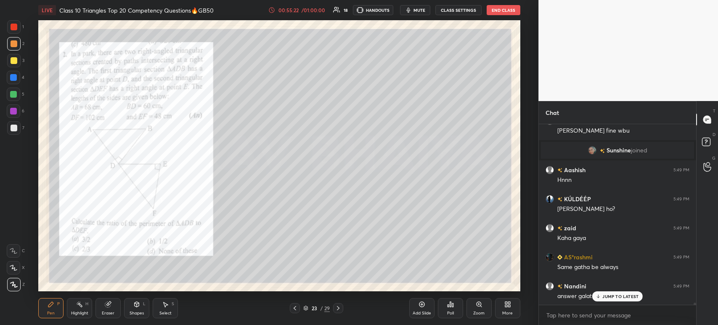
click at [16, 128] on div at bounding box center [14, 128] width 7 height 7
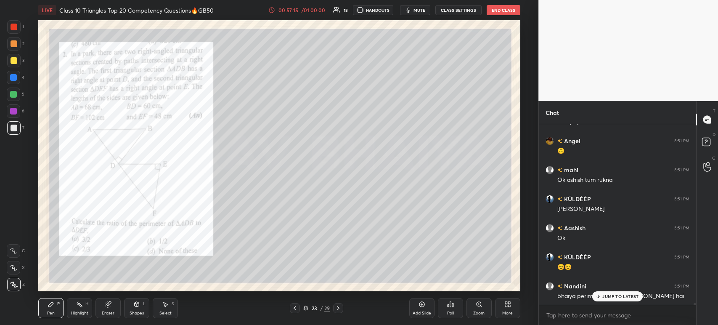
scroll to position [17967, 0]
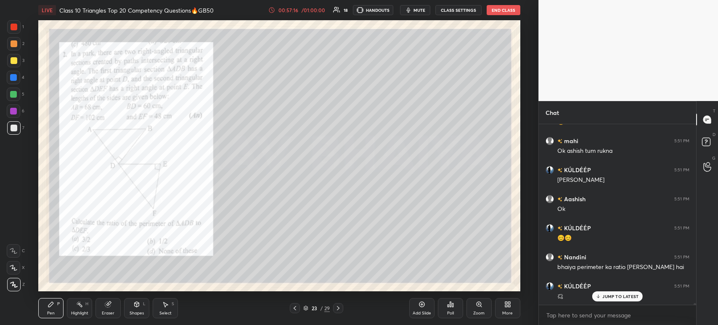
click at [0, 30] on div "1 2 3 4 5 6 7 C X Z C X Z E E Erase all H H" at bounding box center [13, 155] width 27 height 271
click at [14, 29] on div at bounding box center [14, 27] width 7 height 7
click at [21, 125] on div "7" at bounding box center [15, 127] width 17 height 13
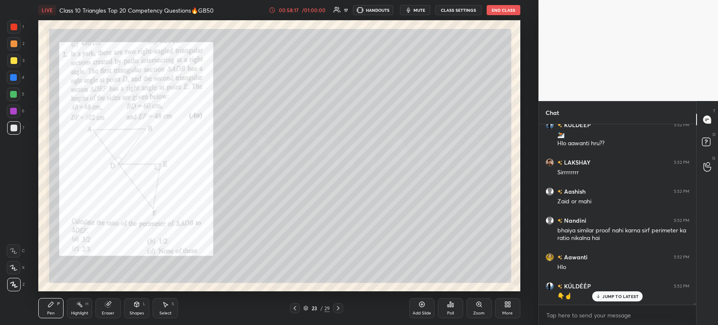
scroll to position [18282, 0]
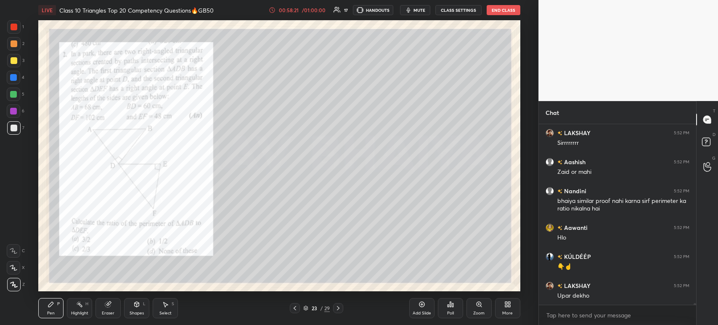
click at [16, 127] on div at bounding box center [14, 128] width 7 height 7
click at [111, 307] on icon at bounding box center [108, 304] width 7 height 7
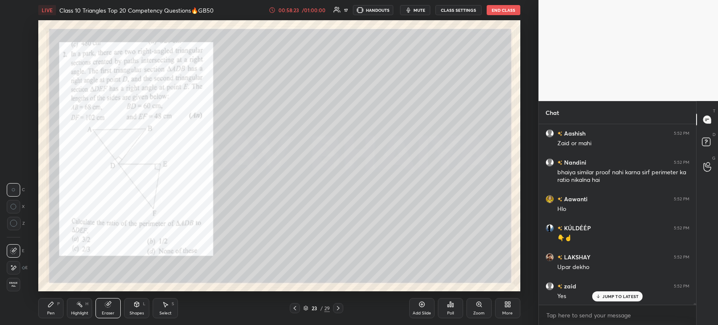
click at [14, 283] on span "Erase all" at bounding box center [13, 285] width 13 height 6
click at [51, 306] on icon at bounding box center [51, 304] width 7 height 7
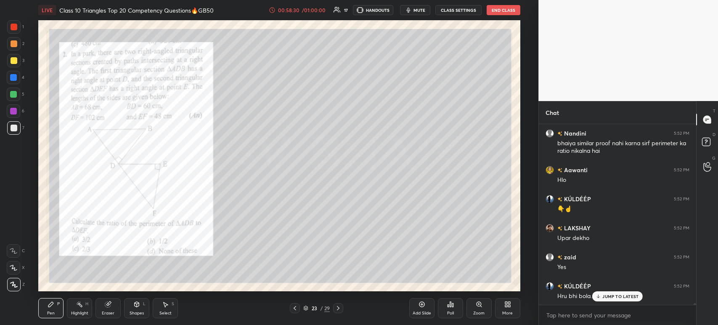
click at [14, 26] on div at bounding box center [14, 27] width 7 height 7
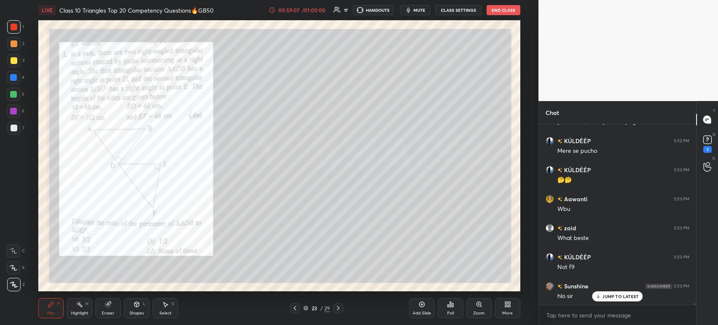
scroll to position [18689, 0]
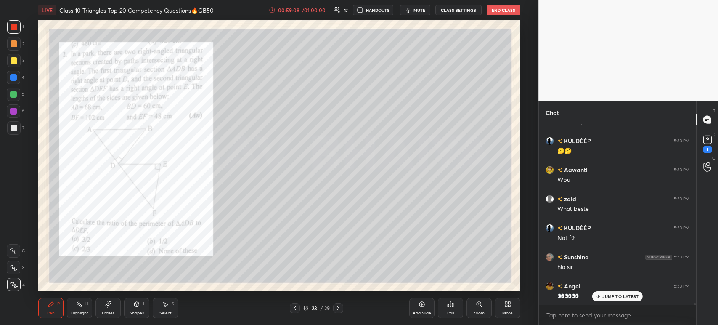
click at [455, 310] on div "Poll" at bounding box center [450, 308] width 25 height 20
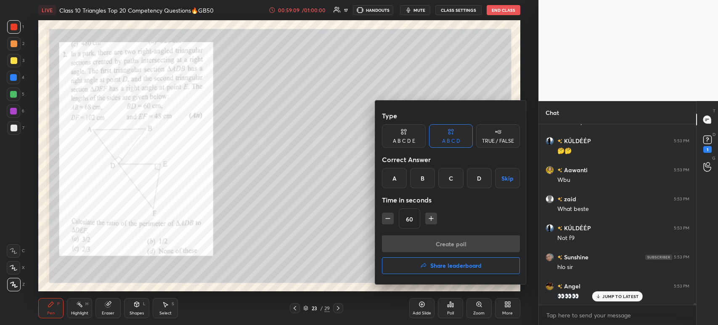
click at [455, 265] on h4 "Share leaderboard" at bounding box center [456, 266] width 51 height 6
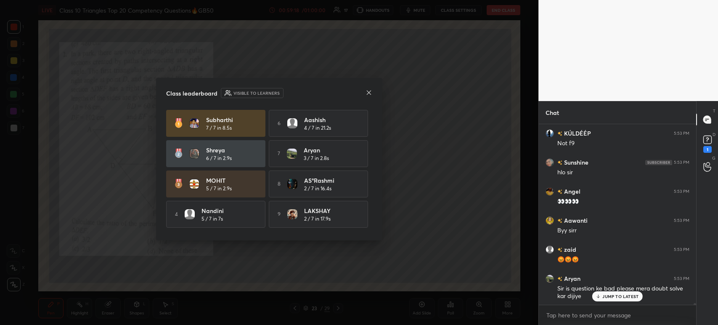
scroll to position [30, 0]
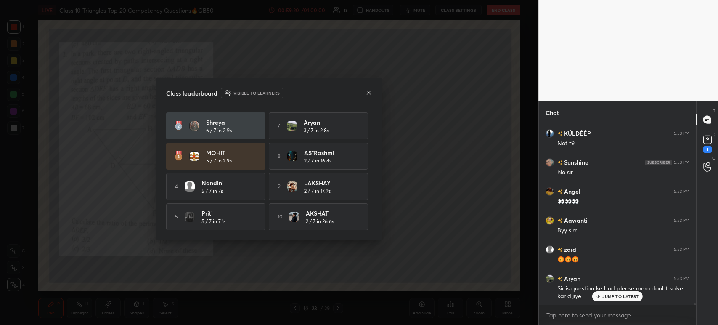
click at [367, 94] on icon at bounding box center [369, 92] width 4 height 4
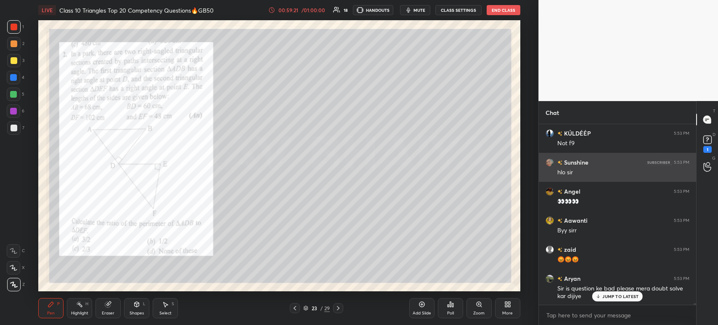
scroll to position [18784, 0]
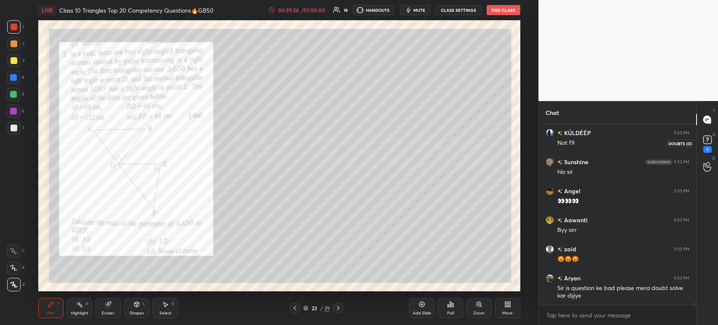
click at [706, 144] on icon at bounding box center [708, 139] width 13 height 13
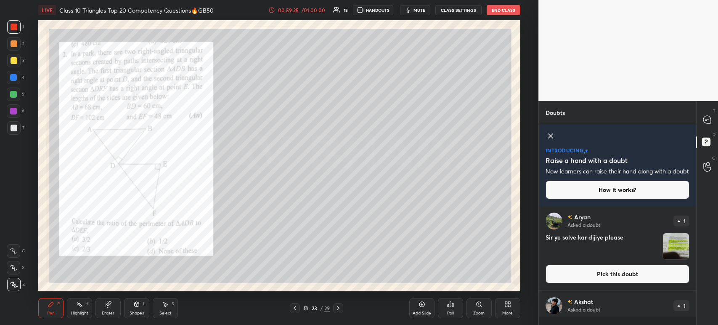
click at [669, 260] on div "grid" at bounding box center [676, 246] width 27 height 27
click at [669, 248] on img "grid" at bounding box center [676, 246] width 26 height 26
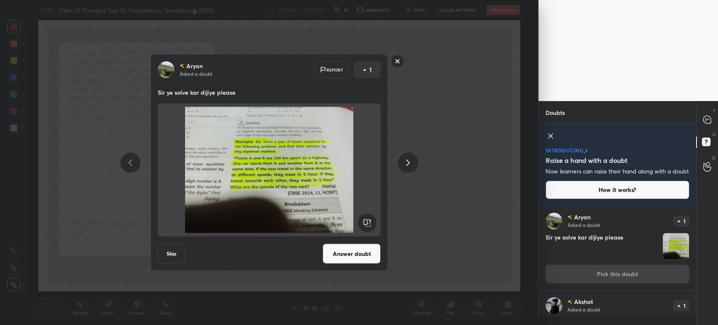
click at [397, 64] on rect at bounding box center [397, 61] width 13 height 13
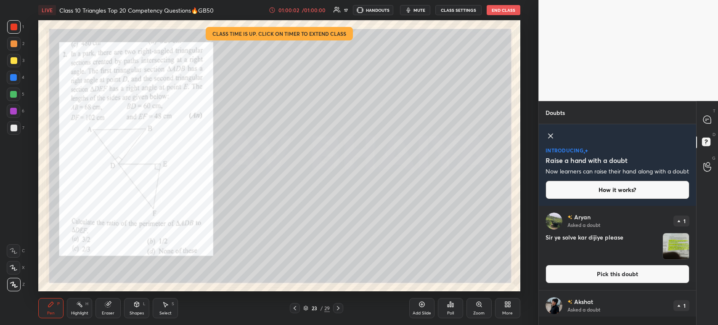
click at [670, 259] on img "grid" at bounding box center [676, 246] width 26 height 26
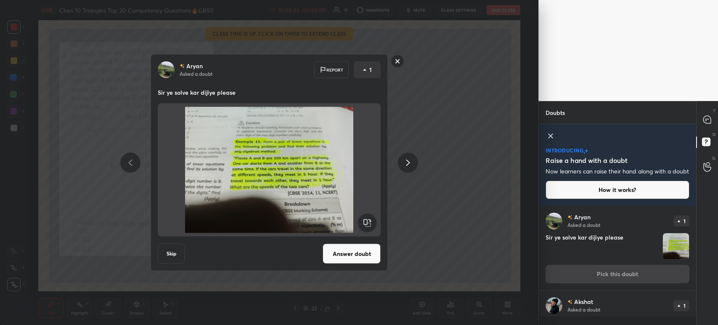
click at [365, 258] on button "Answer doubt" at bounding box center [352, 254] width 58 height 20
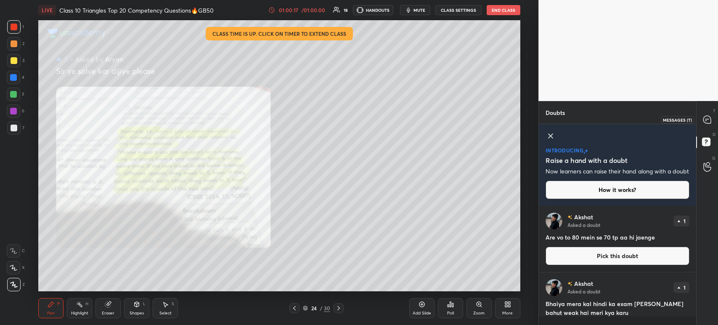
click at [710, 125] on div at bounding box center [707, 119] width 17 height 15
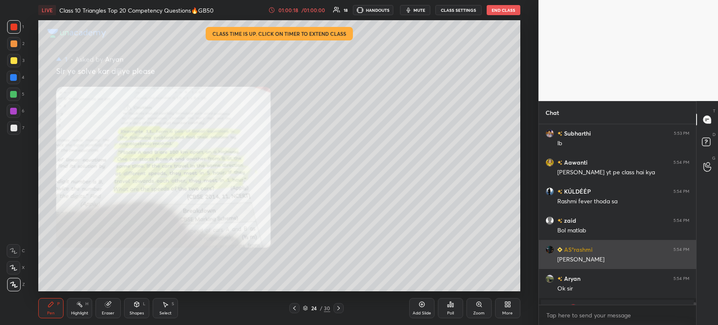
scroll to position [19427, 0]
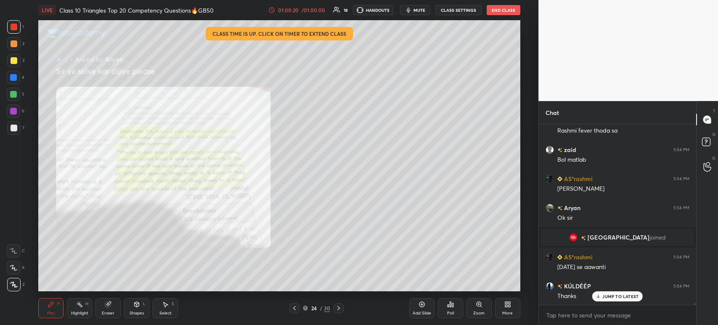
click at [586, 238] on img "grid" at bounding box center [583, 238] width 5 height 5
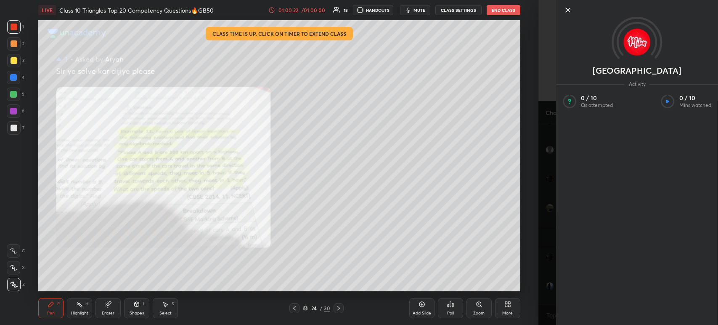
click at [568, 5] on icon at bounding box center [568, 10] width 10 height 10
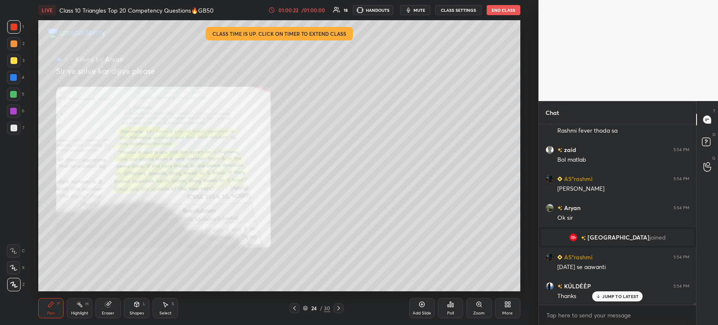
scroll to position [19529, 0]
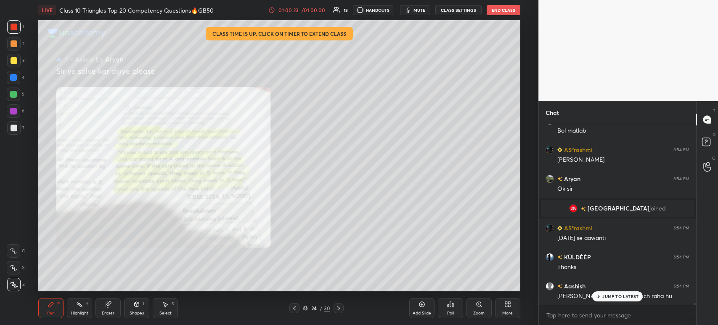
click at [292, 309] on icon at bounding box center [294, 308] width 7 height 7
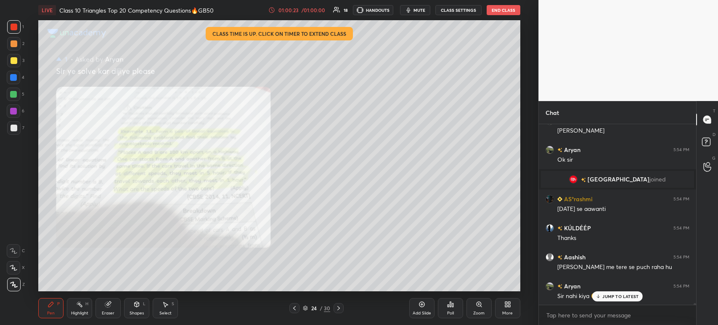
click at [292, 309] on icon at bounding box center [294, 308] width 7 height 7
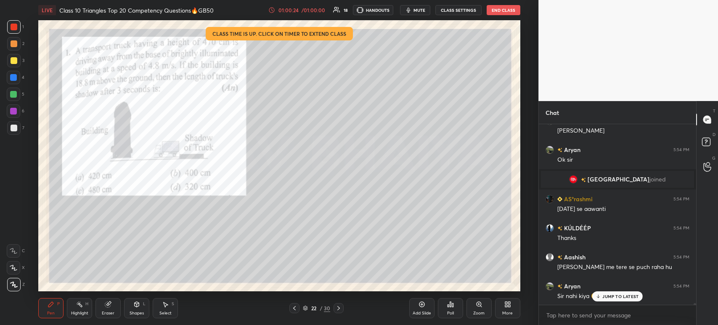
click at [292, 309] on icon at bounding box center [294, 308] width 7 height 7
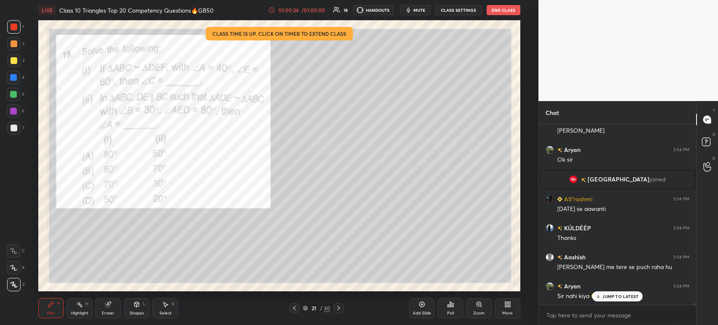
click at [292, 309] on icon at bounding box center [294, 308] width 7 height 7
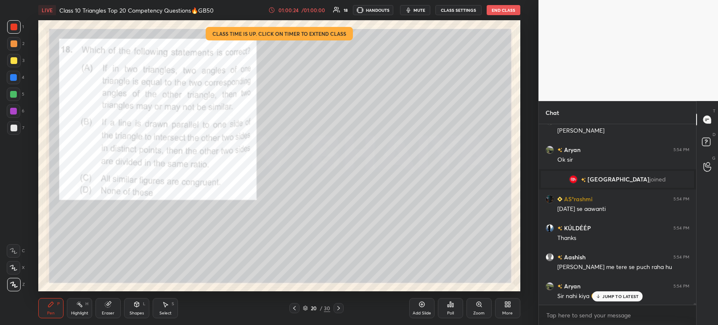
click at [292, 309] on icon at bounding box center [294, 308] width 7 height 7
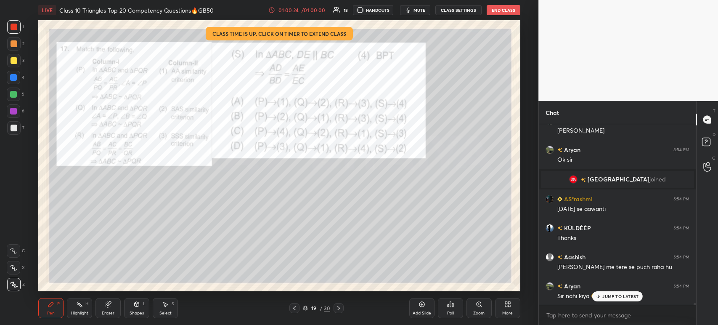
scroll to position [19587, 0]
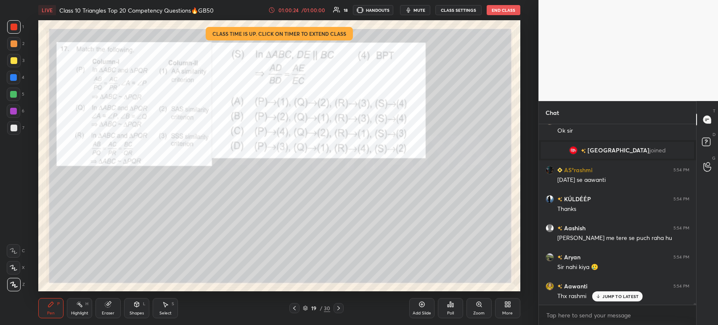
click at [292, 309] on icon at bounding box center [294, 308] width 7 height 7
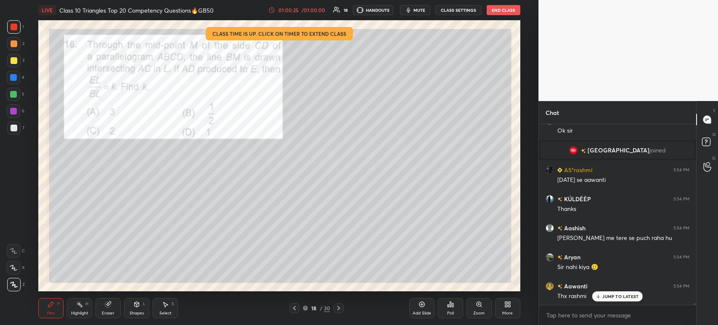
click at [292, 309] on icon at bounding box center [294, 308] width 7 height 7
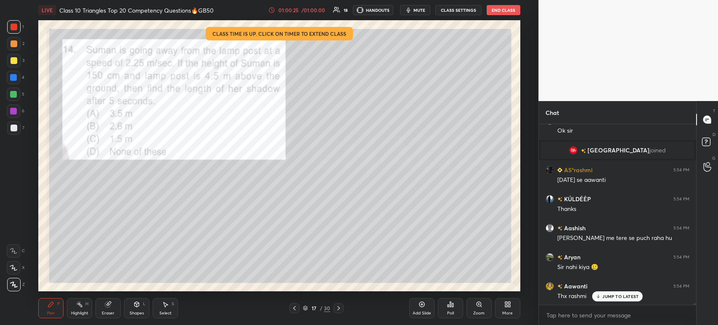
click at [292, 309] on icon at bounding box center [294, 308] width 7 height 7
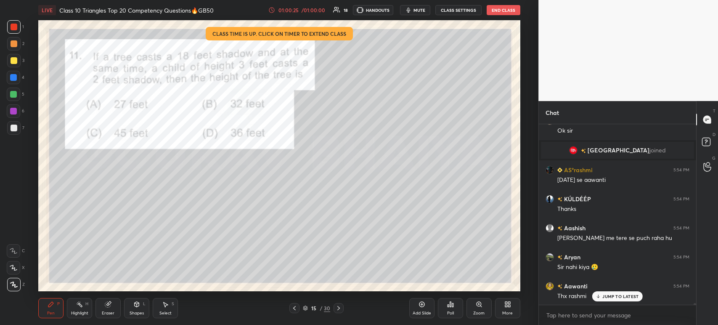
click at [292, 309] on icon at bounding box center [294, 308] width 7 height 7
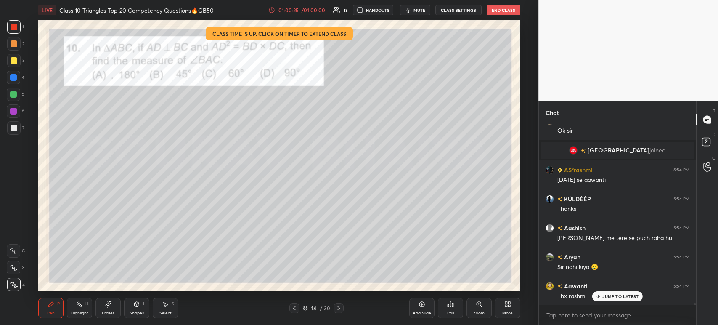
click at [292, 309] on icon at bounding box center [294, 308] width 7 height 7
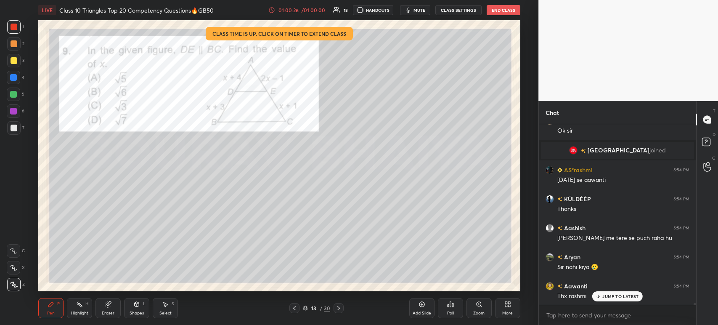
click at [292, 309] on icon at bounding box center [294, 308] width 7 height 7
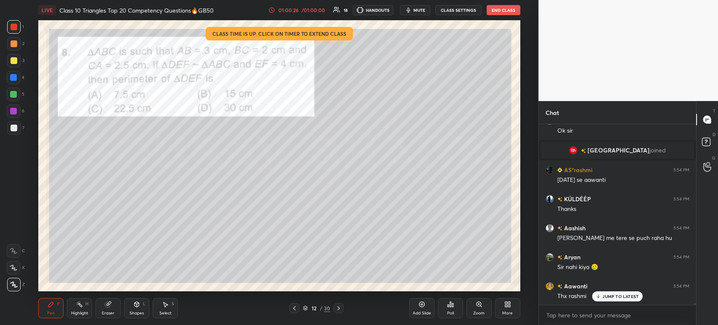
scroll to position [19616, 0]
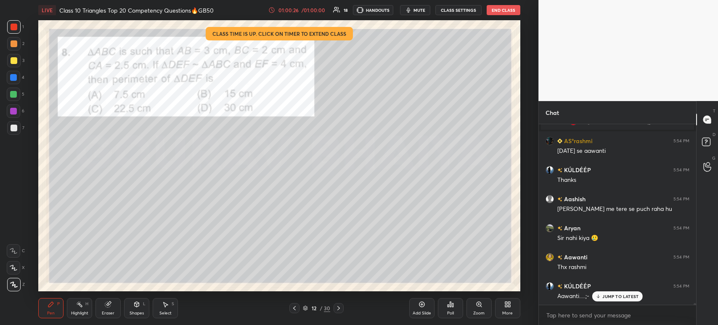
click at [292, 309] on icon at bounding box center [294, 308] width 7 height 7
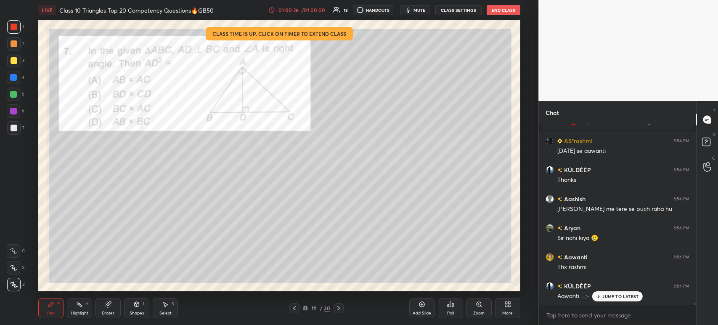
click at [292, 309] on icon at bounding box center [294, 308] width 7 height 7
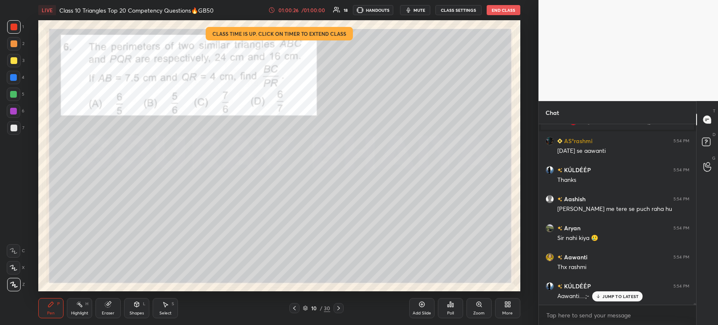
click at [292, 309] on icon at bounding box center [294, 308] width 7 height 7
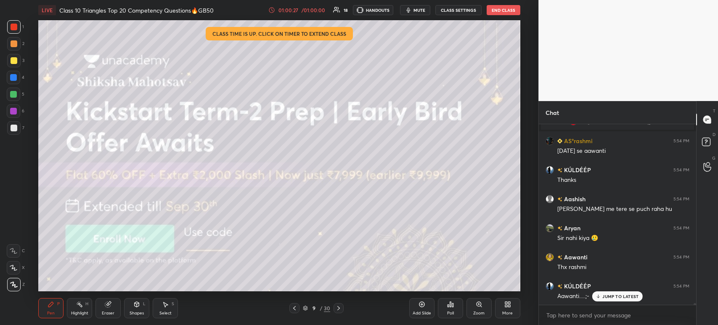
click at [292, 309] on icon at bounding box center [294, 308] width 7 height 7
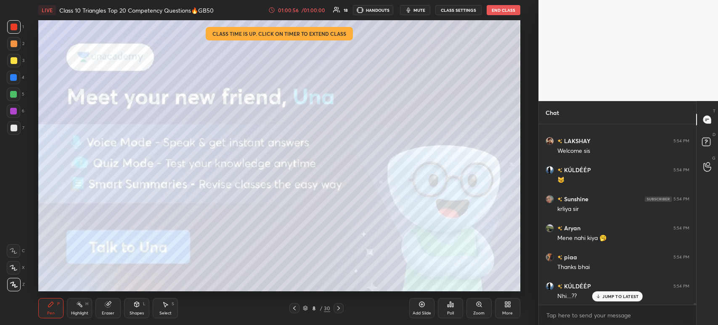
scroll to position [20022, 0]
click at [11, 125] on div at bounding box center [14, 128] width 7 height 7
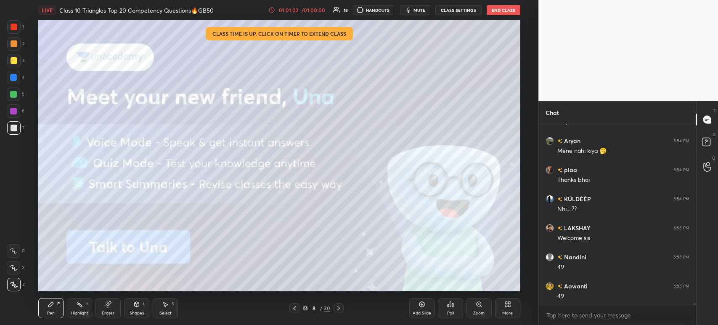
scroll to position [20109, 0]
click at [340, 306] on icon at bounding box center [338, 308] width 7 height 7
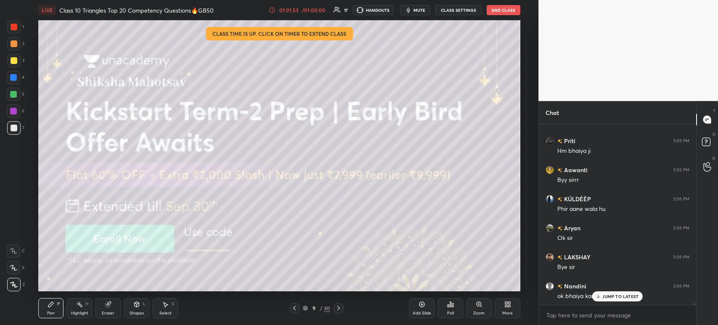
scroll to position [20623, 0]
click at [503, 7] on button "End Class" at bounding box center [504, 10] width 34 height 10
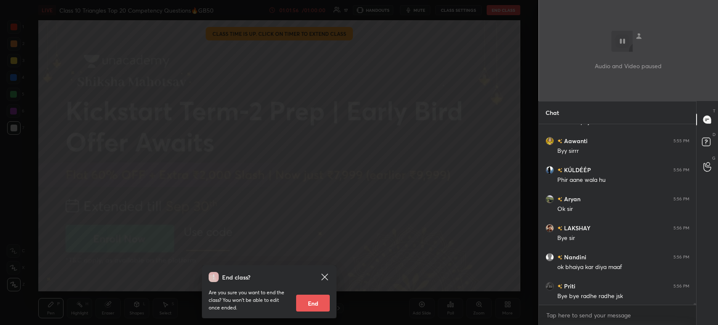
scroll to position [20653, 0]
click at [310, 301] on button "End" at bounding box center [313, 303] width 34 height 17
type textarea "x"
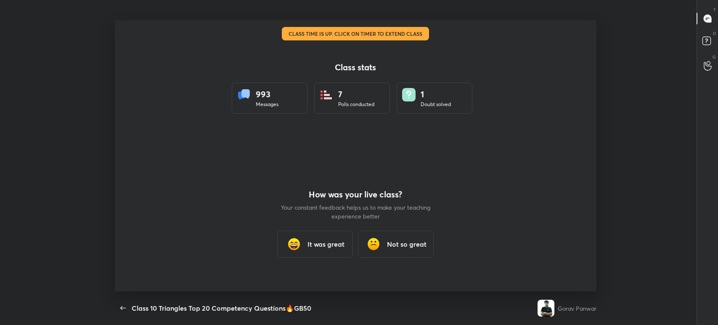
scroll to position [41815, 41375]
